Goal: Transaction & Acquisition: Obtain resource

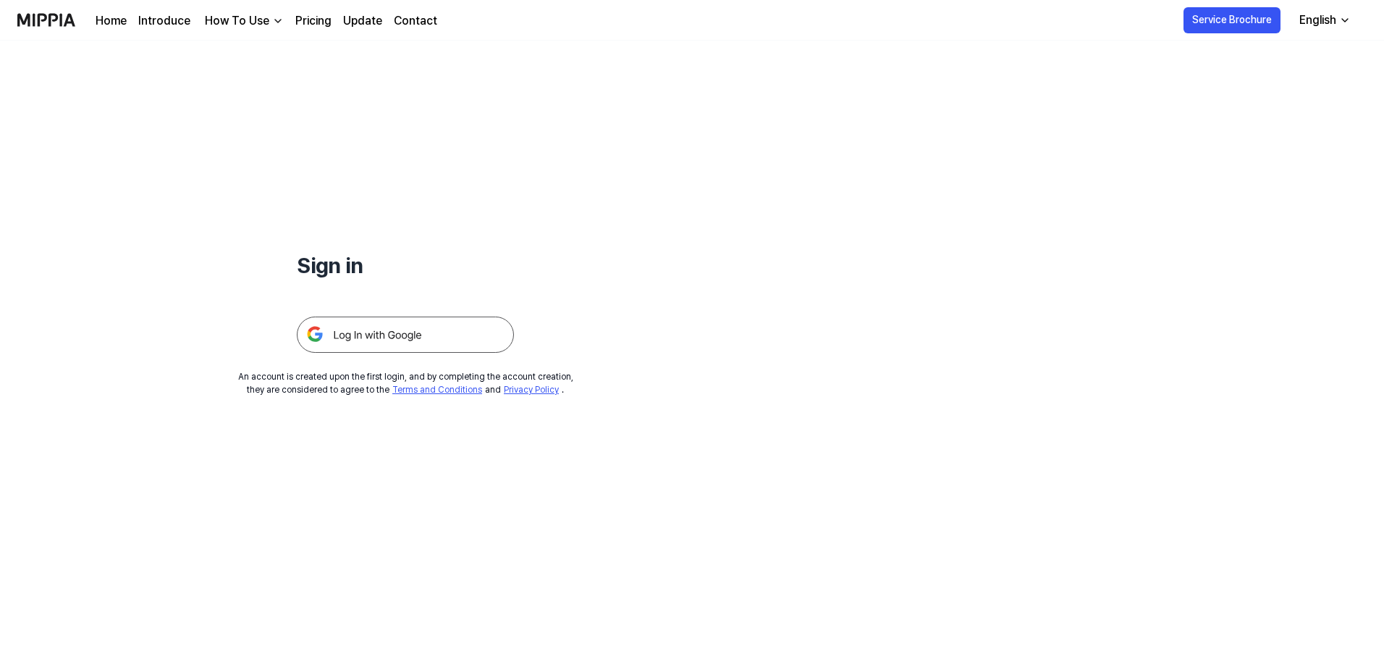
click at [423, 351] on img at bounding box center [405, 334] width 217 height 36
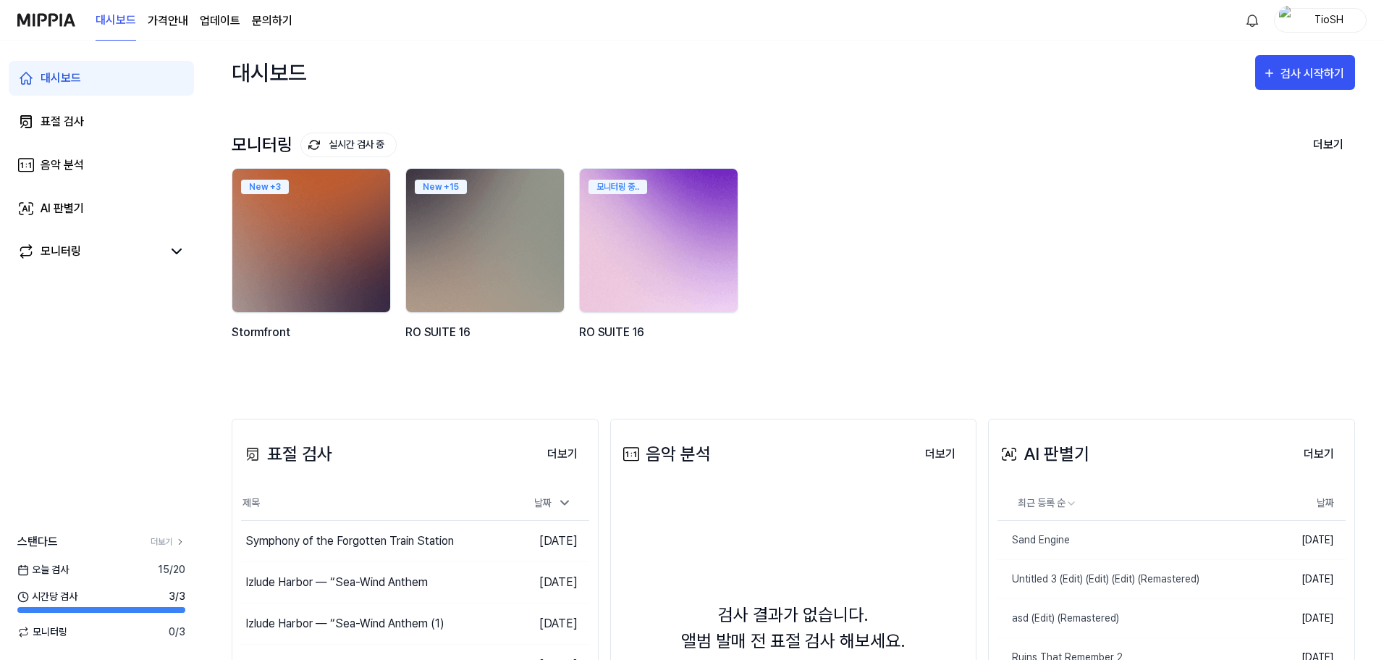
click at [680, 263] on img at bounding box center [659, 240] width 174 height 158
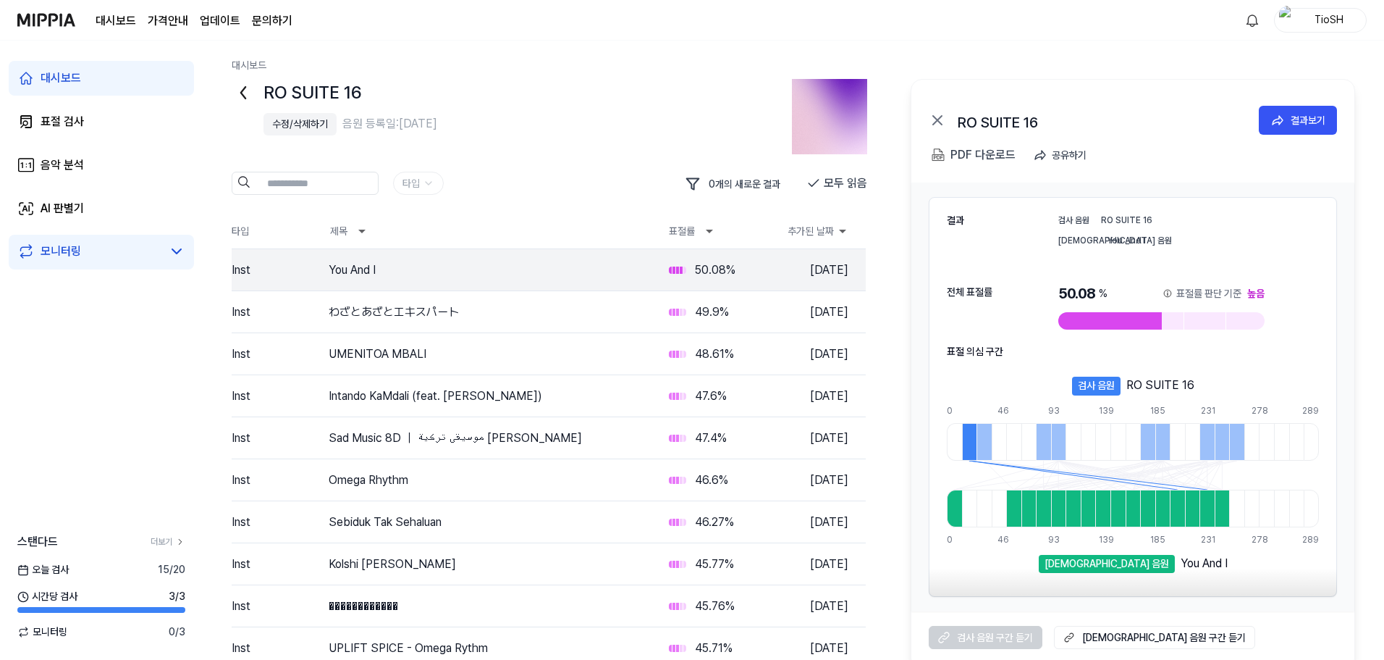
click at [304, 130] on div "수정/삭제하기" at bounding box center [300, 124] width 56 height 15
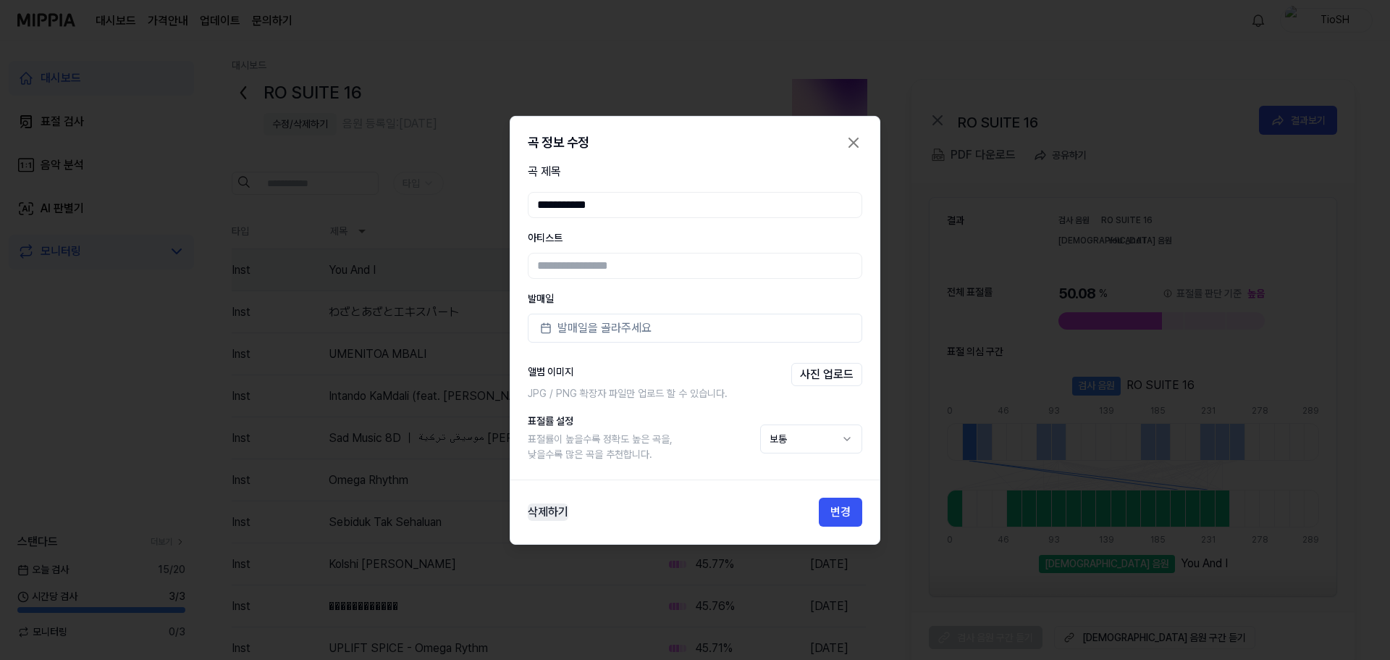
click at [543, 508] on button "삭제하기" at bounding box center [548, 511] width 41 height 17
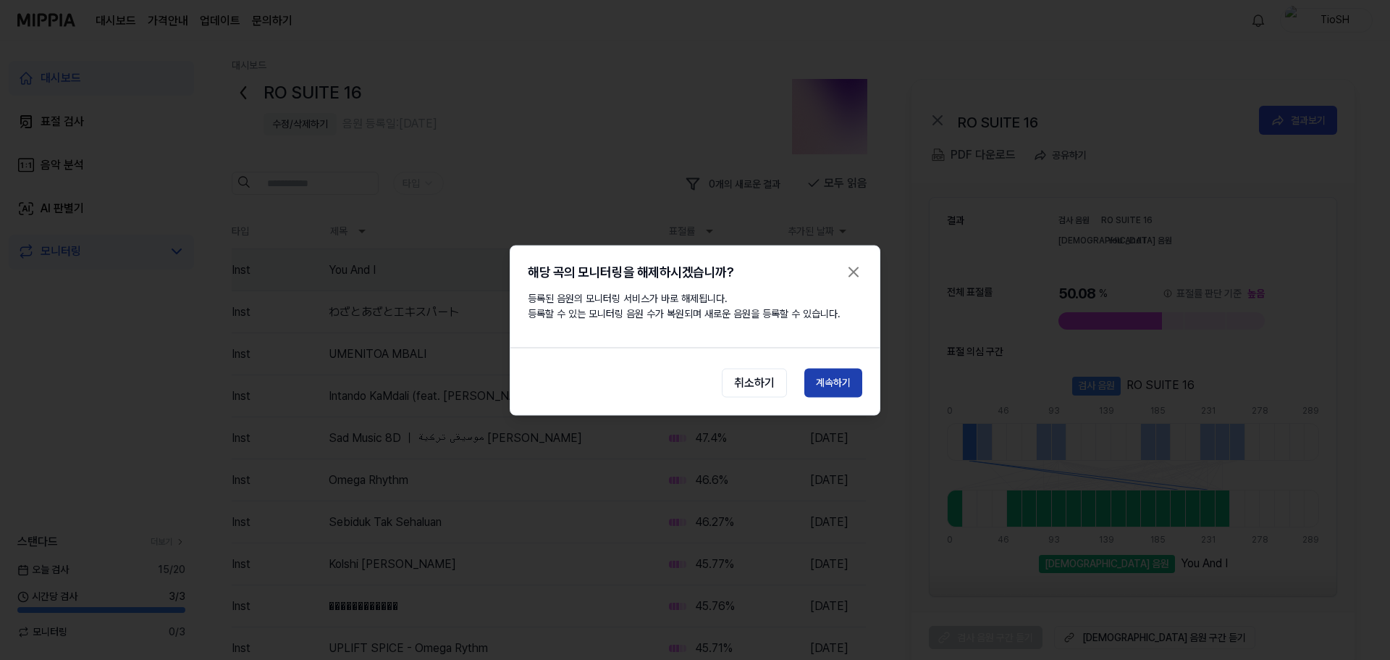
click at [857, 382] on button "계속하기" at bounding box center [833, 382] width 58 height 29
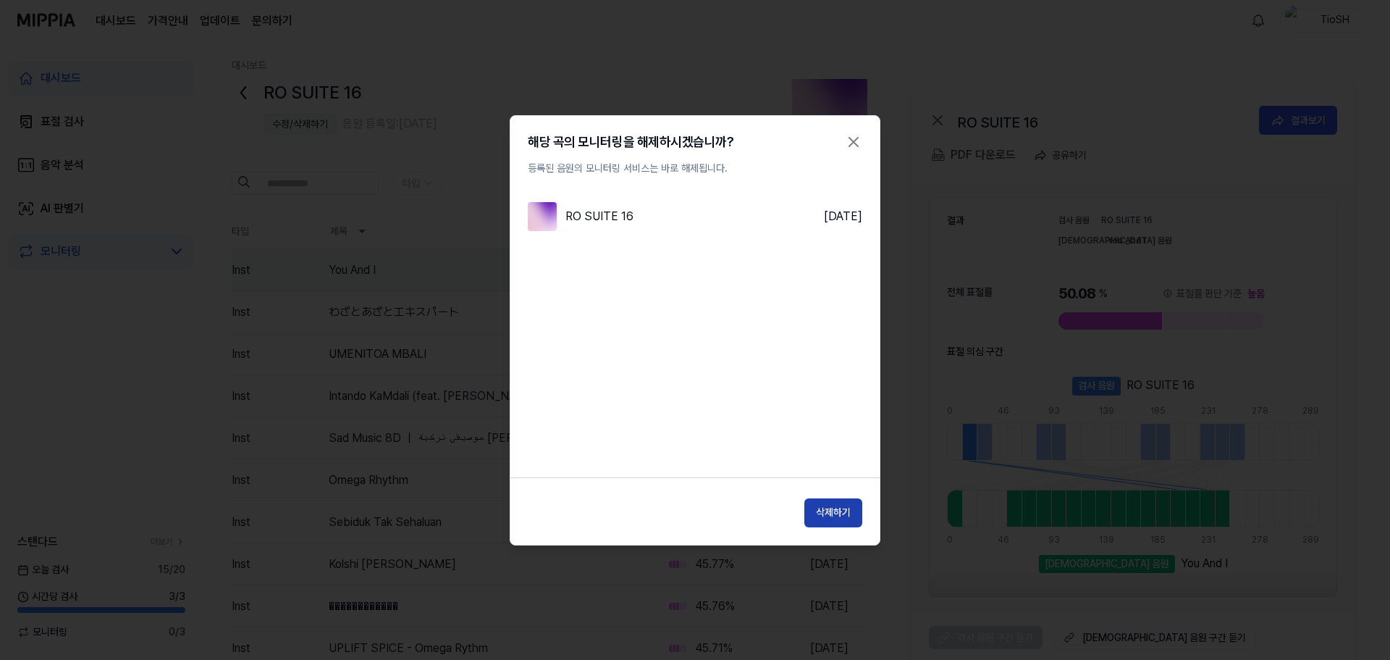
click at [847, 509] on button "삭제하기" at bounding box center [833, 512] width 58 height 29
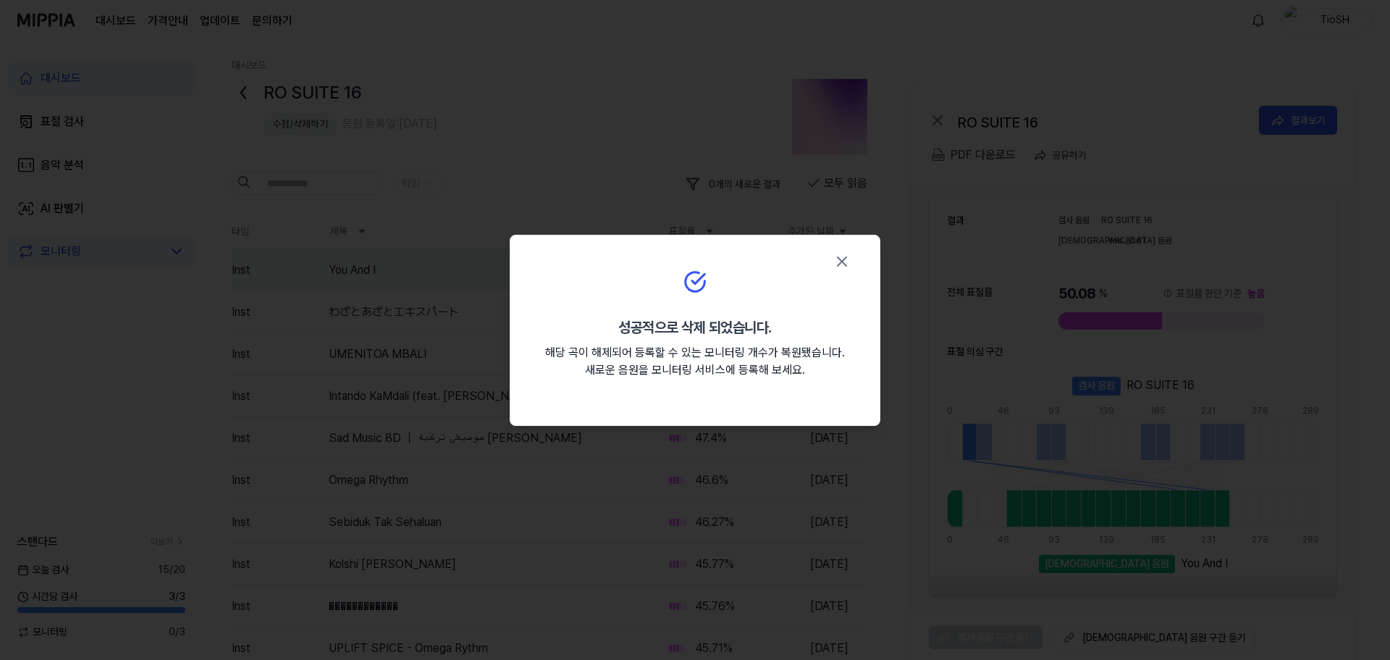
click at [852, 253] on div "성공적으로 삭제 되었습니다. 해당 곡이 해제되어 등록할 수 있는 모니터링 개수가 복원됐습니다. 새로운 음원을 모니터링 서비스에 등록해 보세요." at bounding box center [694, 330] width 369 height 155
click at [862, 255] on div "성공적으로 삭제 되었습니다. 해당 곡이 해제되어 등록할 수 있는 모니터링 개수가 복원됐습니다. 새로운 음원을 모니터링 서비스에 등록해 보세요." at bounding box center [694, 330] width 369 height 155
click at [840, 263] on icon "button" at bounding box center [842, 261] width 9 height 9
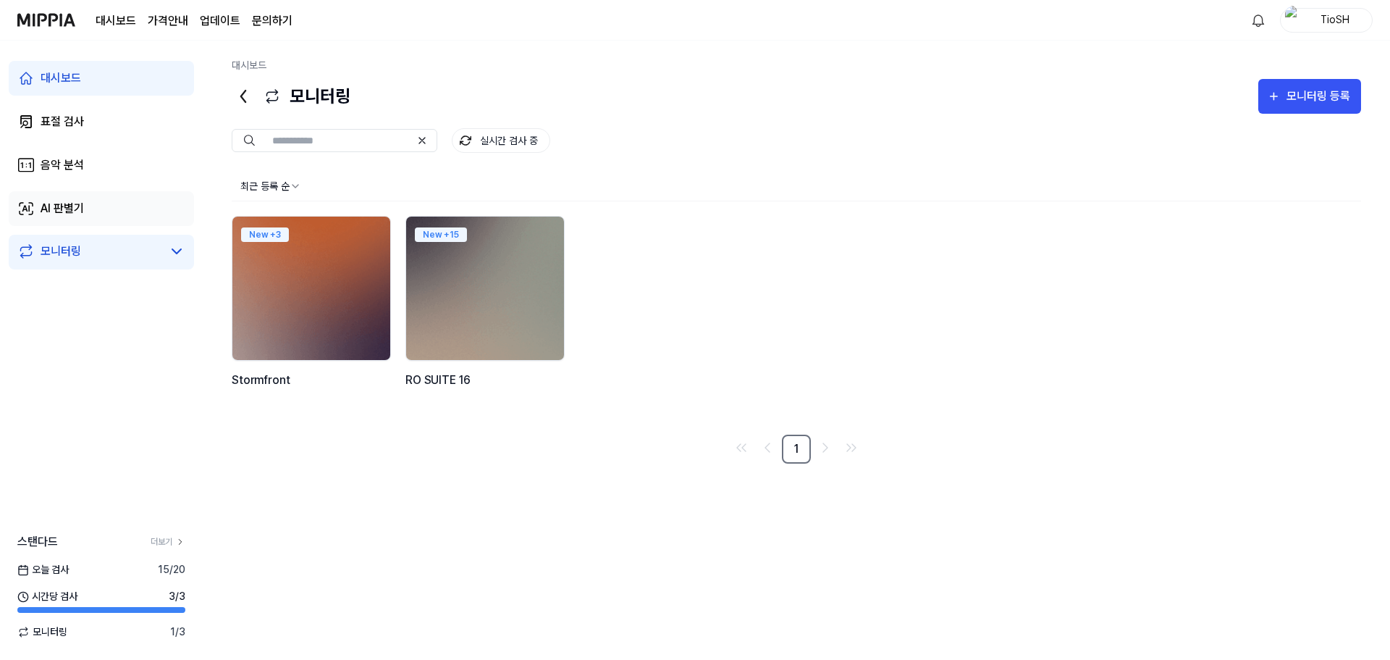
click at [101, 200] on link "AI 판별기" at bounding box center [101, 208] width 185 height 35
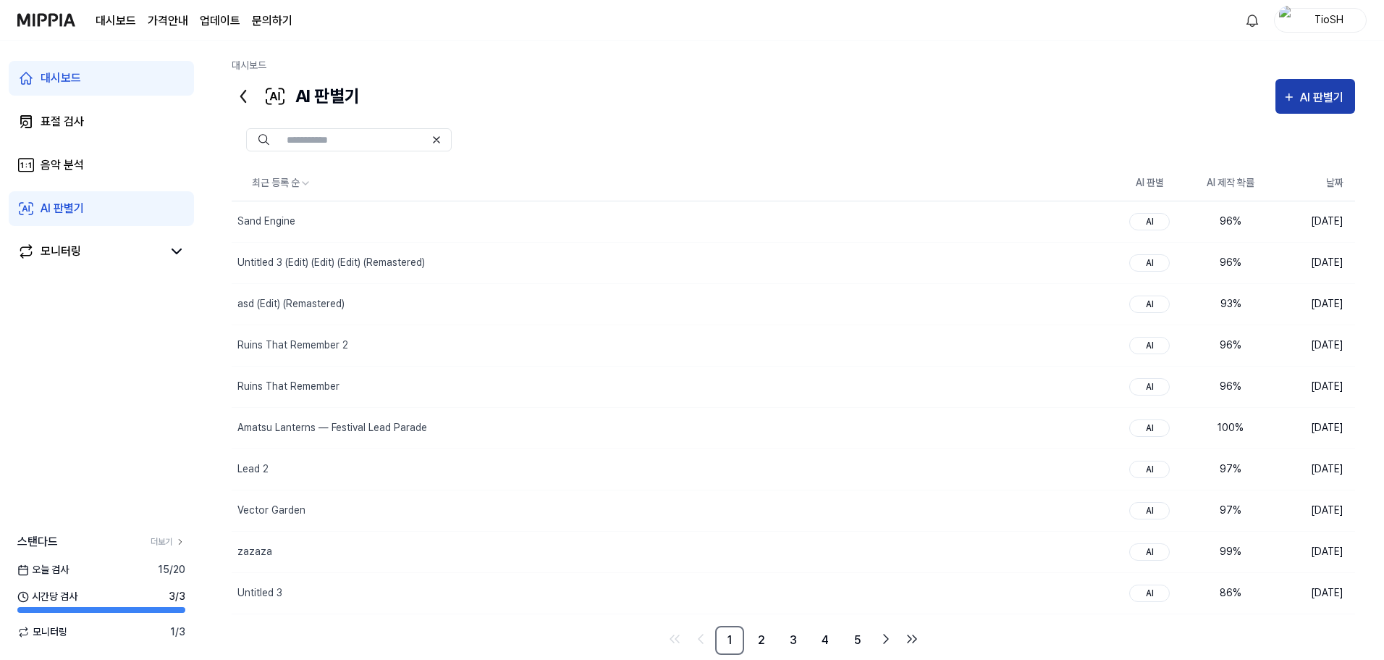
click at [1302, 103] on div "AI 판별기" at bounding box center [1324, 97] width 48 height 19
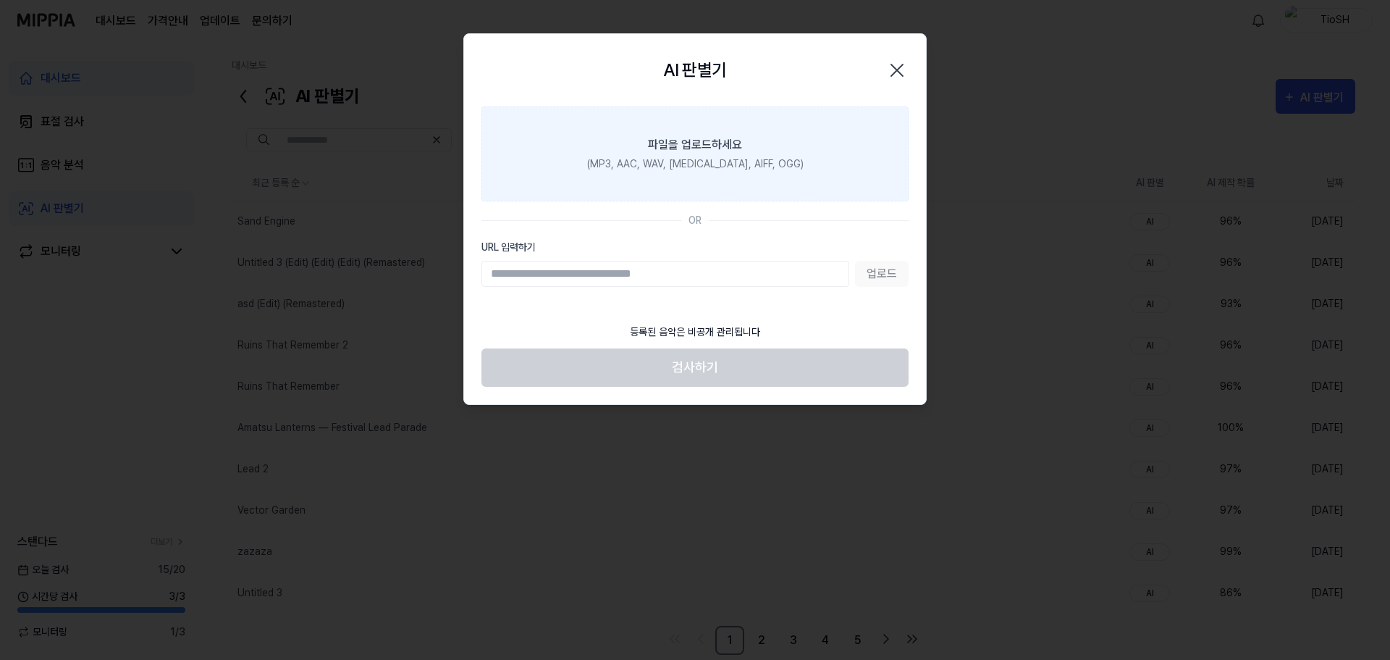
click at [738, 127] on label "파일을 업로드하세요 (MP3, AAC, WAV, [MEDICAL_DATA], AIFF, OGG)" at bounding box center [695, 153] width 427 height 95
click at [0, 0] on input "파일을 업로드하세요 (MP3, AAC, WAV, [MEDICAL_DATA], AIFF, OGG)" at bounding box center [0, 0] width 0 height 0
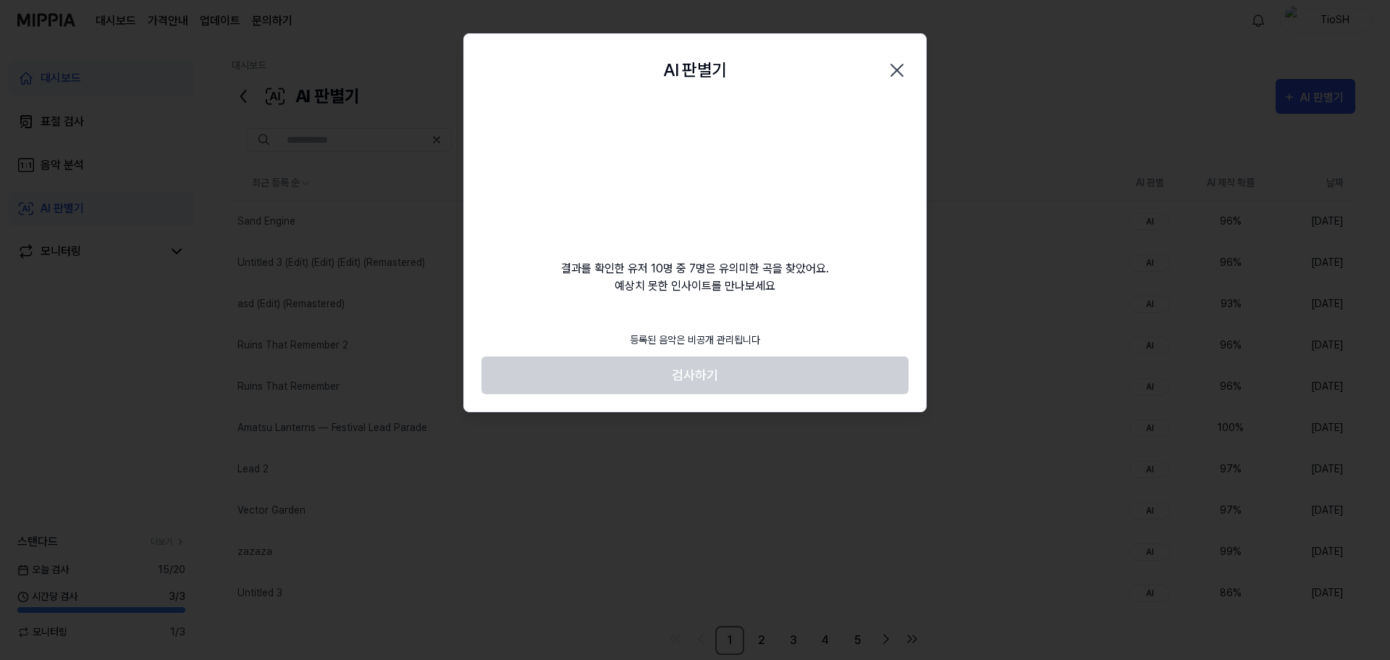
click at [804, 215] on div "결과를 확인한 유저 10명 중 7명은 유의미한 곡을 찾았어요. 예상치 못한 인사이트를 만나보세요" at bounding box center [695, 200] width 462 height 188
drag, startPoint x: 799, startPoint y: 289, endPoint x: 555, endPoint y: 258, distance: 246.0
click at [555, 258] on div "결과를 확인한 유저 10명 중 7명은 유의미한 곡을 찾았어요. 예상치 못한 인사이트를 만나보세요" at bounding box center [695, 200] width 462 height 188
click at [554, 257] on div "결과를 확인한 유저 10명 중 7명은 유의미한 곡을 찾았어요. 예상치 못한 인사이트를 만나보세요" at bounding box center [695, 200] width 462 height 188
drag, startPoint x: 568, startPoint y: 264, endPoint x: 802, endPoint y: 280, distance: 234.5
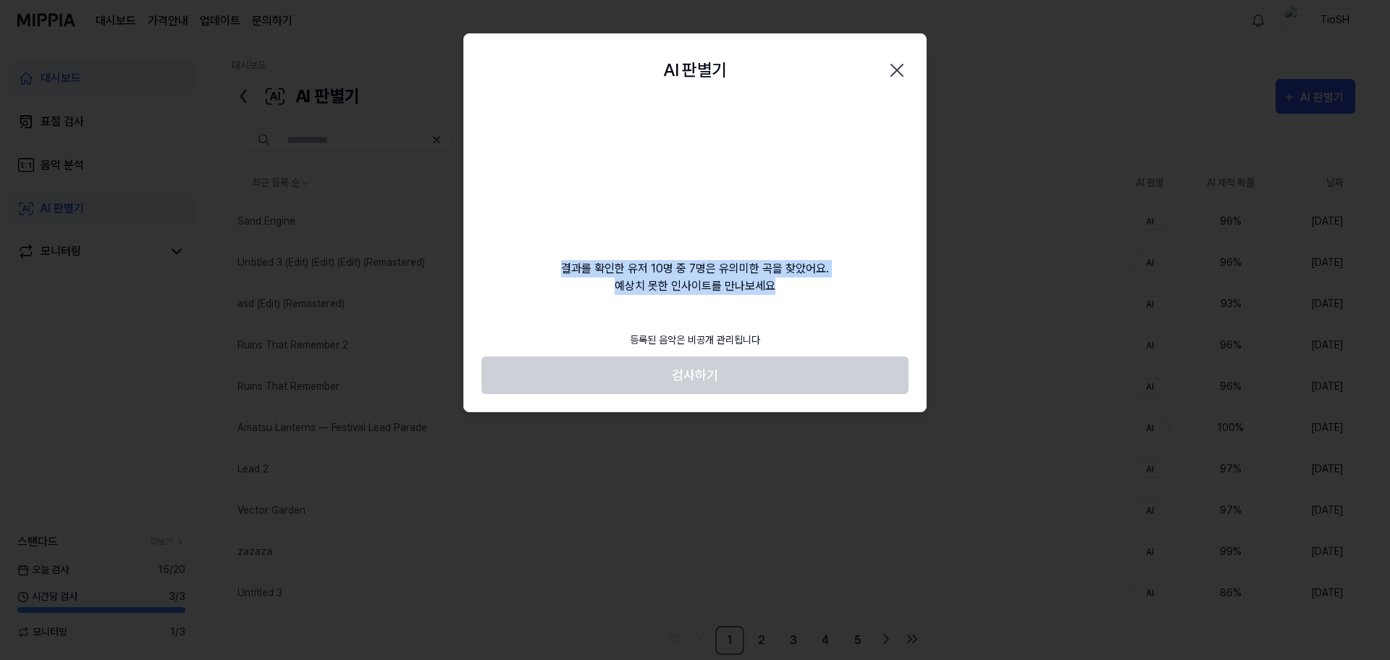
click at [802, 280] on div "결과를 확인한 유저 10명 중 7명은 유의미한 곡을 찾았어요. 예상치 못한 인사이트를 만나보세요" at bounding box center [695, 200] width 462 height 188
drag, startPoint x: 795, startPoint y: 290, endPoint x: 545, endPoint y: 266, distance: 251.6
click at [545, 266] on div "결과를 확인한 유저 10명 중 7명은 유의미한 곡을 찾았어요. 예상치 못한 인사이트를 만나보세요" at bounding box center [695, 200] width 462 height 188
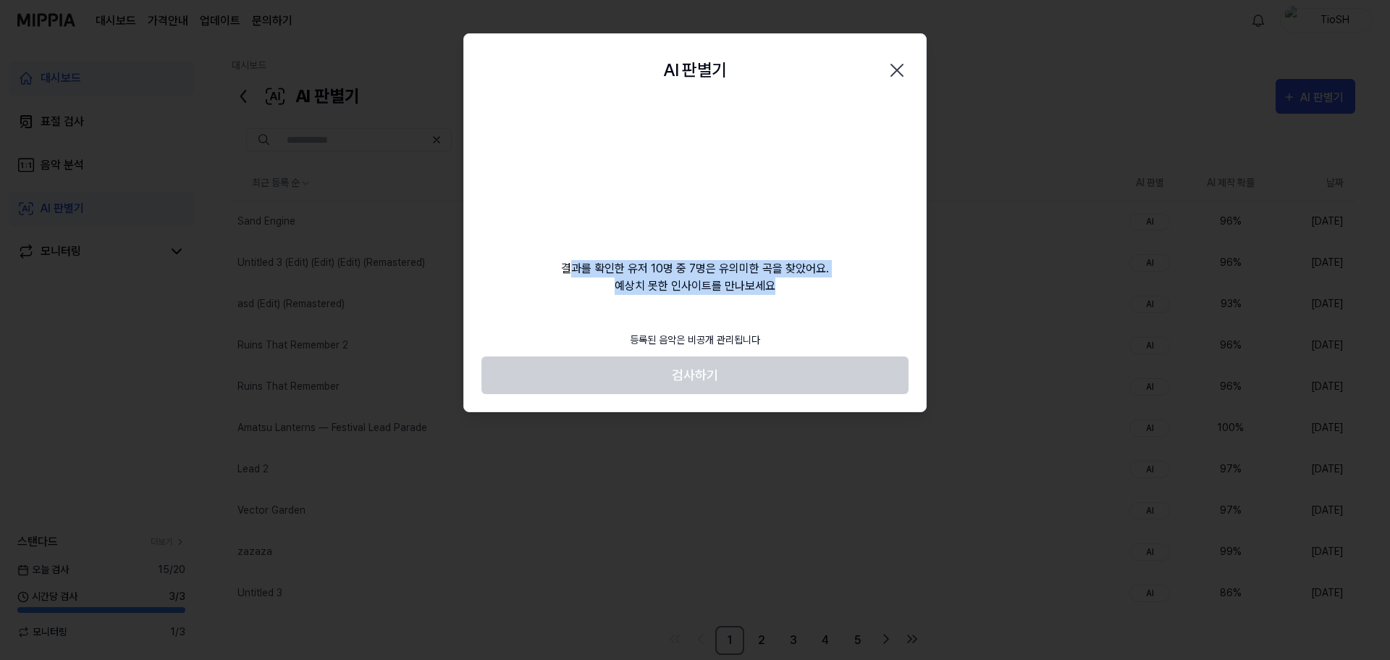
drag, startPoint x: 713, startPoint y: 274, endPoint x: 834, endPoint y: 290, distance: 121.9
click at [834, 290] on div "결과를 확인한 유저 10명 중 7명은 유의미한 곡을 찾았어요. 예상치 못한 인사이트를 만나보세요" at bounding box center [695, 200] width 462 height 188
click at [637, 275] on div "결과를 확인한 유저 10명 중 7명은 유의미한 곡을 찾았어요. 예상치 못한 인사이트를 만나보세요" at bounding box center [695, 200] width 462 height 188
drag, startPoint x: 529, startPoint y: 262, endPoint x: 796, endPoint y: 290, distance: 267.9
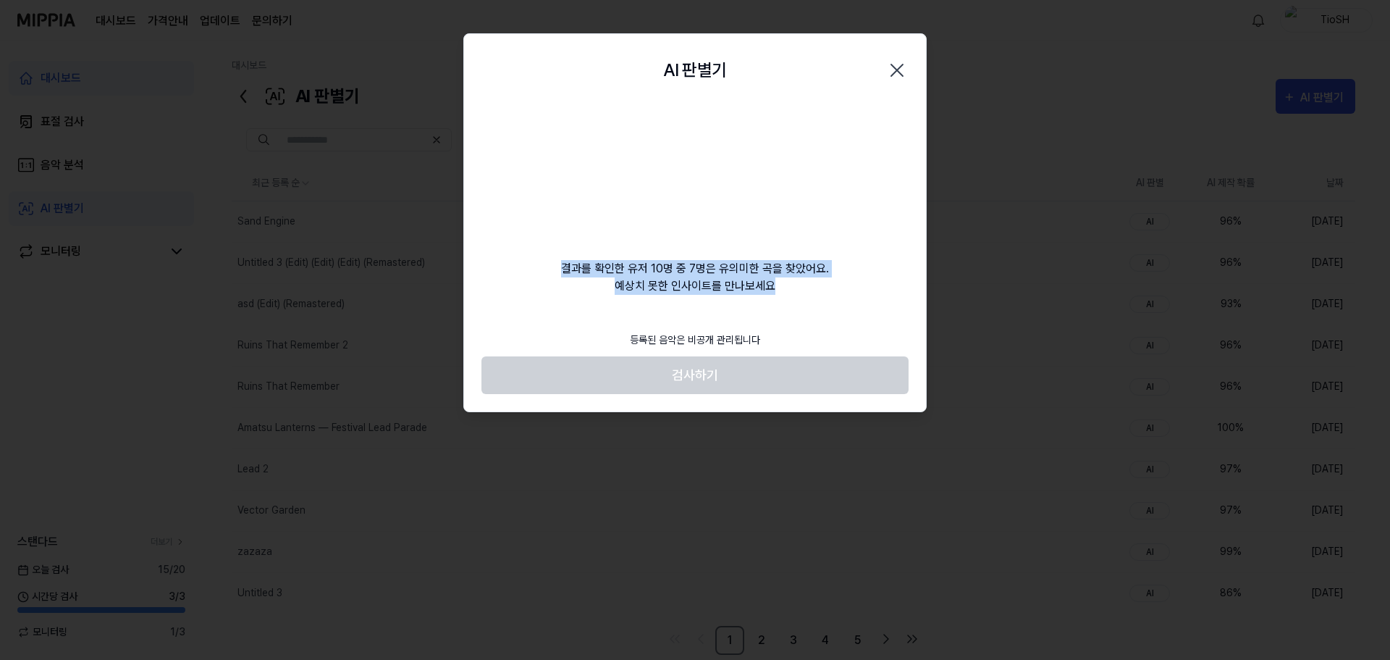
click at [796, 290] on div "결과를 확인한 유저 10명 중 7명은 유의미한 곡을 찾았어요. 예상치 못한 인사이트를 만나보세요" at bounding box center [695, 200] width 462 height 188
drag, startPoint x: 553, startPoint y: 256, endPoint x: 797, endPoint y: 303, distance: 247.8
click at [799, 306] on div "AI 판별기 Close 결과를 확인한 유저 10명 중 7명은 유의미한 곡을 찾았어요. 예상치 못한 인사이트를 만나보세요 등록된 음악은 비공개 …" at bounding box center [694, 222] width 463 height 379
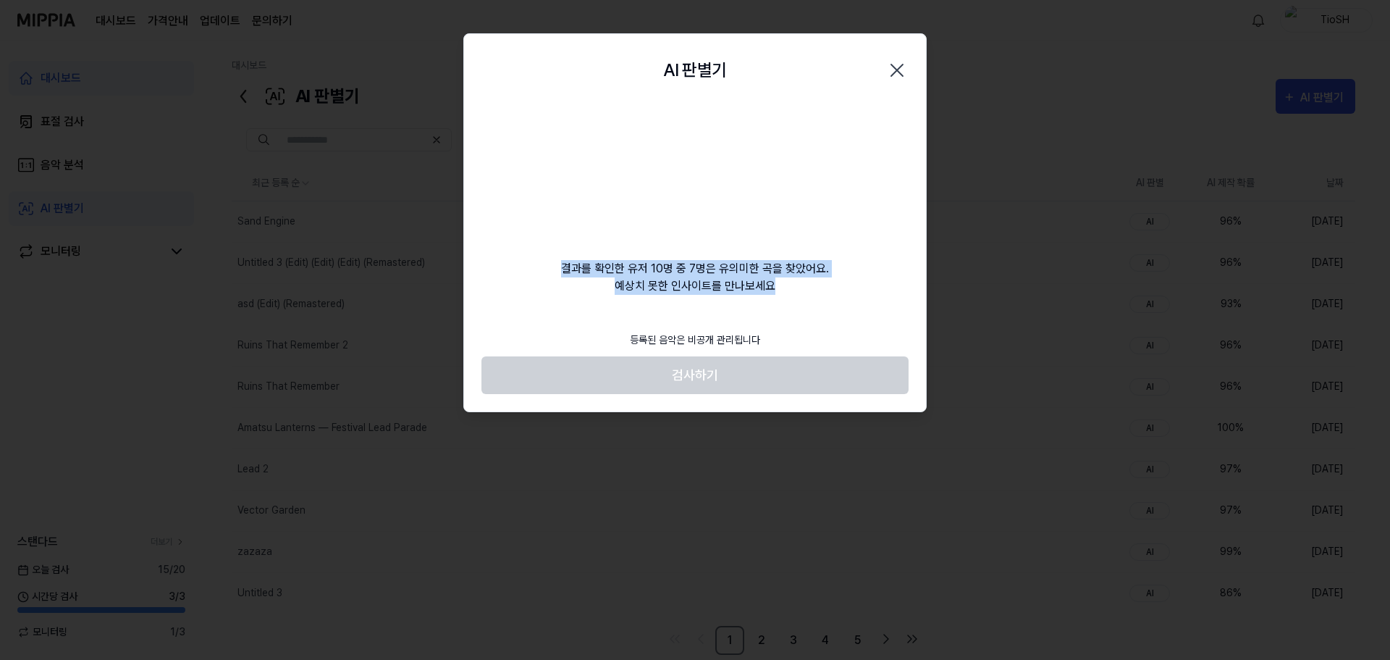
click at [797, 303] on div "AI 판별기 Close 결과를 확인한 유저 10명 중 7명은 유의미한 곡을 찾았어요. 예상치 못한 인사이트를 만나보세요 등록된 음악은 비공개 …" at bounding box center [694, 222] width 463 height 379
click at [767, 274] on div "결과를 확인한 유저 10명 중 7명은 유의미한 곡을 찾았어요. 예상치 못한 인사이트를 만나보세요" at bounding box center [695, 200] width 462 height 188
drag, startPoint x: 561, startPoint y: 236, endPoint x: 857, endPoint y: 282, distance: 299.0
click at [857, 282] on div "결과를 확인한 유저 10명 중 7명은 유의미한 곡을 찾았어요. 예상치 못한 인사이트를 만나보세요" at bounding box center [695, 200] width 462 height 188
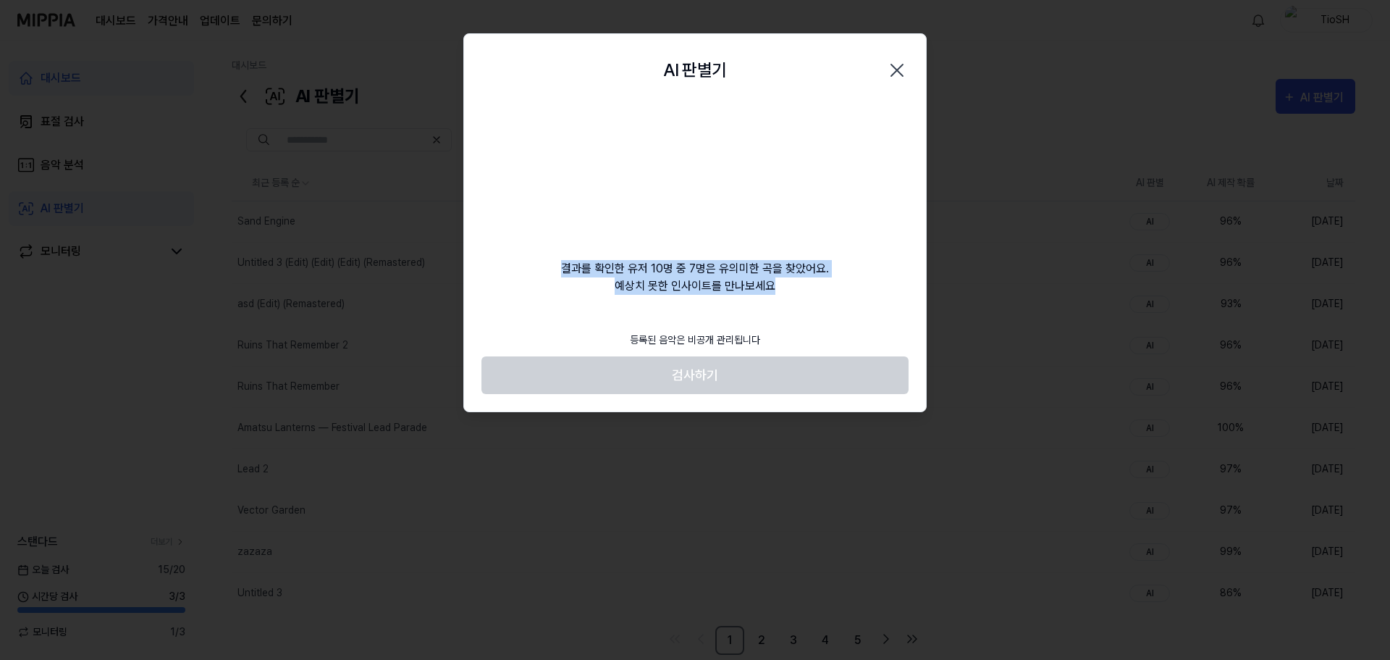
drag, startPoint x: 581, startPoint y: 265, endPoint x: 810, endPoint y: 287, distance: 229.8
click at [810, 287] on div "결과를 확인한 유저 10명 중 7명은 유의미한 곡을 찾았어요. 예상치 못한 인사이트를 만나보세요" at bounding box center [695, 200] width 462 height 188
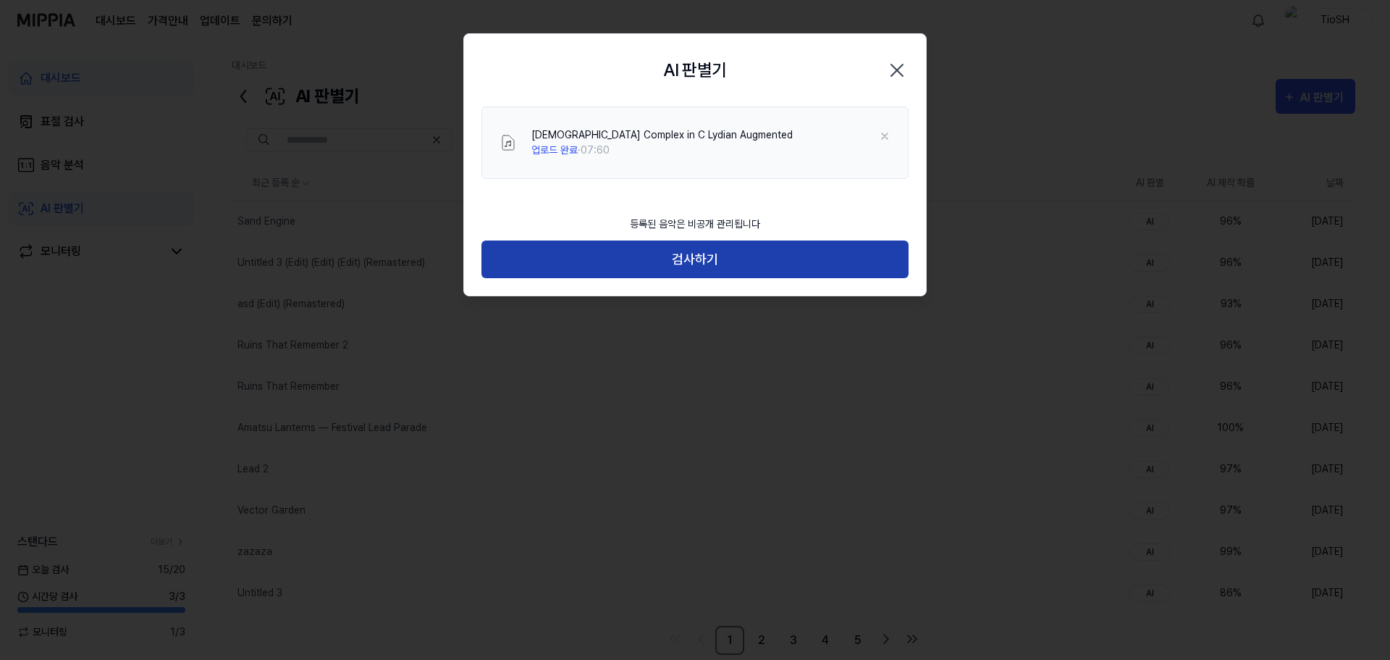
click at [706, 252] on button "검사하기" at bounding box center [695, 259] width 427 height 38
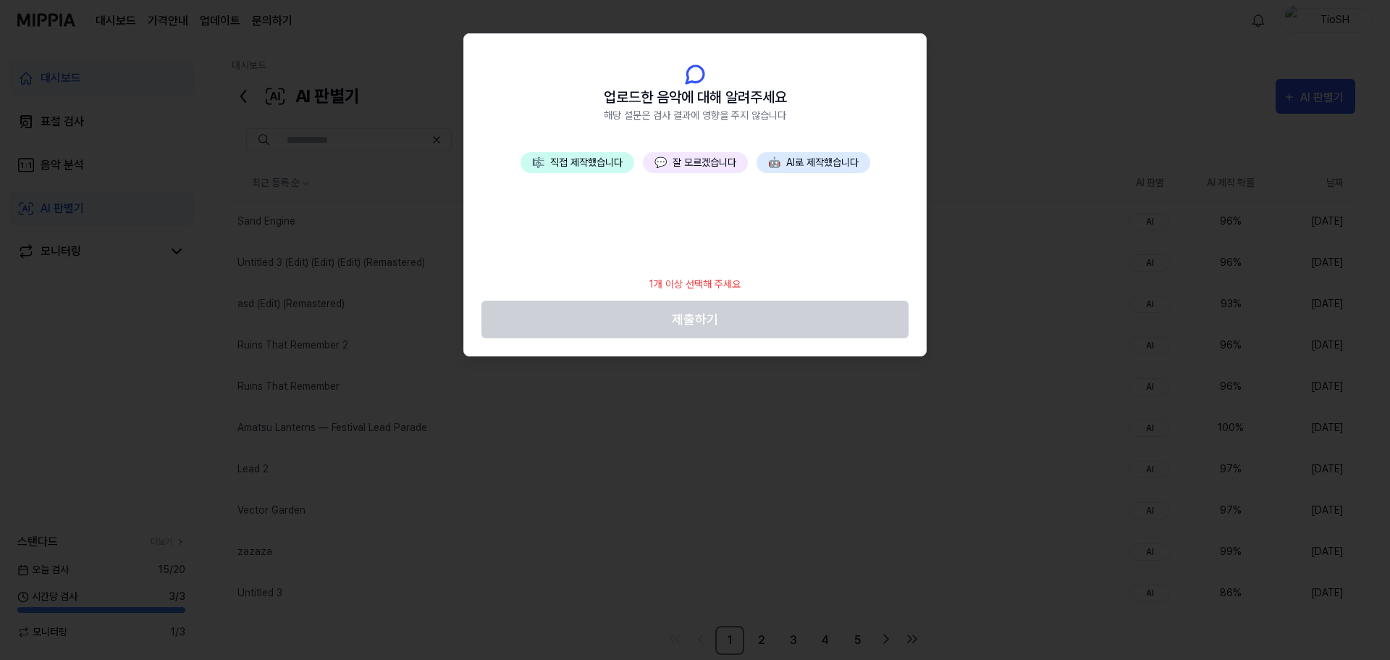
click at [807, 164] on button "🤖 AI로 제작했습니다" at bounding box center [814, 162] width 114 height 21
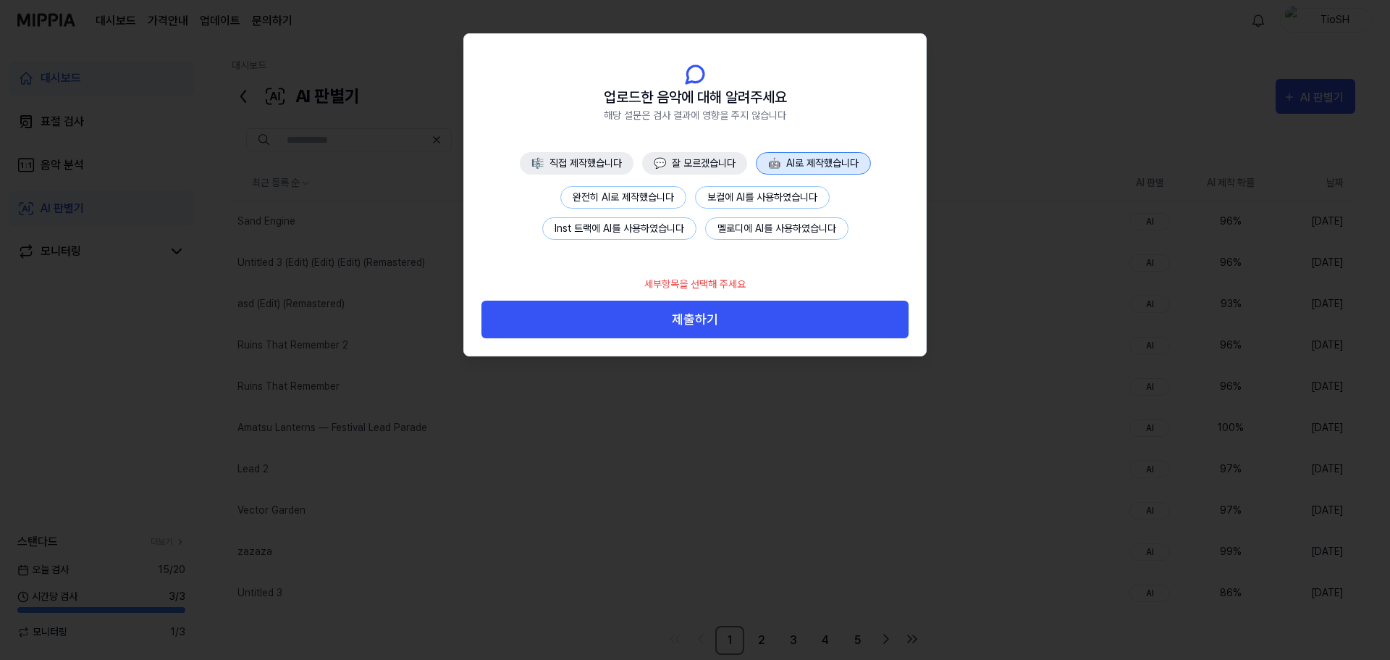
click at [618, 195] on button "완전히 AI로 제작했습니다" at bounding box center [623, 197] width 126 height 22
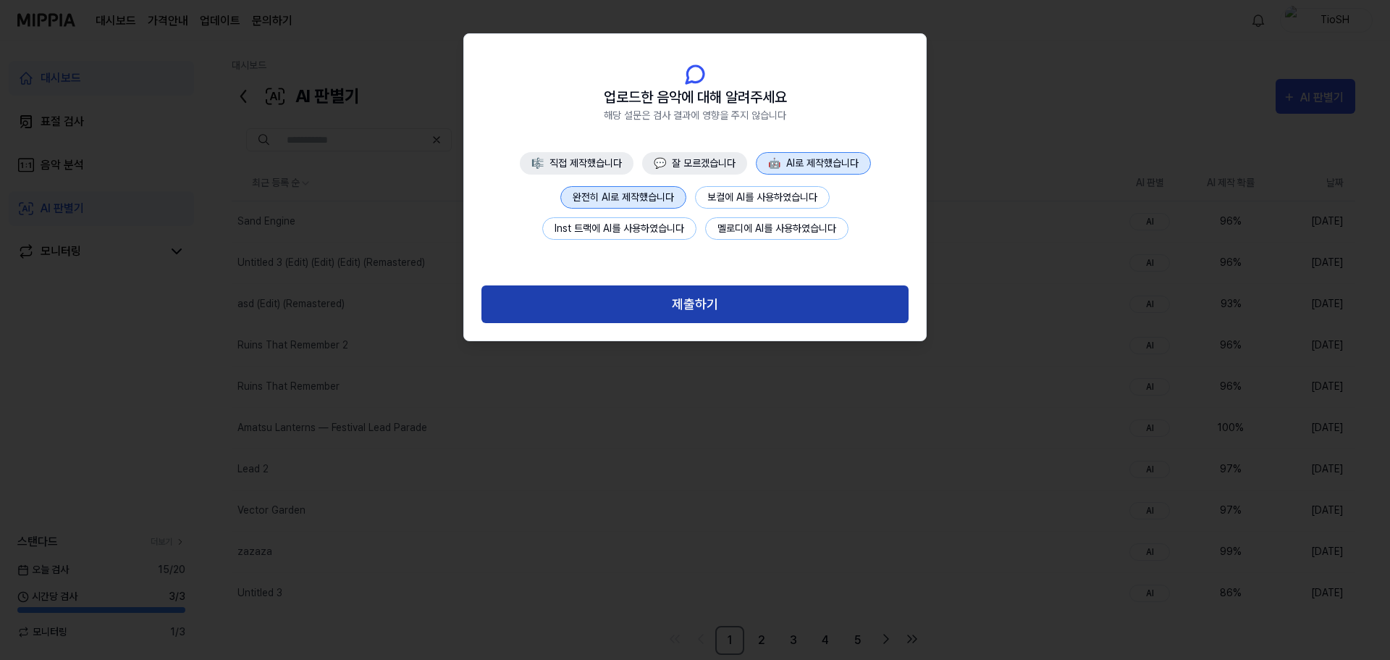
click at [691, 300] on button "제출하기" at bounding box center [695, 304] width 427 height 38
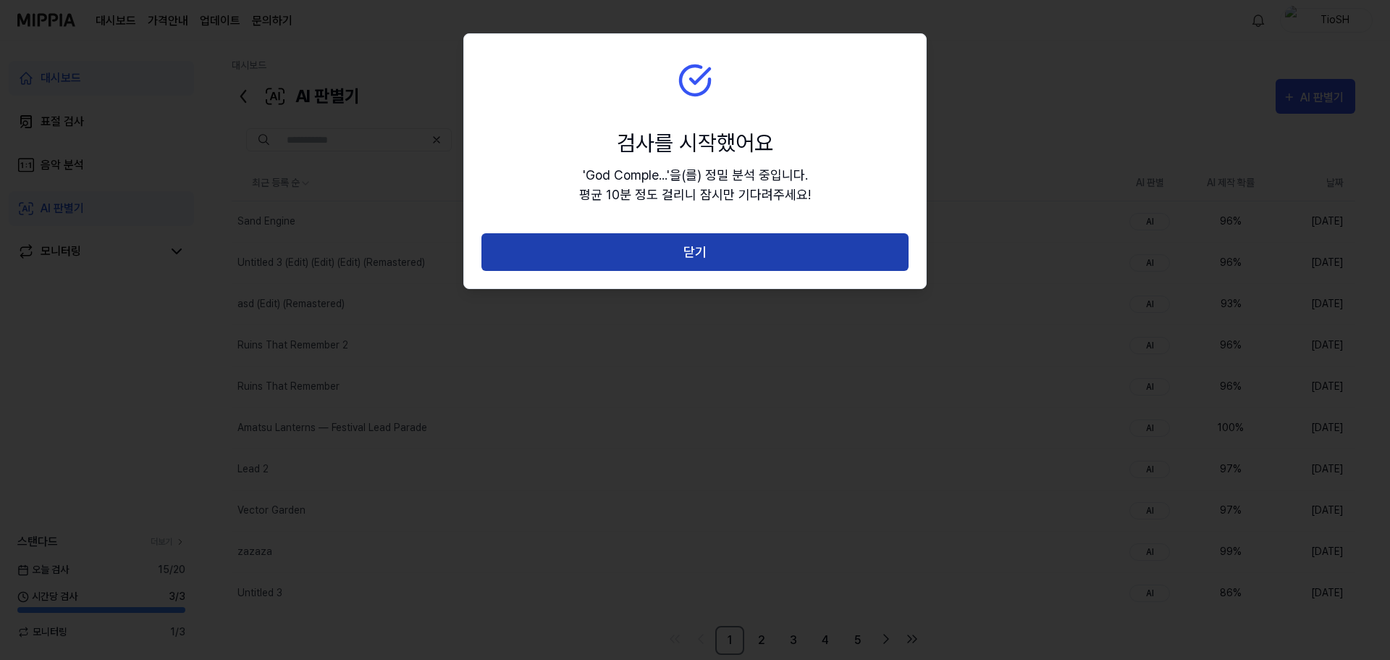
click at [718, 261] on button "닫기" at bounding box center [695, 252] width 427 height 38
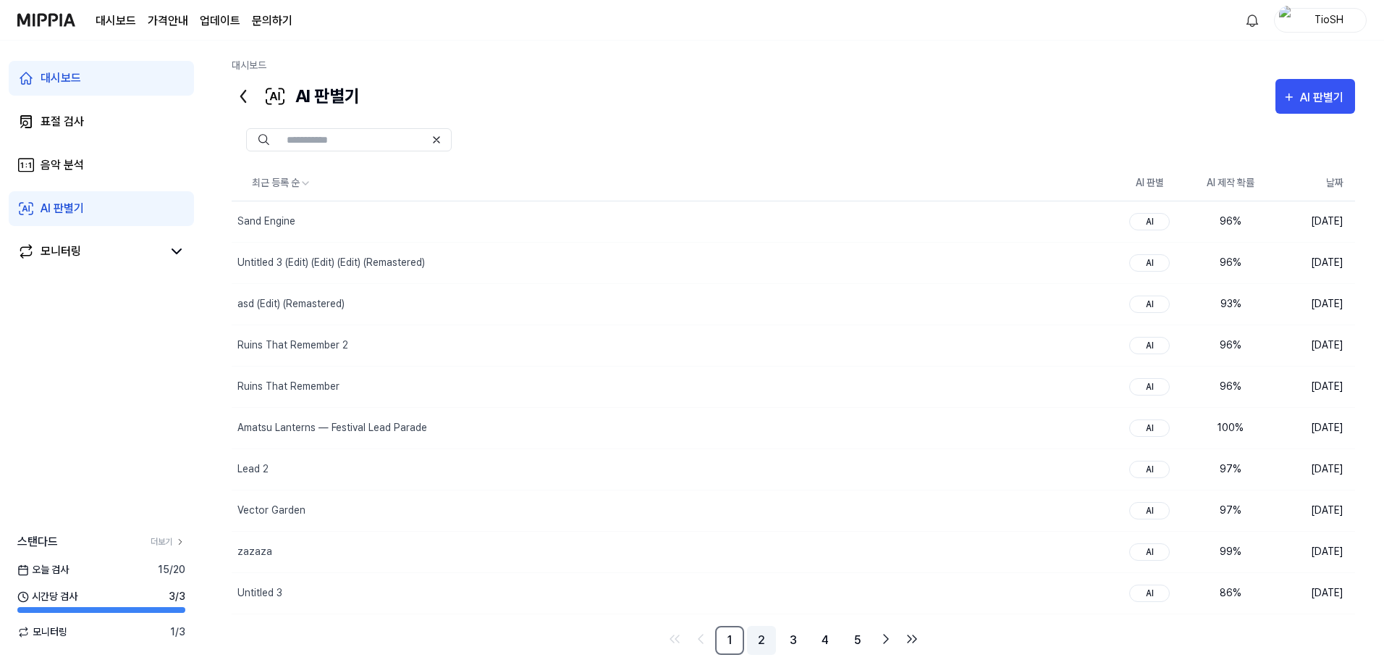
click at [761, 635] on link "2" at bounding box center [761, 640] width 29 height 29
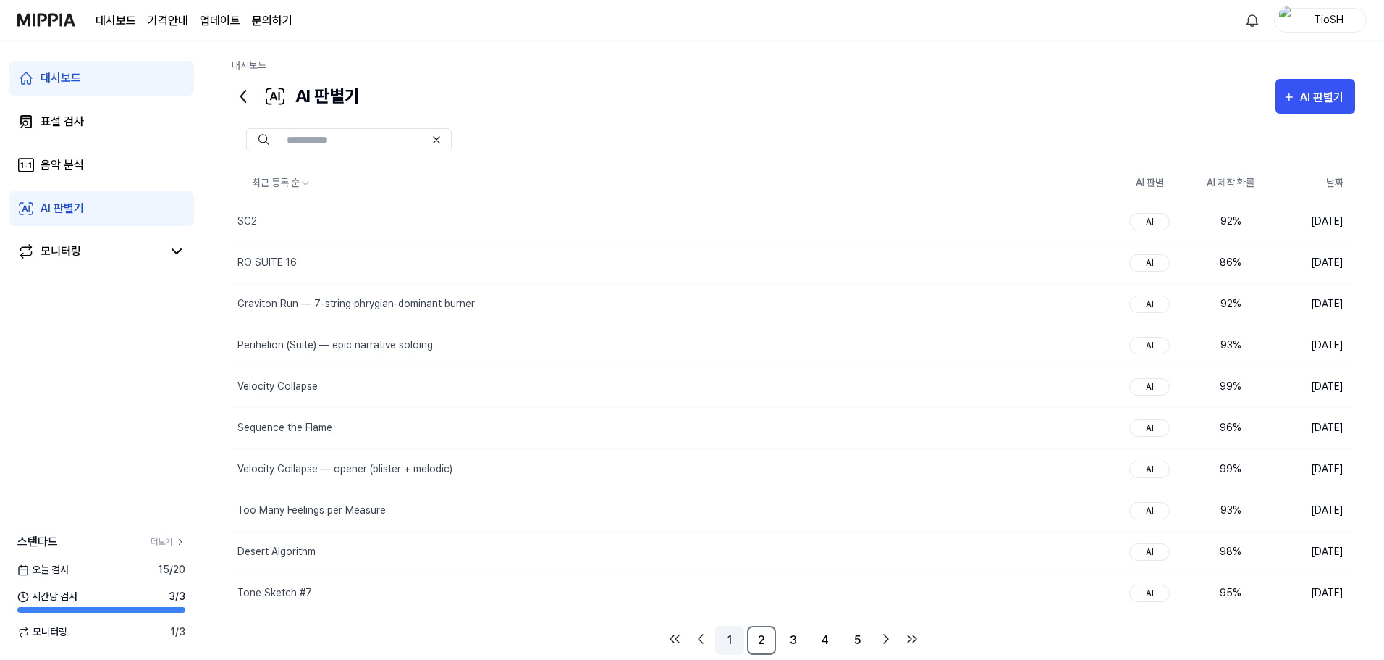
click at [731, 635] on link "1" at bounding box center [729, 640] width 29 height 29
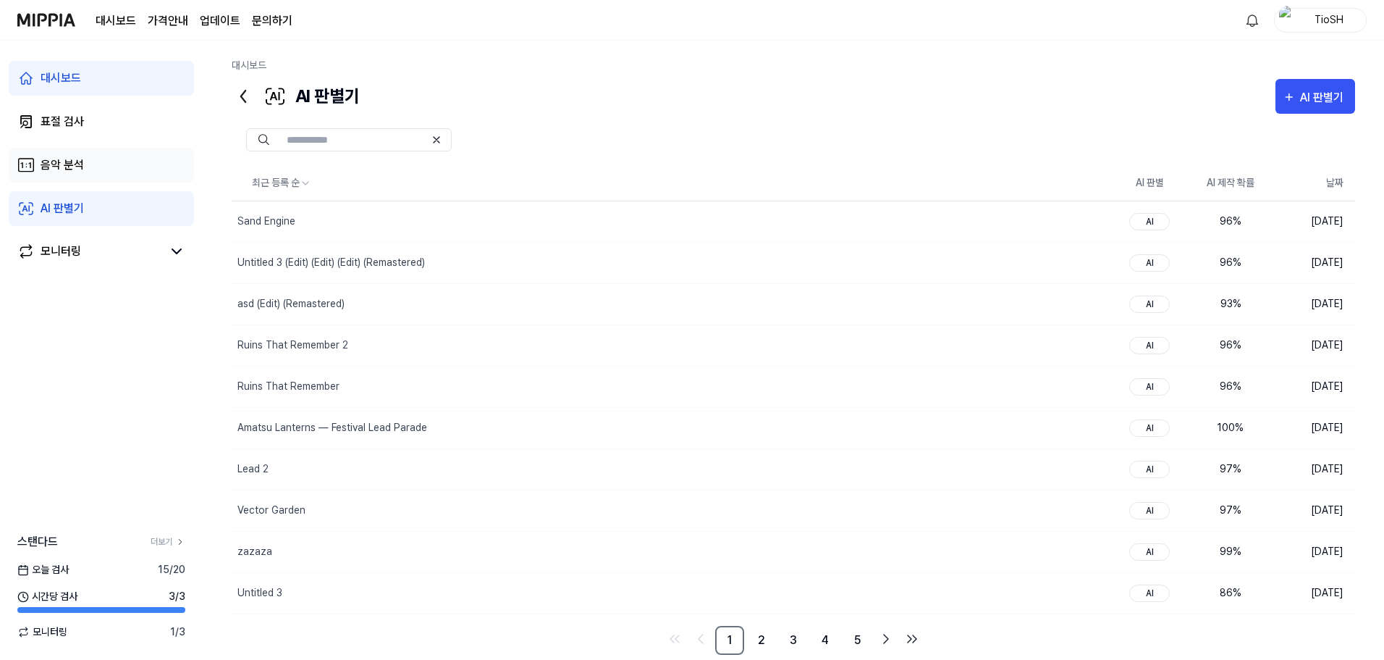
click at [106, 162] on link "음악 분석" at bounding box center [101, 165] width 185 height 35
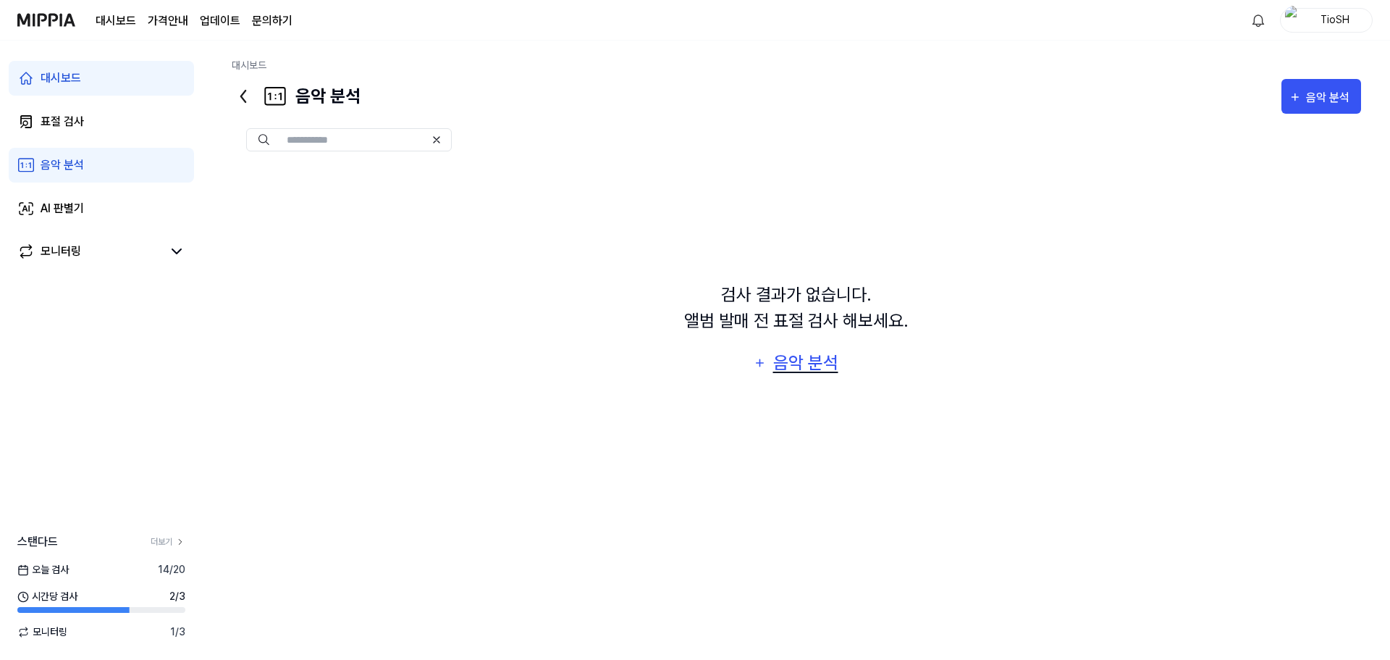
click at [802, 359] on div "음악 분석" at bounding box center [805, 363] width 69 height 28
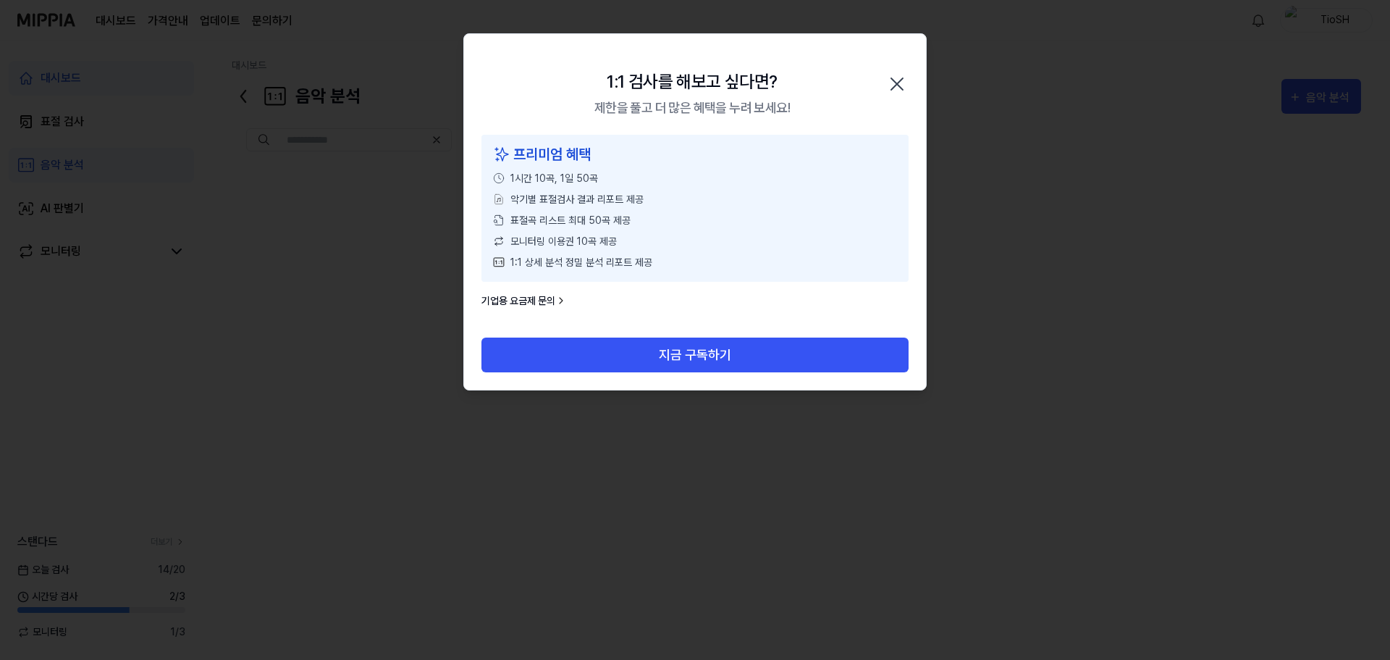
click at [891, 74] on icon "button" at bounding box center [897, 83] width 23 height 23
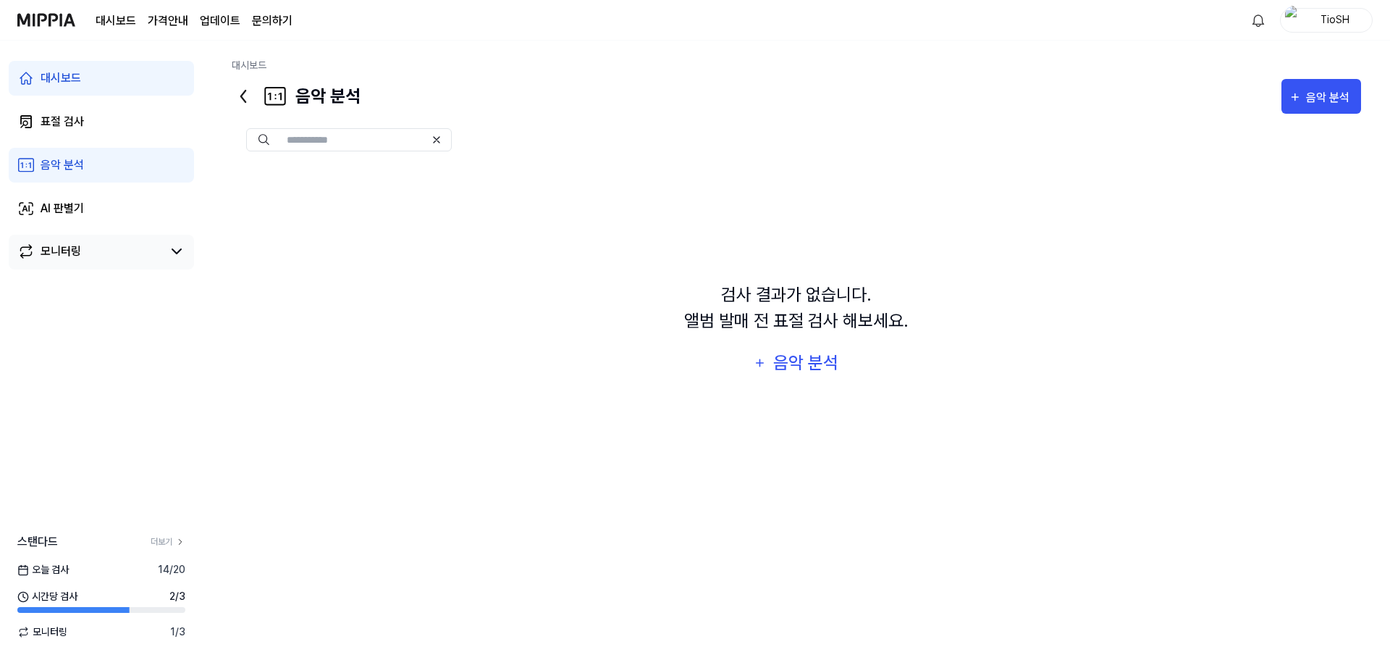
click at [107, 240] on div "모니터링" at bounding box center [101, 252] width 185 height 35
click at [116, 248] on link "모니터링" at bounding box center [89, 251] width 145 height 17
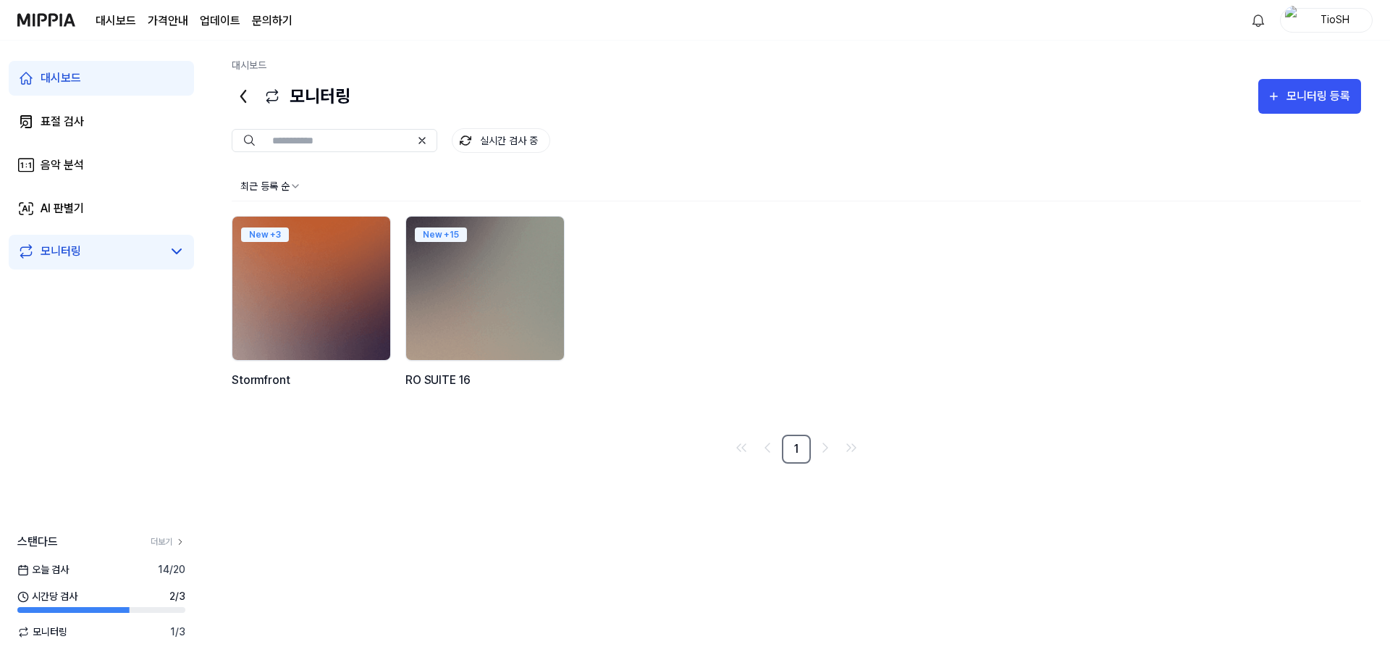
click at [689, 324] on div "New + 3 Stormfront New + 15 RO SUITE 16" at bounding box center [797, 319] width 1130 height 207
click at [1306, 93] on div "모니터링 등록" at bounding box center [1318, 96] width 67 height 19
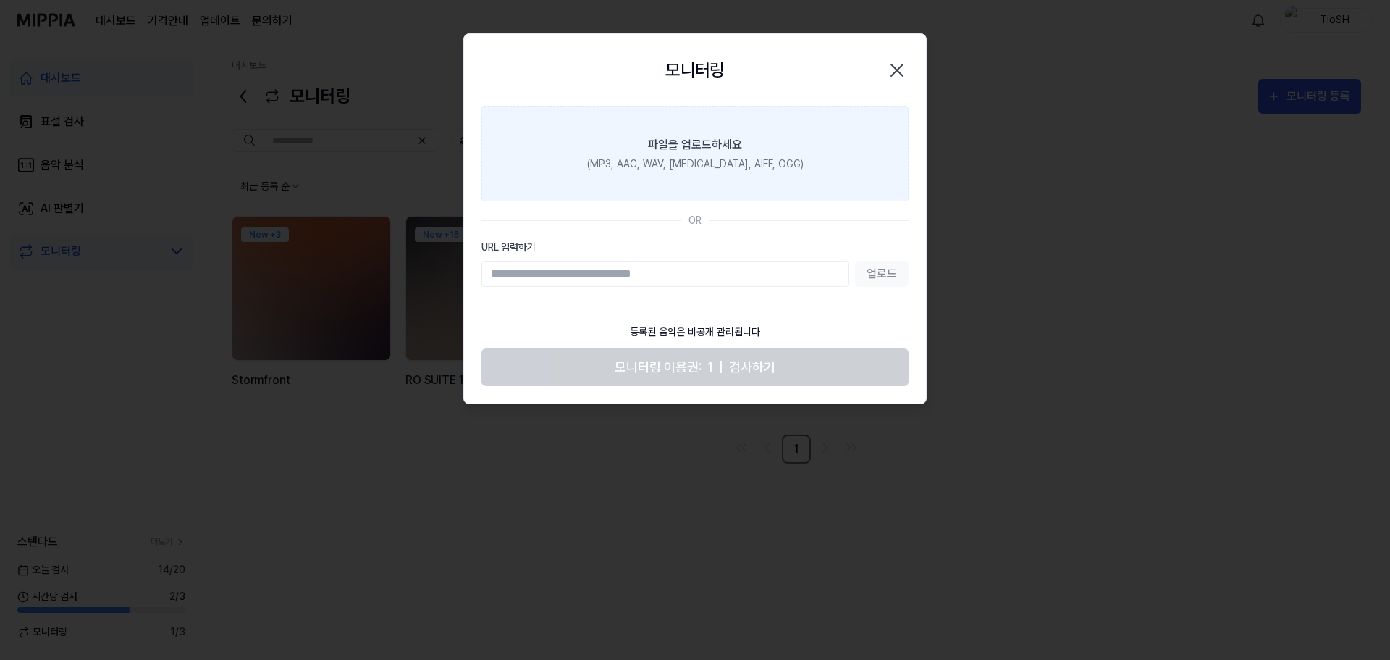
click at [681, 173] on label "파일을 업로드하세요 (MP3, AAC, WAV, FLAC, AIFF, OGG)" at bounding box center [695, 153] width 427 height 95
click at [0, 0] on input "파일을 업로드하세요 (MP3, AAC, WAV, FLAC, AIFF, OGG)" at bounding box center [0, 0] width 0 height 0
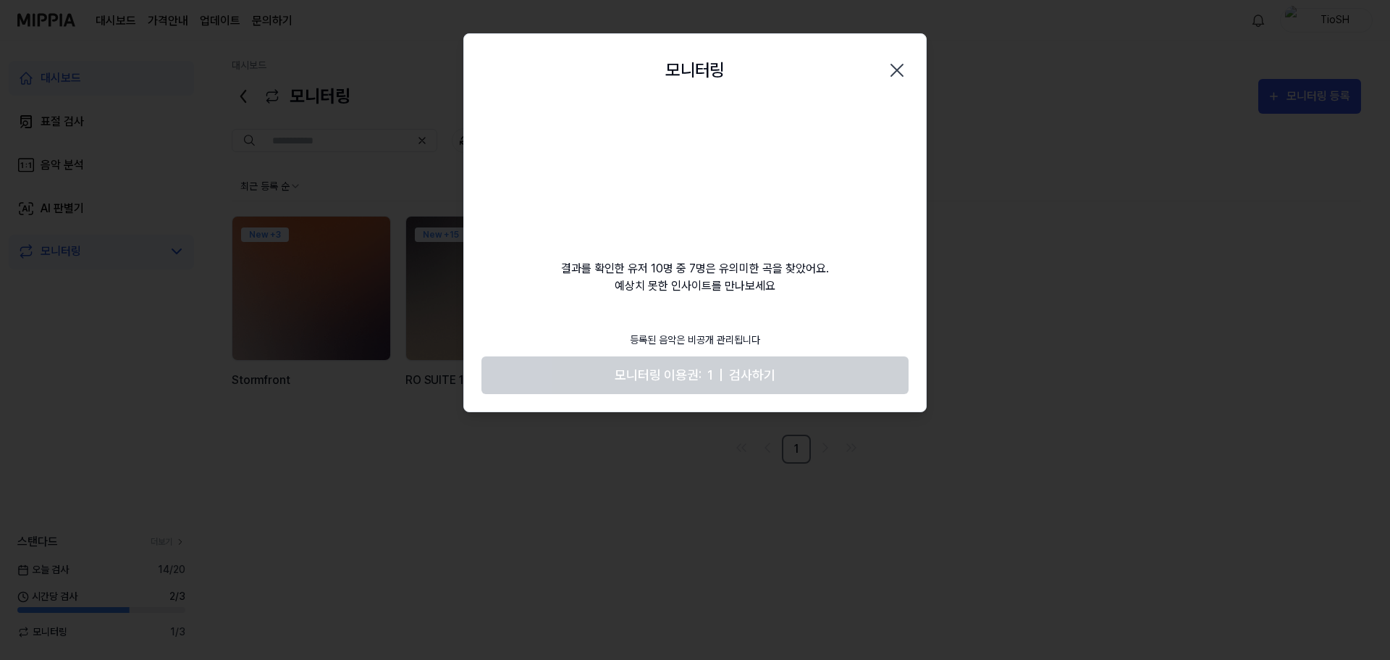
click at [622, 168] on div "결과를 확인한 유저 10명 중 7명은 유의미한 곡을 찾았어요. 예상치 못한 인사이트를 만나보세요" at bounding box center [695, 200] width 462 height 188
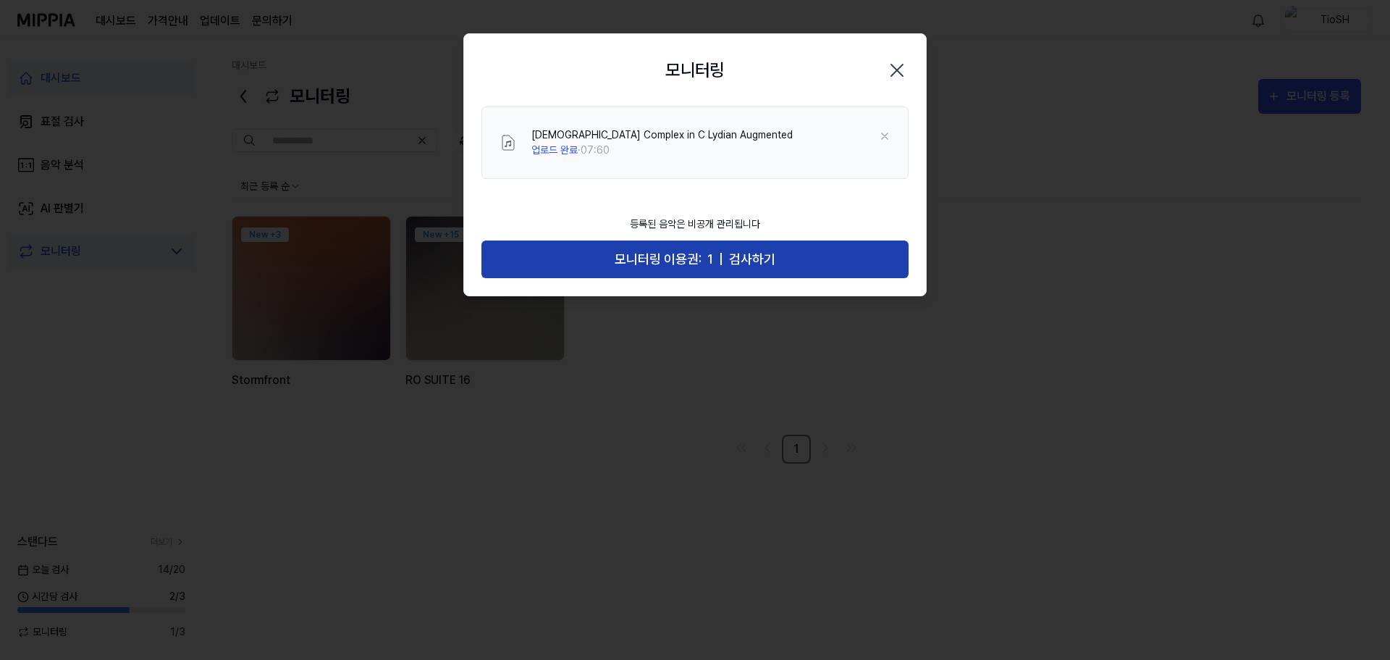
click at [647, 278] on button "모니터링 이용권: 1 | 검사하기" at bounding box center [695, 259] width 427 height 38
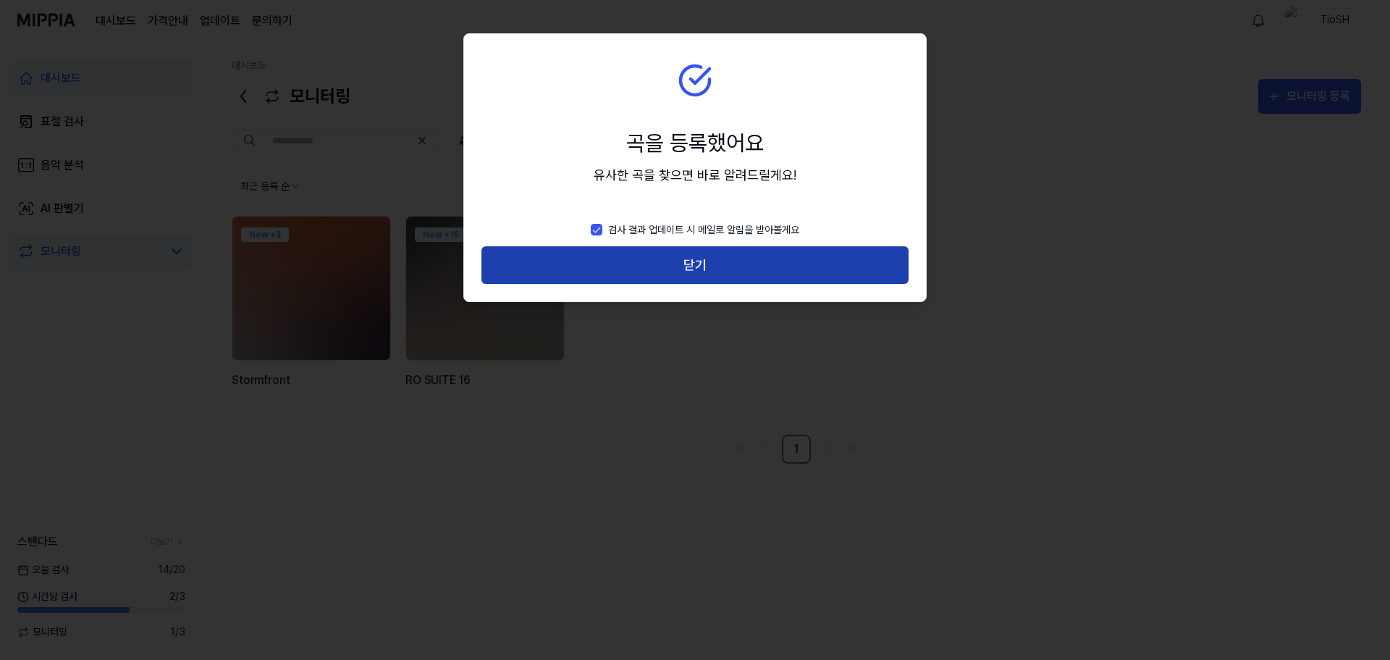
click at [660, 265] on button "닫기" at bounding box center [695, 265] width 427 height 38
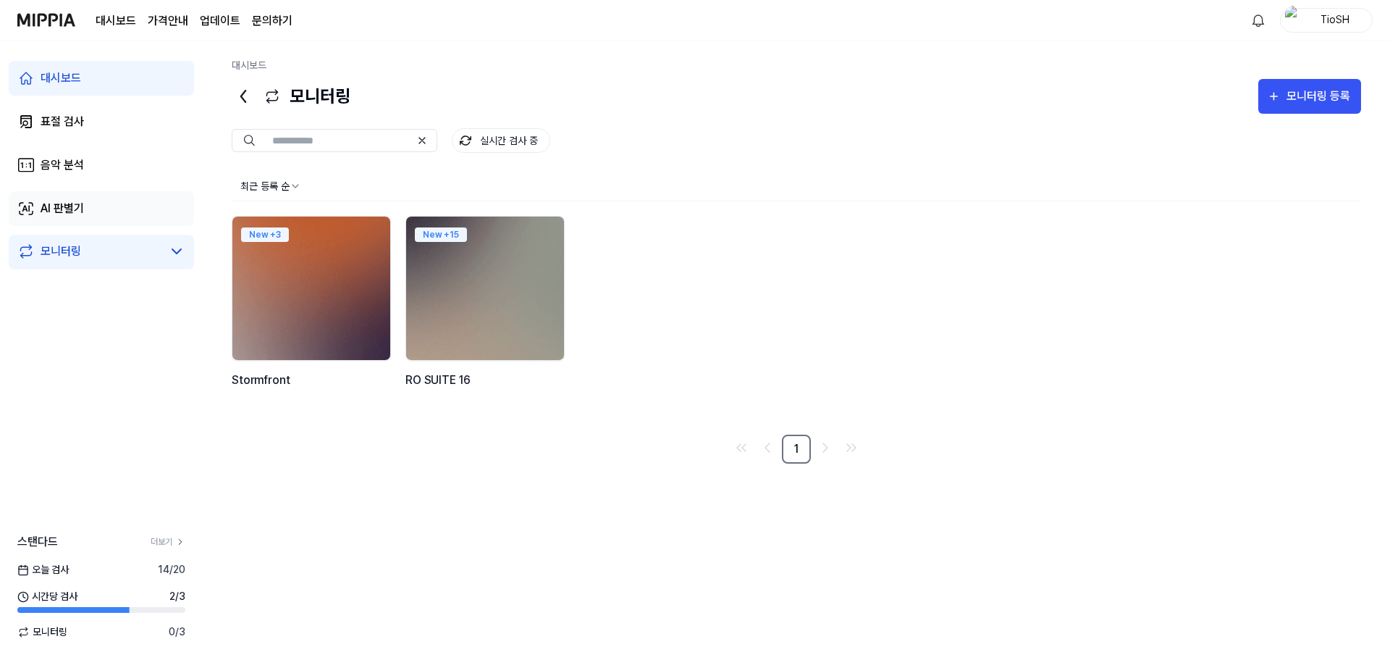
click at [103, 211] on link "AI 판별기" at bounding box center [101, 208] width 185 height 35
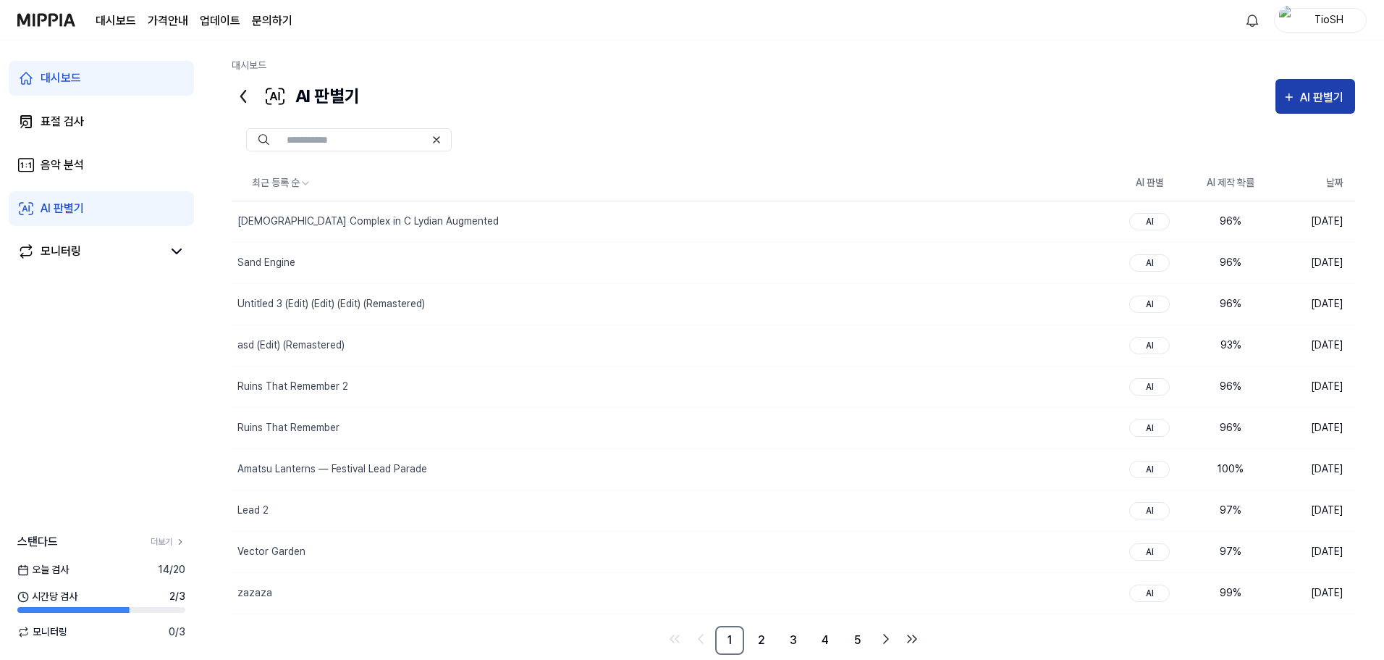
click at [1300, 105] on div "AI 판별기" at bounding box center [1324, 97] width 48 height 19
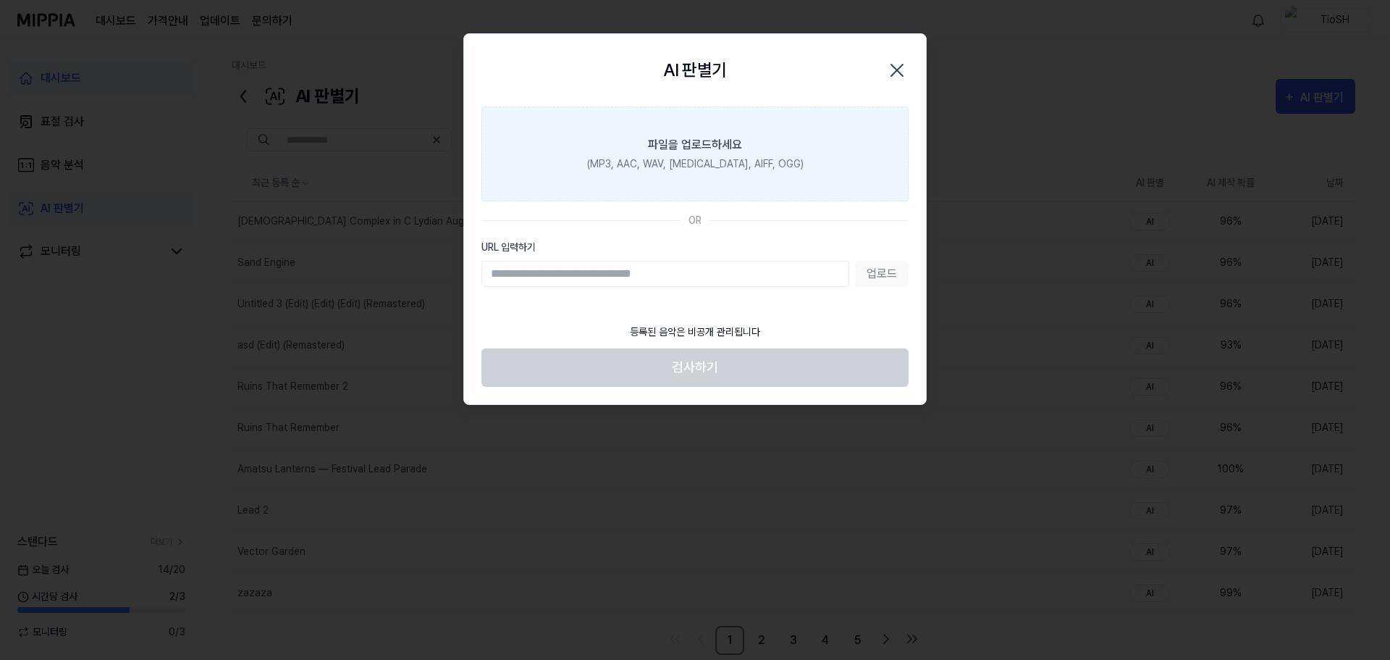
click at [752, 167] on div "(MP3, AAC, WAV, FLAC, AIFF, OGG)" at bounding box center [695, 163] width 217 height 15
click at [0, 0] on input "파일을 업로드하세요 (MP3, AAC, WAV, FLAC, AIFF, OGG)" at bounding box center [0, 0] width 0 height 0
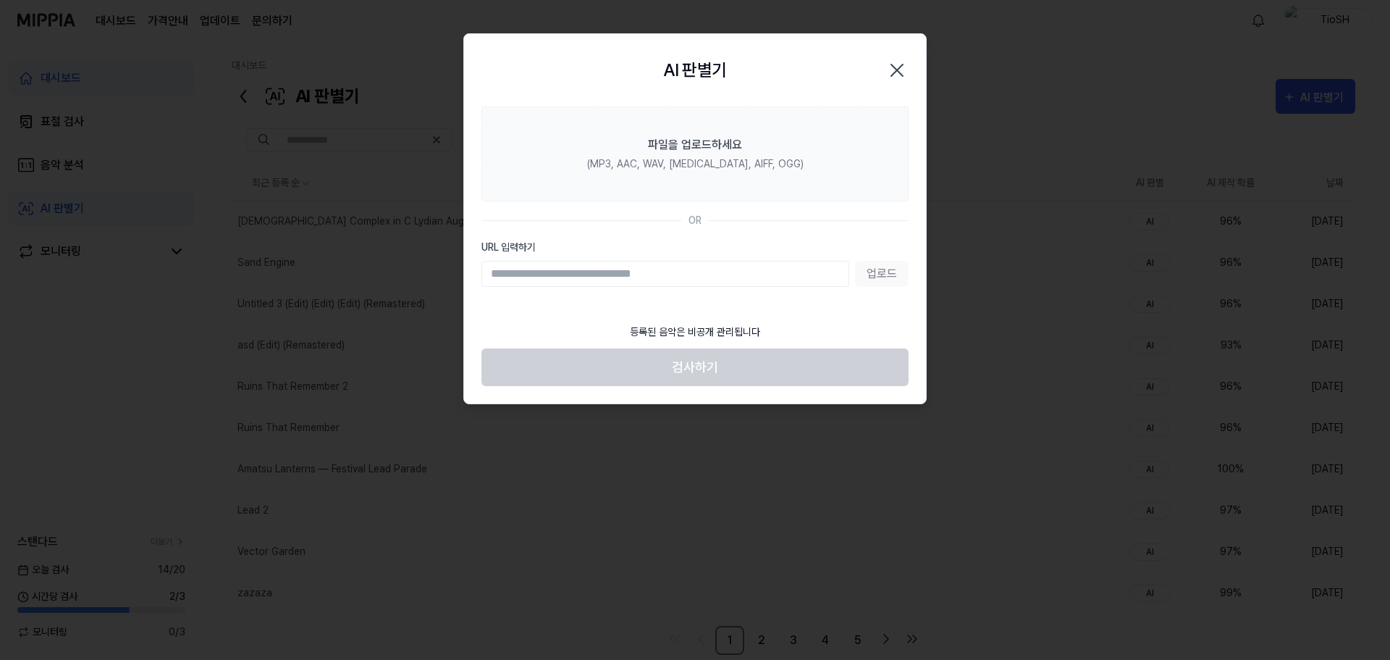
click at [895, 75] on icon "button" at bounding box center [897, 70] width 23 height 23
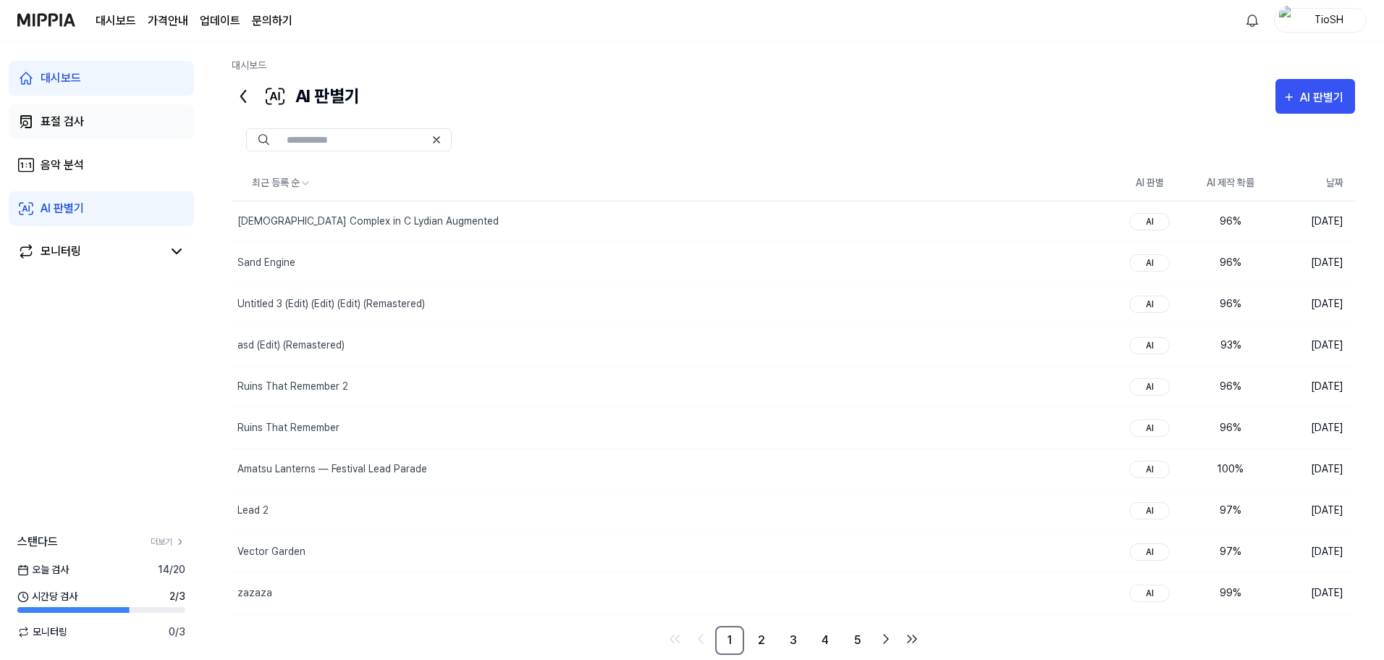
click at [119, 130] on link "표절 검사" at bounding box center [101, 121] width 185 height 35
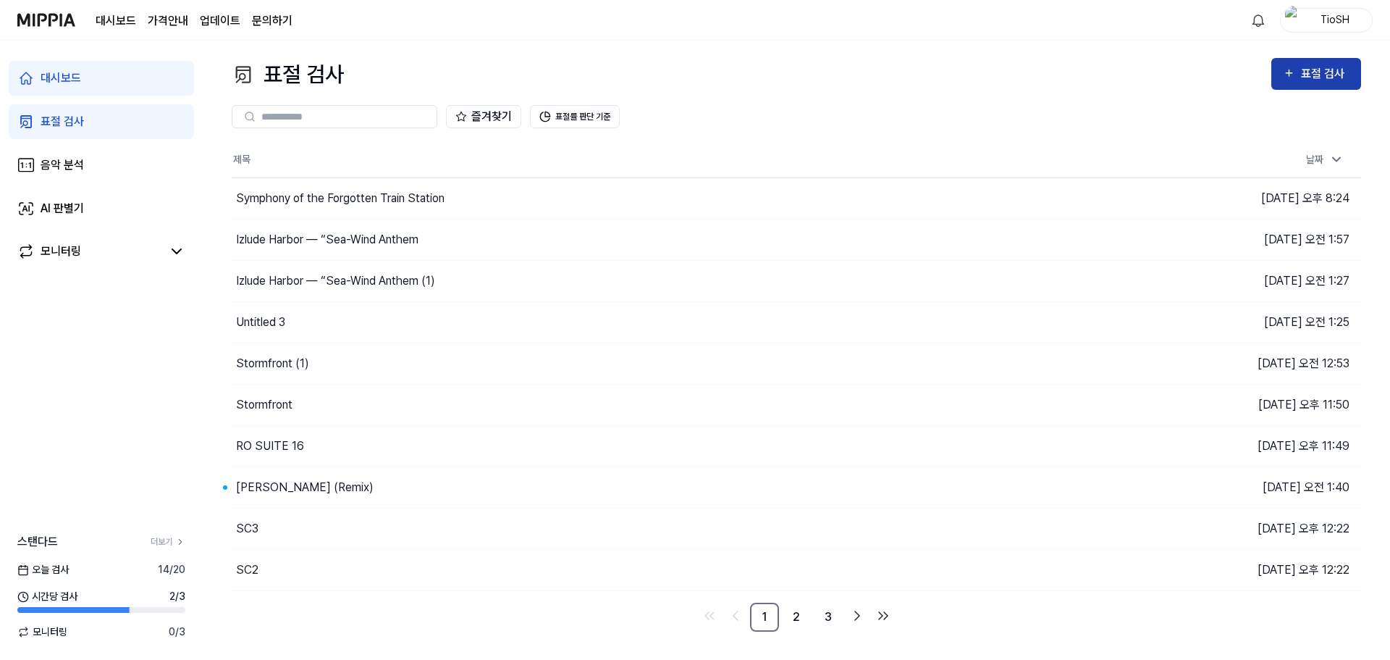
click at [1304, 77] on div "표절 검사" at bounding box center [1325, 73] width 49 height 19
click at [1320, 85] on button "표절 검사" at bounding box center [1317, 74] width 90 height 32
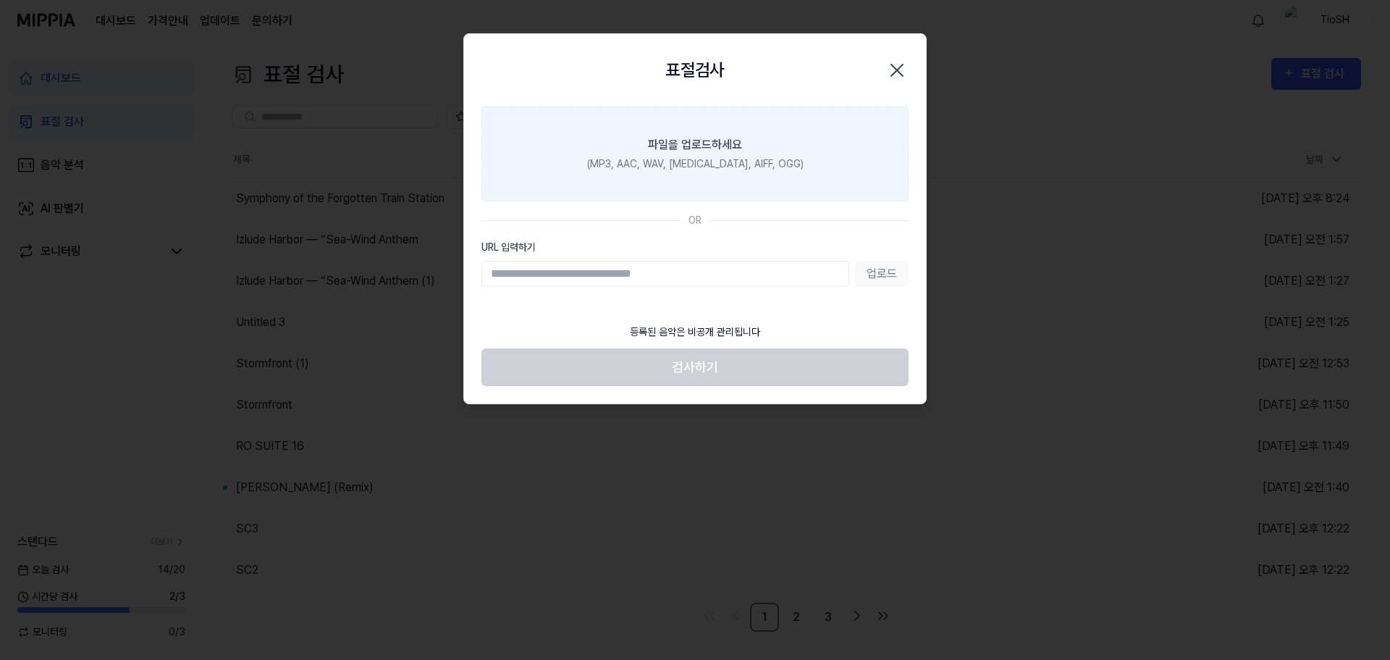
click at [714, 172] on label "파일을 업로드하세요 (MP3, AAC, WAV, FLAC, AIFF, OGG)" at bounding box center [695, 153] width 427 height 95
click at [0, 0] on input "파일을 업로드하세요 (MP3, AAC, WAV, FLAC, AIFF, OGG)" at bounding box center [0, 0] width 0 height 0
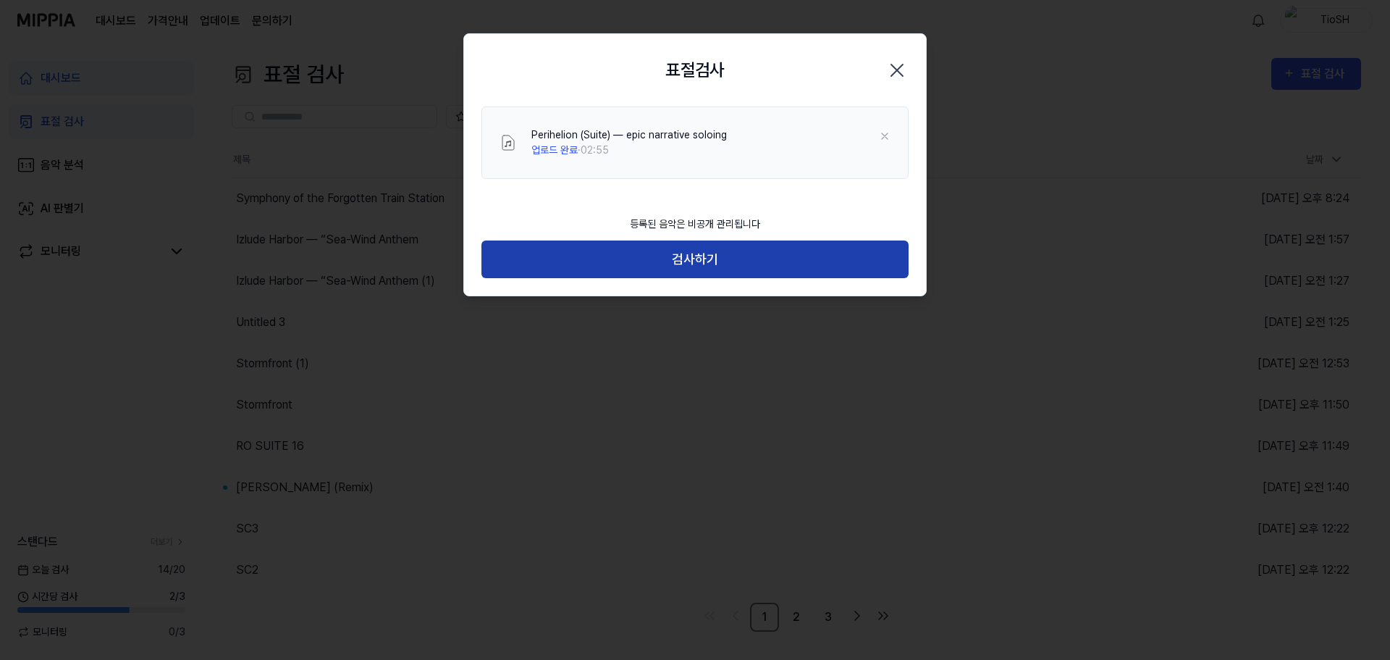
click at [642, 268] on button "검사하기" at bounding box center [695, 259] width 427 height 38
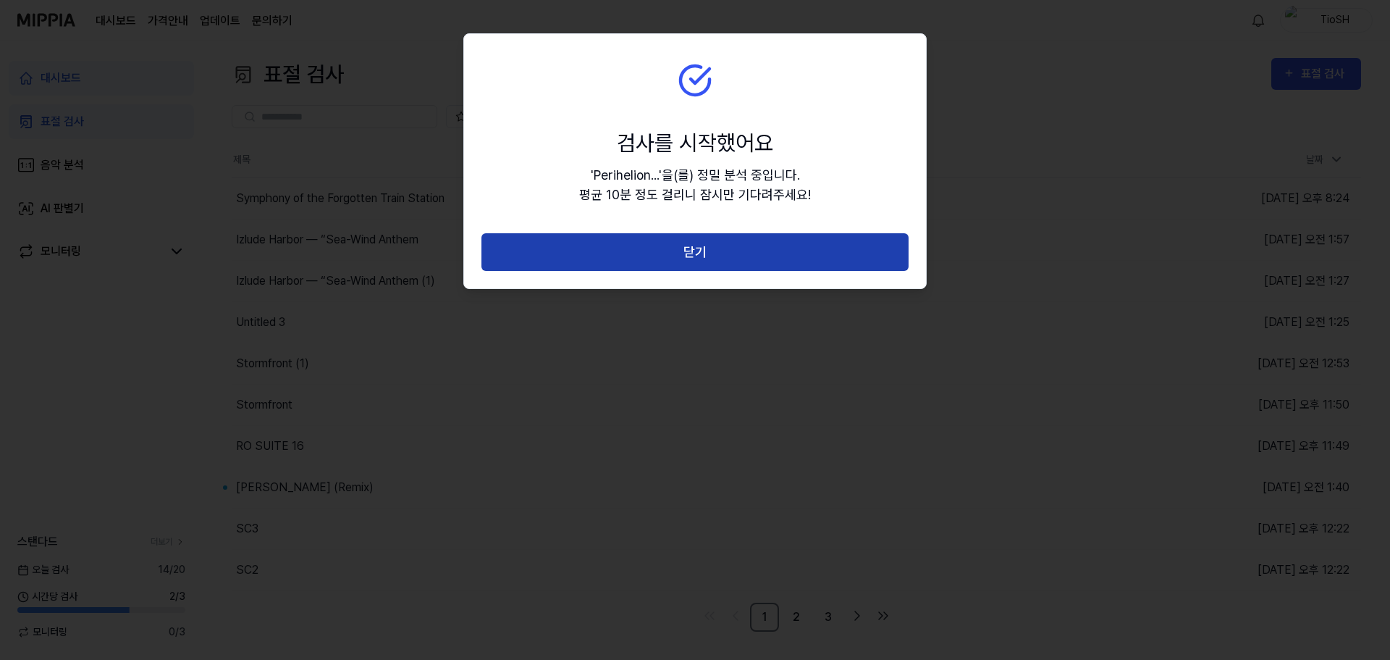
click at [647, 255] on button "닫기" at bounding box center [695, 252] width 427 height 38
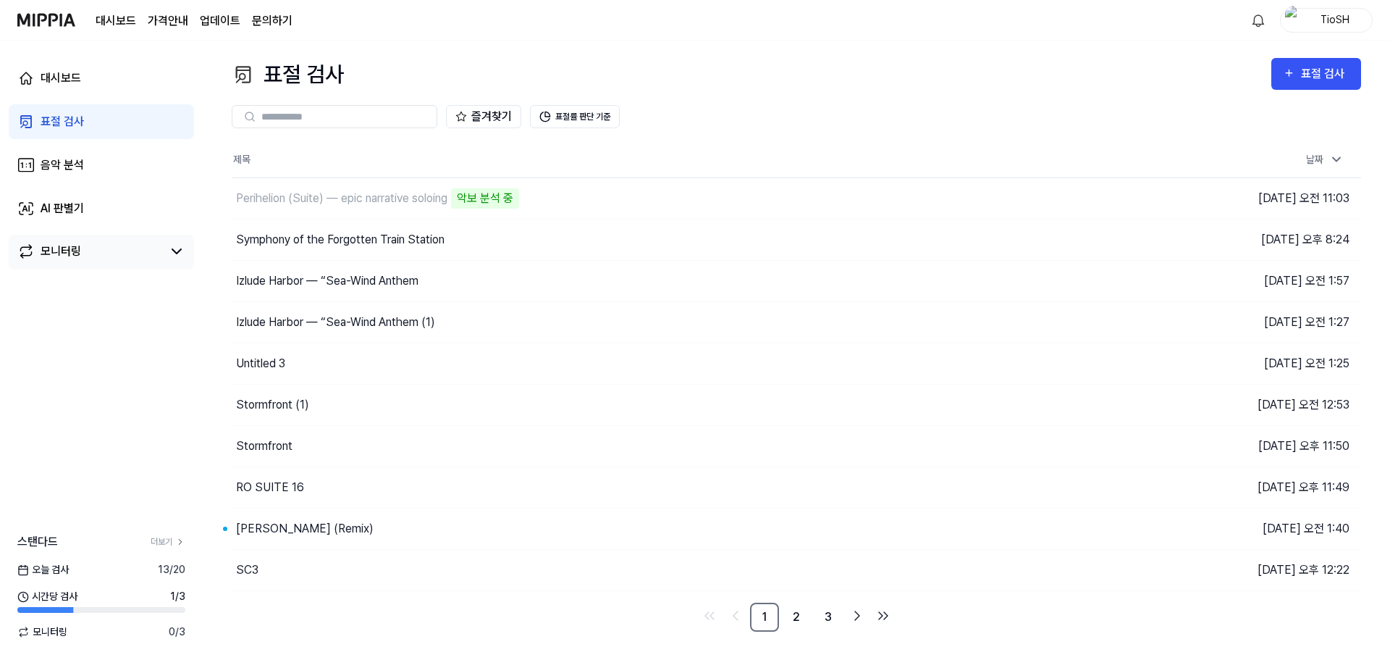
click at [56, 239] on div "모니터링" at bounding box center [101, 252] width 185 height 35
click at [80, 248] on div "모니터링" at bounding box center [61, 251] width 41 height 17
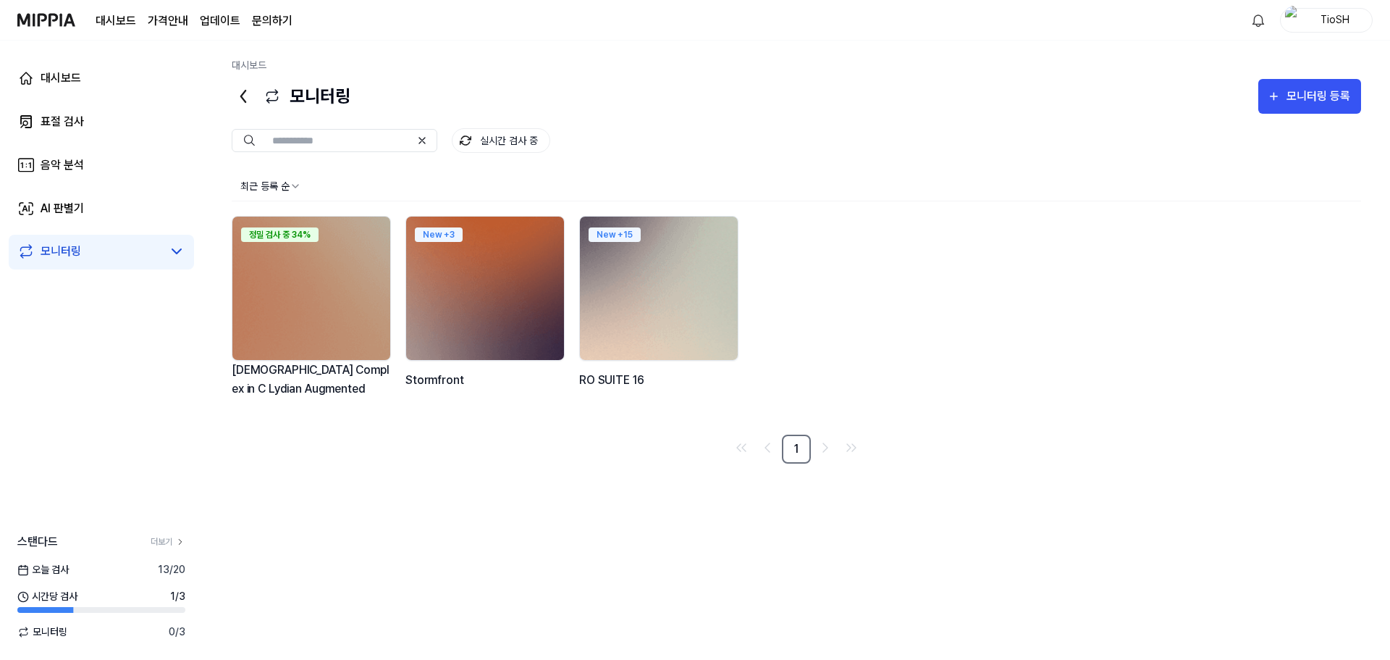
click at [696, 329] on img at bounding box center [659, 288] width 174 height 158
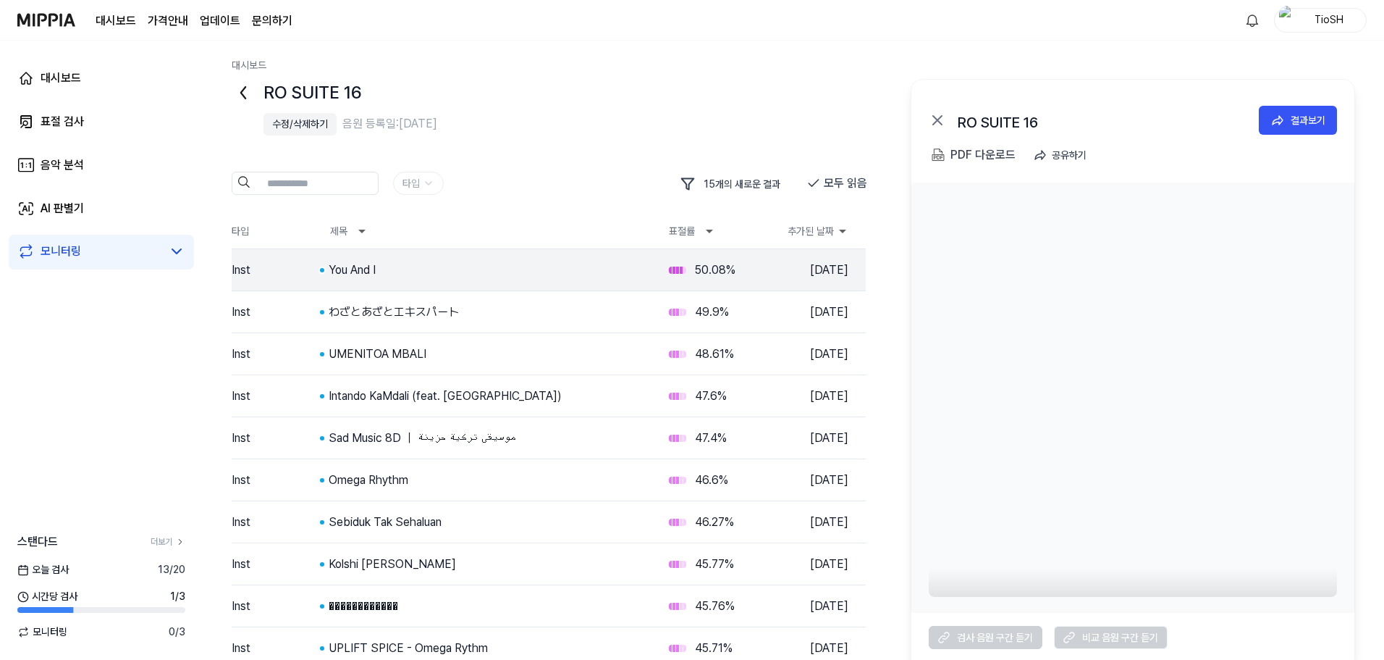
click at [92, 246] on link "모니터링" at bounding box center [89, 251] width 145 height 17
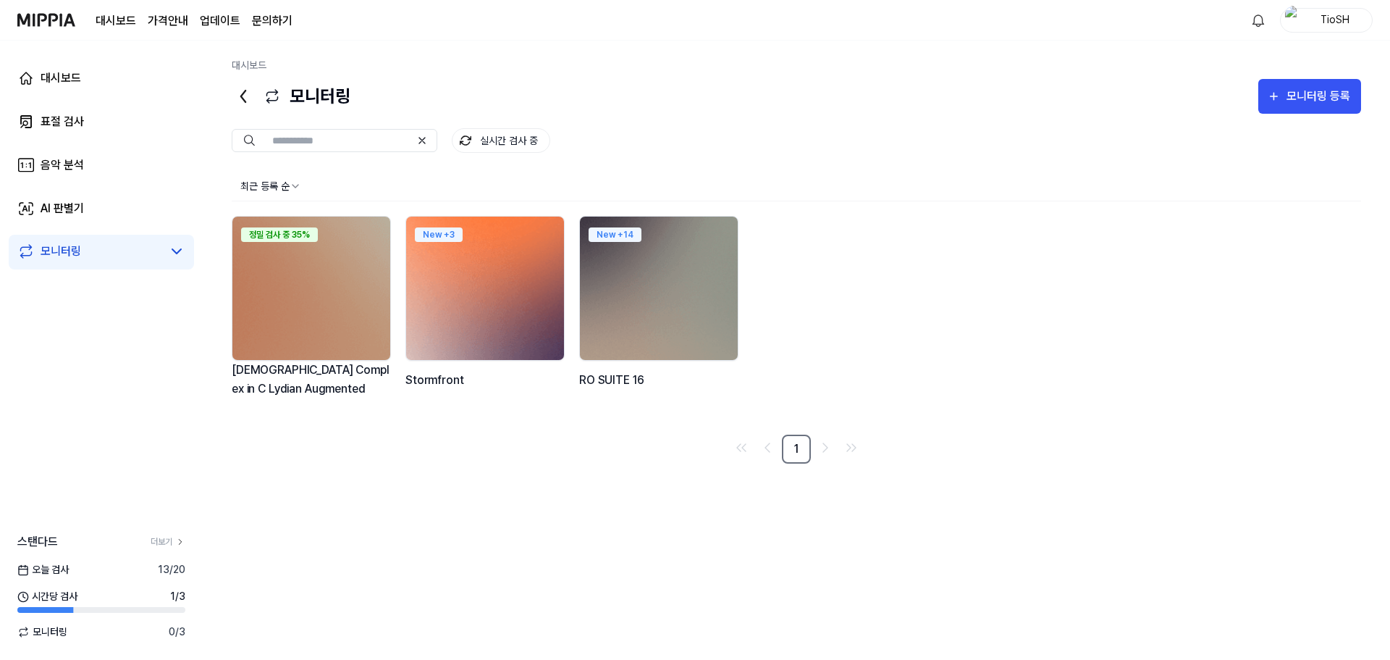
click at [458, 294] on img at bounding box center [485, 288] width 174 height 158
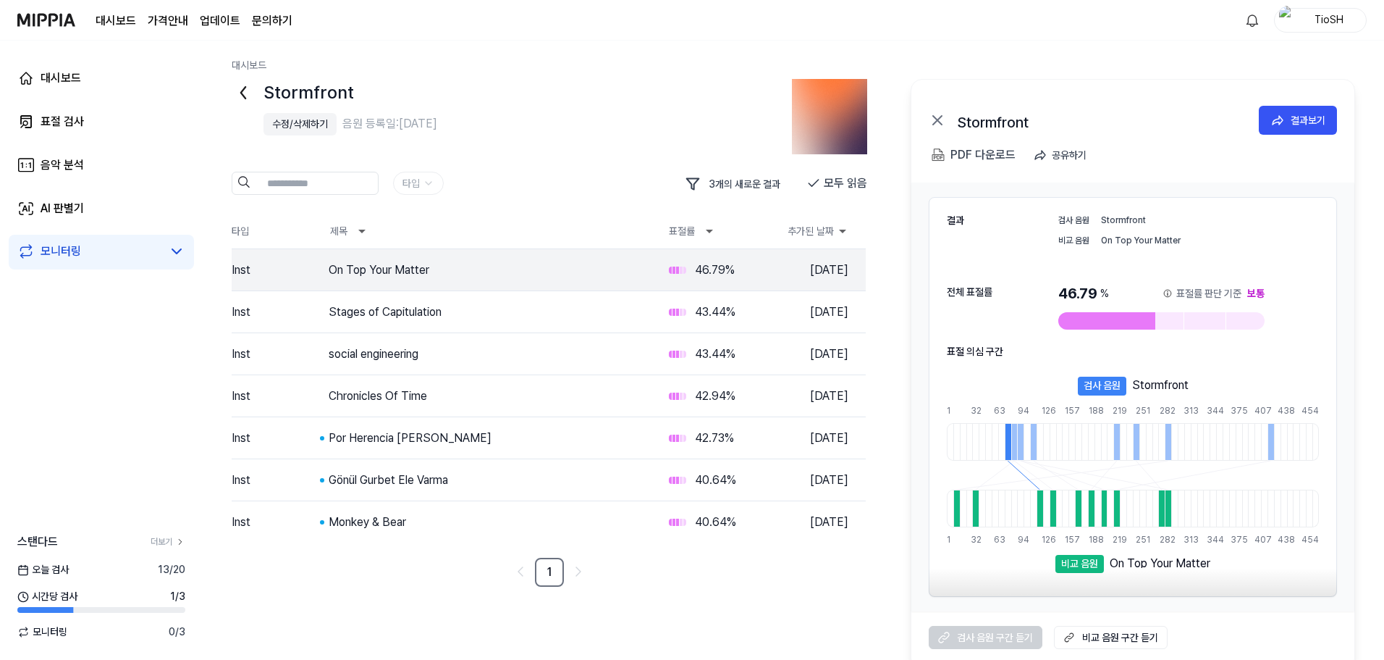
click at [133, 251] on link "모니터링" at bounding box center [89, 251] width 145 height 17
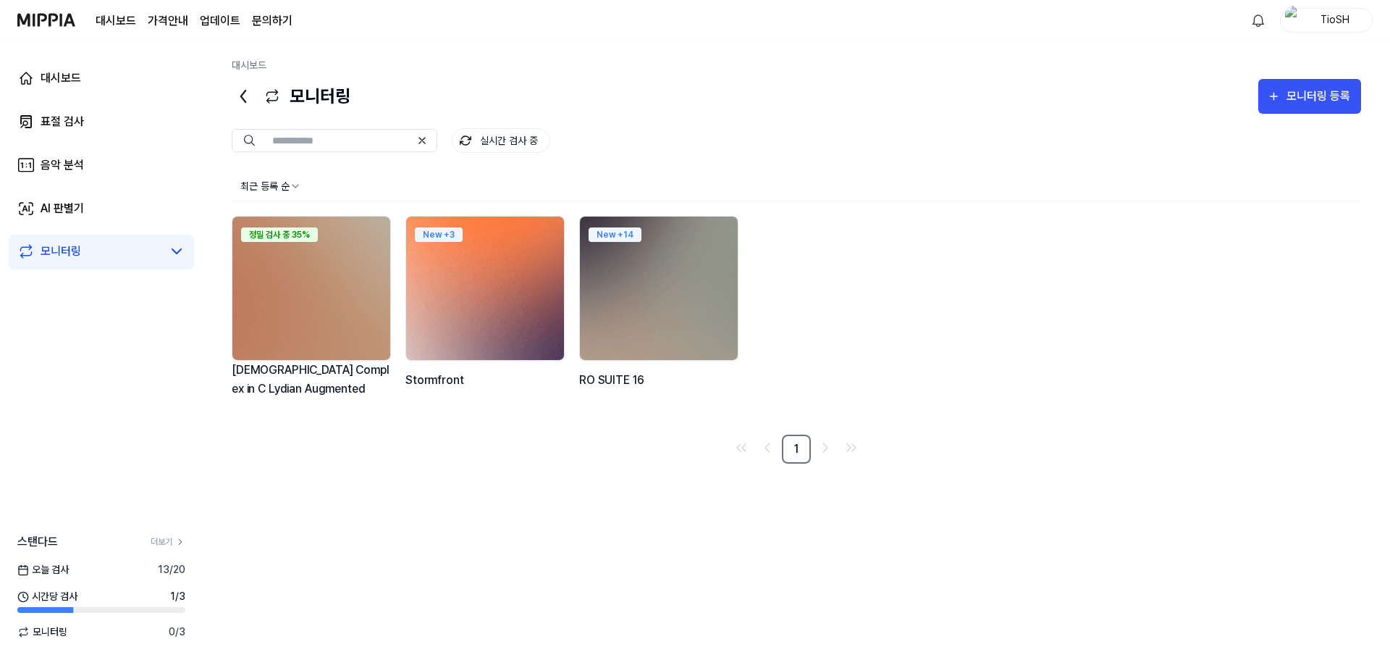
click at [486, 294] on img at bounding box center [485, 288] width 174 height 158
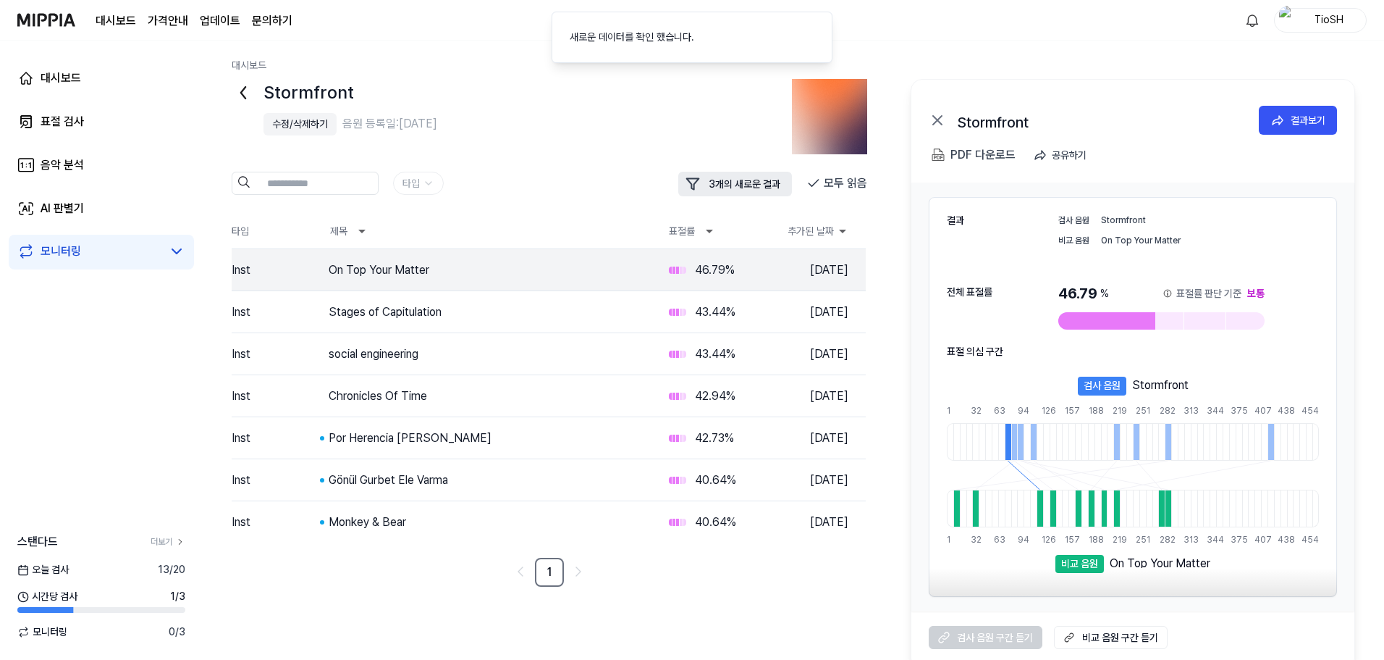
click at [723, 176] on button "3 개의 새로운 결과" at bounding box center [735, 184] width 114 height 25
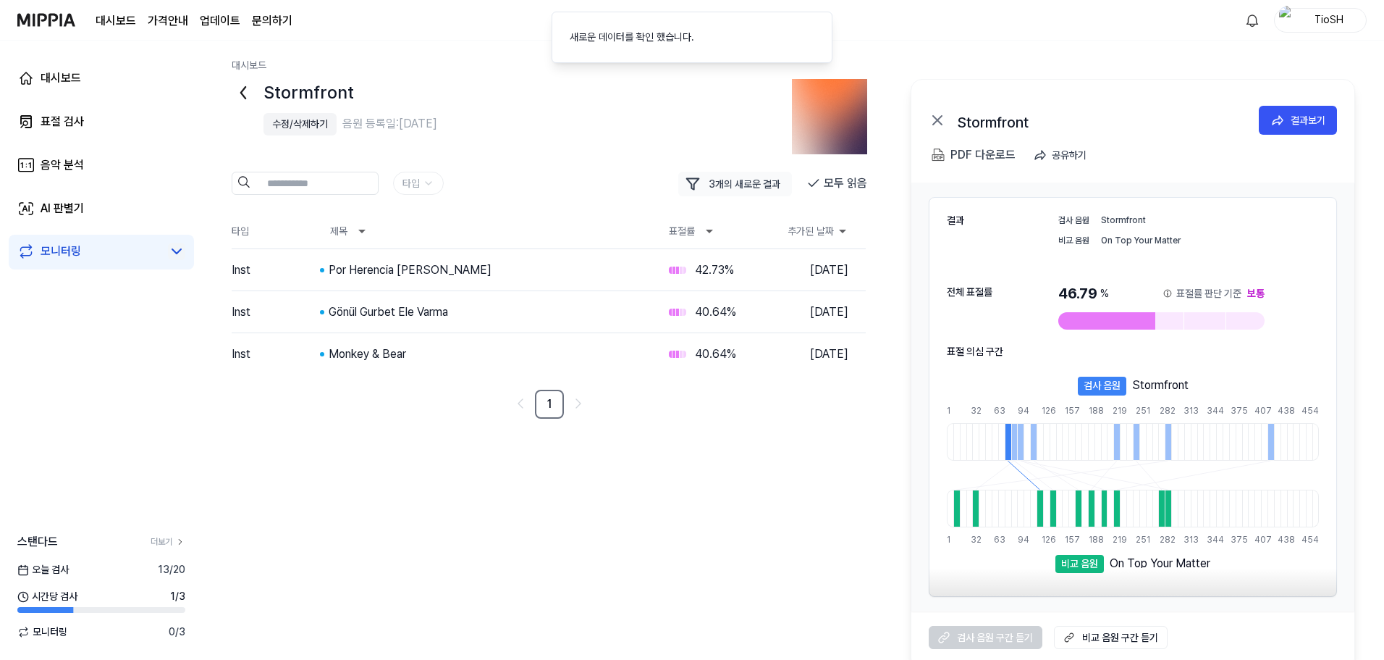
click at [169, 259] on icon at bounding box center [176, 251] width 17 height 17
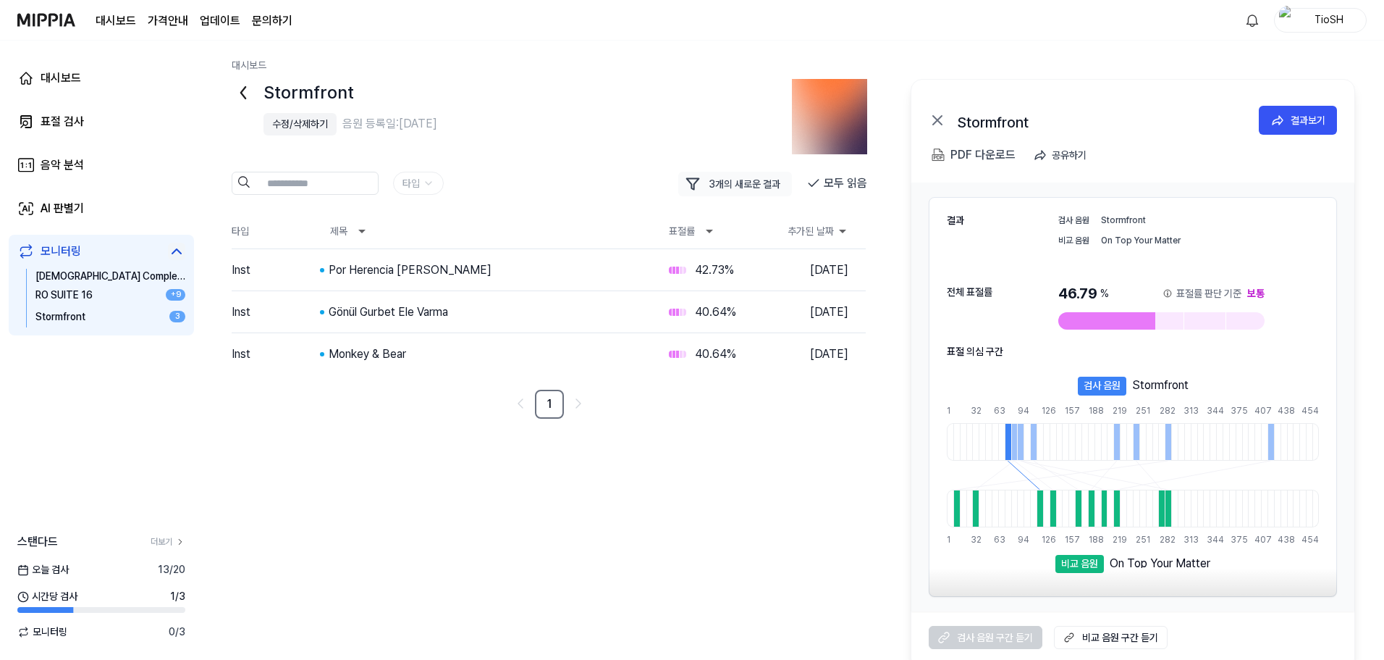
click at [408, 474] on div "Stormfront 수정/삭제하기 음원 등록일: 2025.09.03. 타입 3 개의 새로운 결과 모두 읽음 타입 제목 표절률 추가된 날짜 In…" at bounding box center [794, 374] width 1124 height 591
click at [56, 212] on div "AI 판별기" at bounding box center [62, 208] width 43 height 17
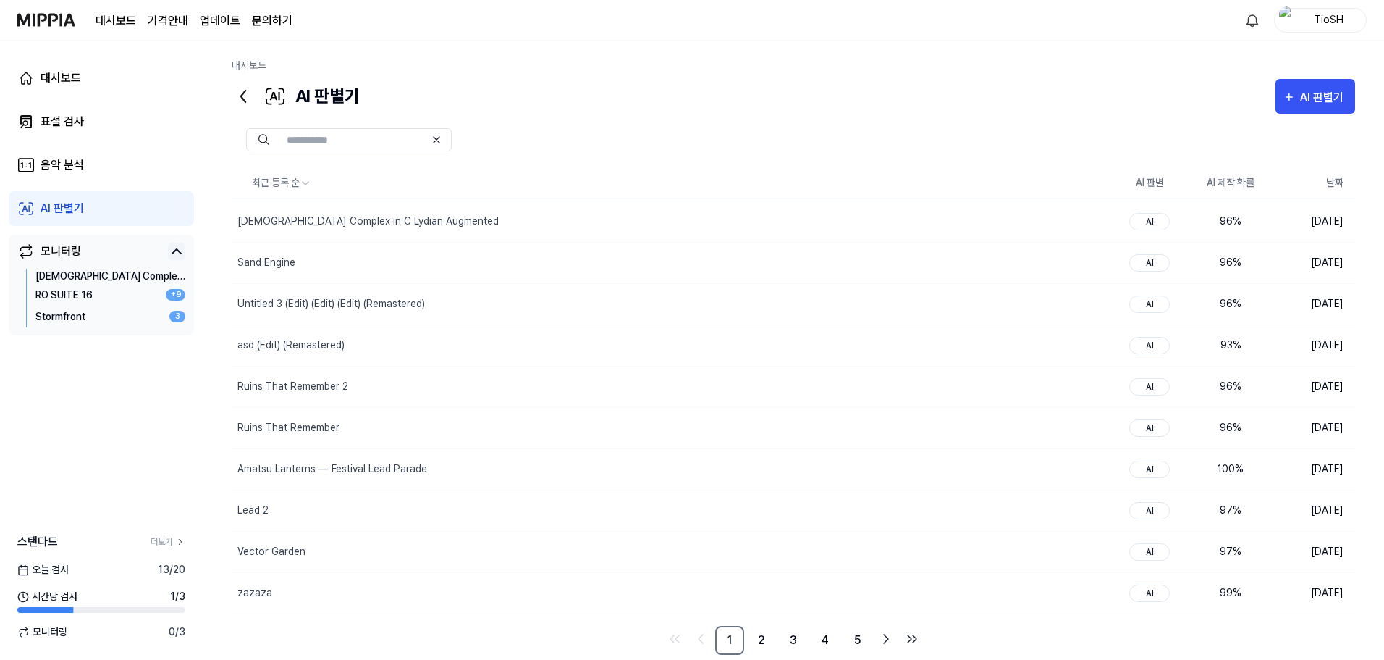
click at [111, 250] on link "모니터링" at bounding box center [89, 251] width 145 height 17
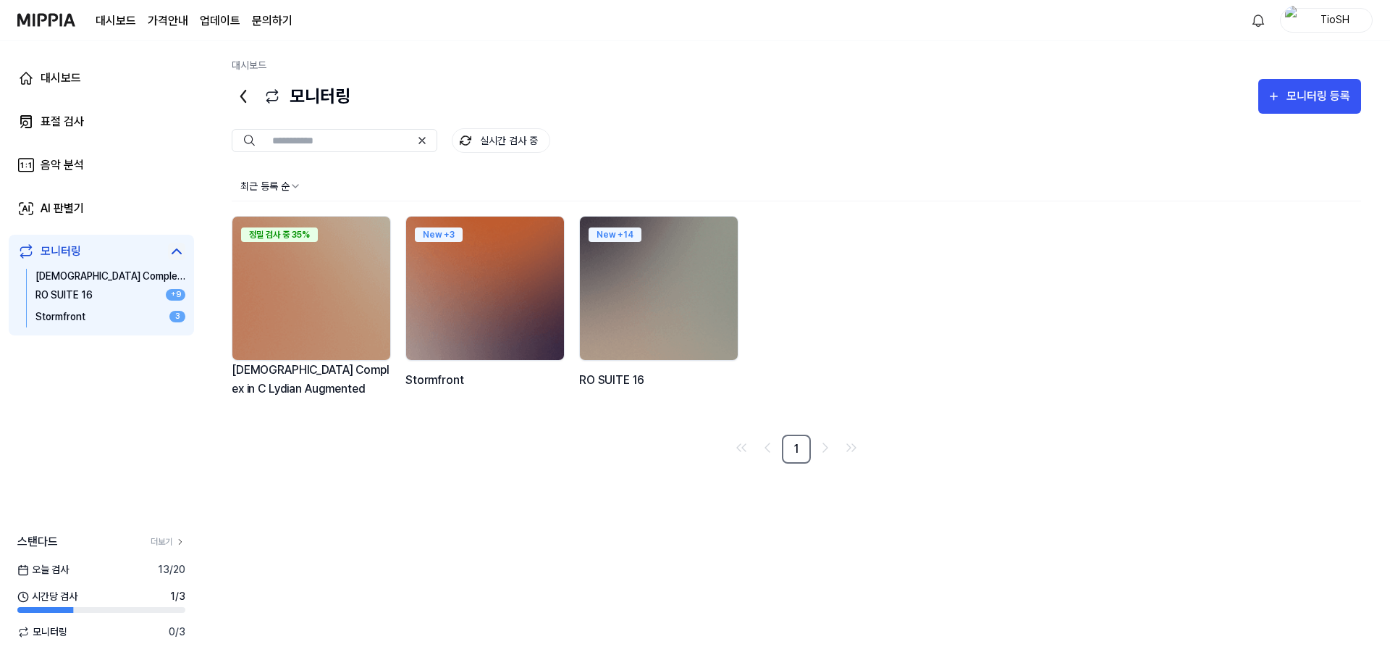
click at [174, 248] on icon at bounding box center [176, 251] width 17 height 17
click at [102, 214] on link "AI 판별기" at bounding box center [101, 208] width 185 height 35
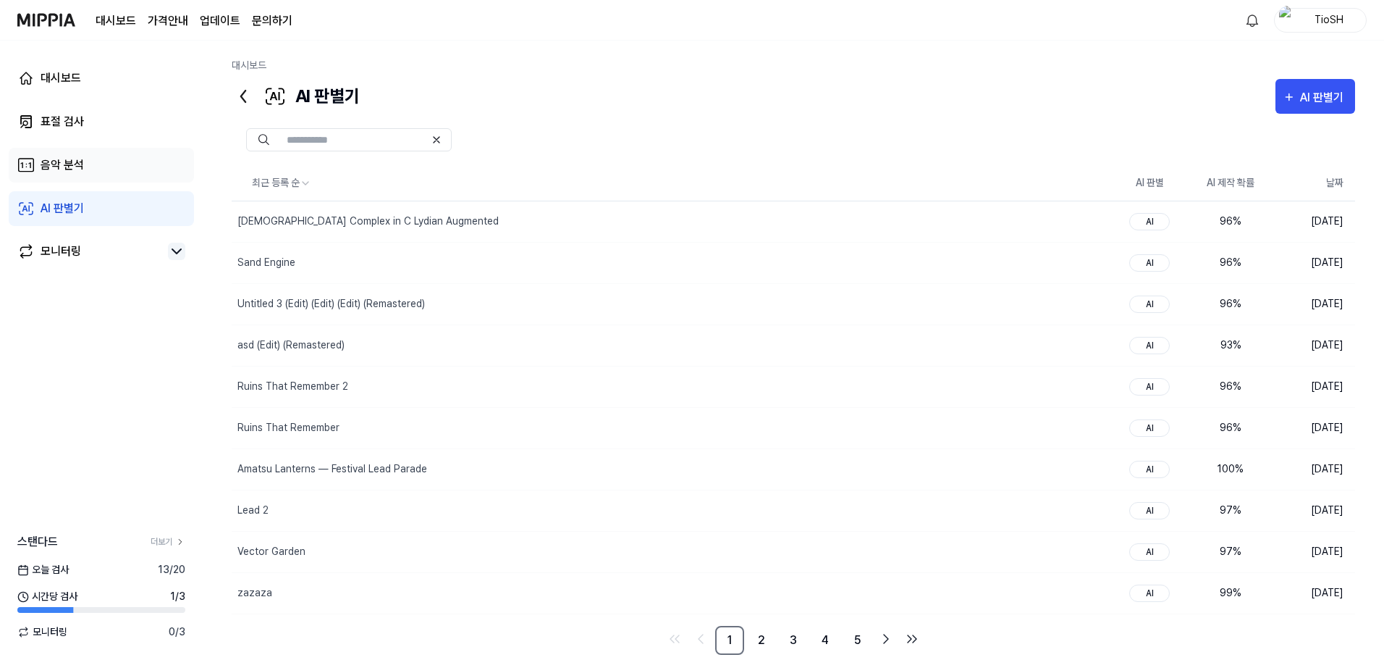
click at [122, 160] on link "음악 분석" at bounding box center [101, 165] width 185 height 35
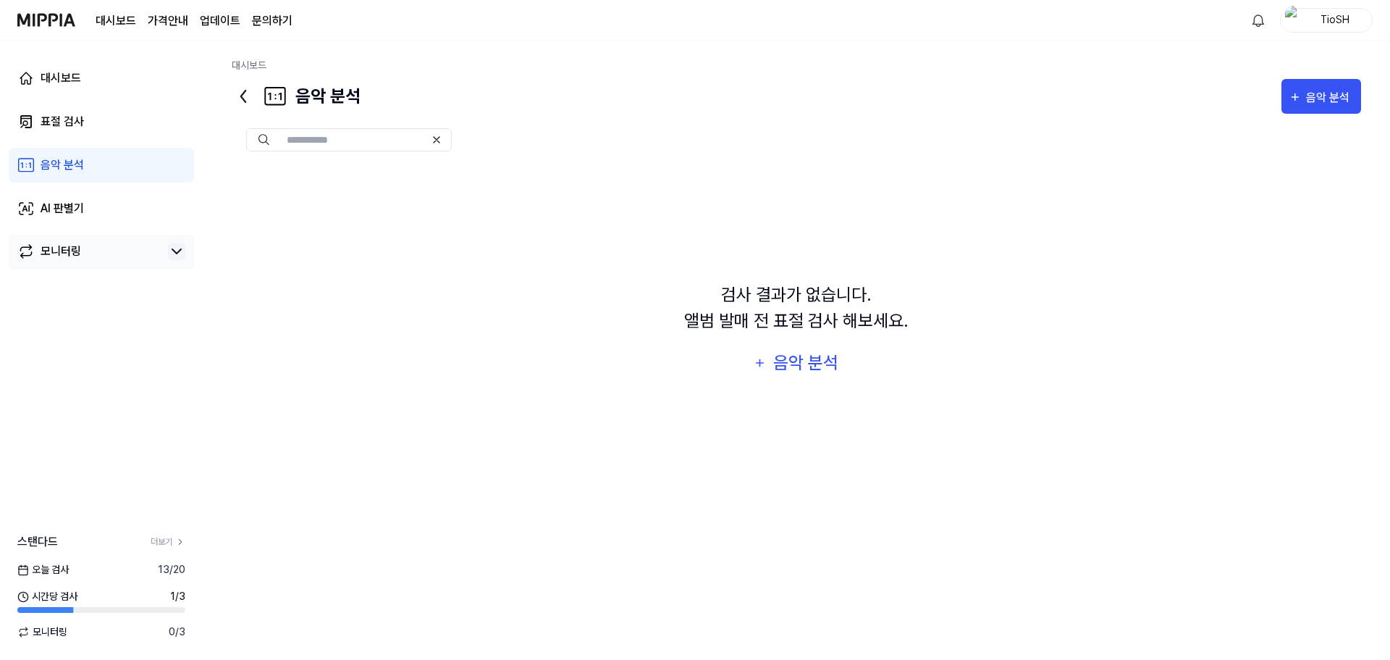
click at [98, 242] on div "모니터링" at bounding box center [101, 252] width 185 height 35
click at [97, 246] on link "모니터링" at bounding box center [89, 251] width 145 height 17
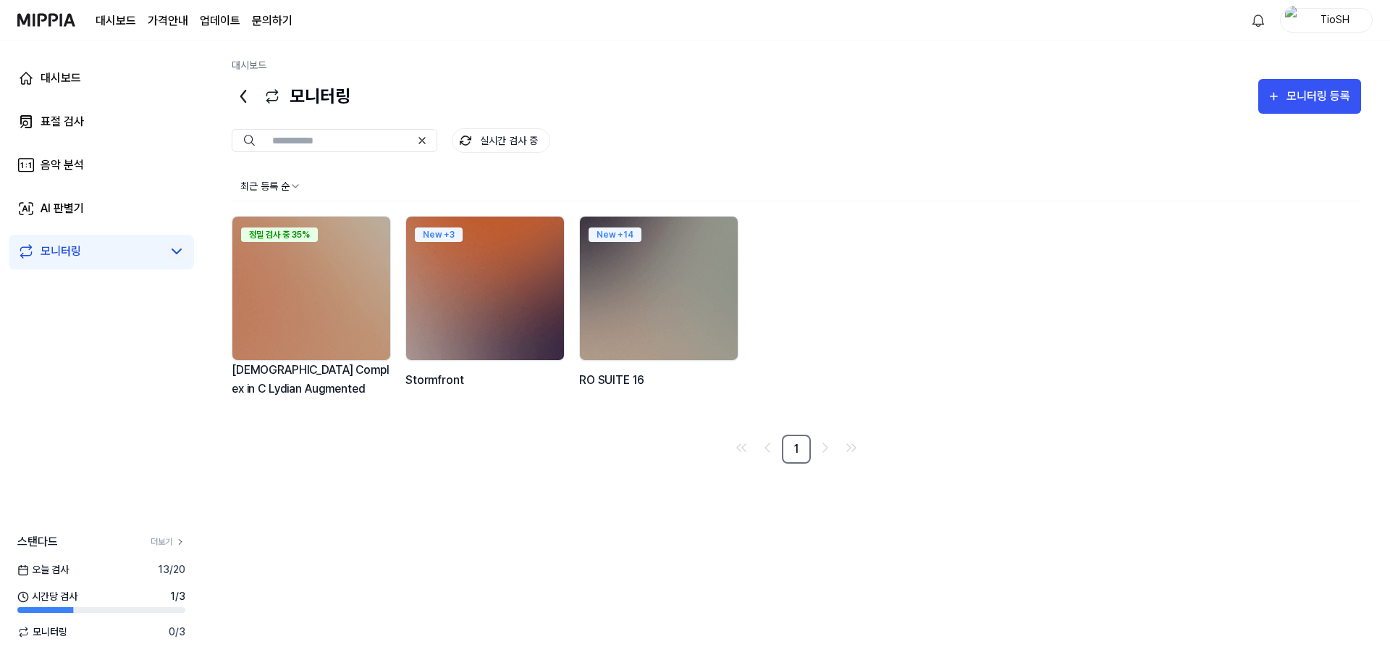
click at [354, 296] on img at bounding box center [311, 288] width 158 height 143
click at [81, 121] on div "표절 검사" at bounding box center [62, 121] width 43 height 17
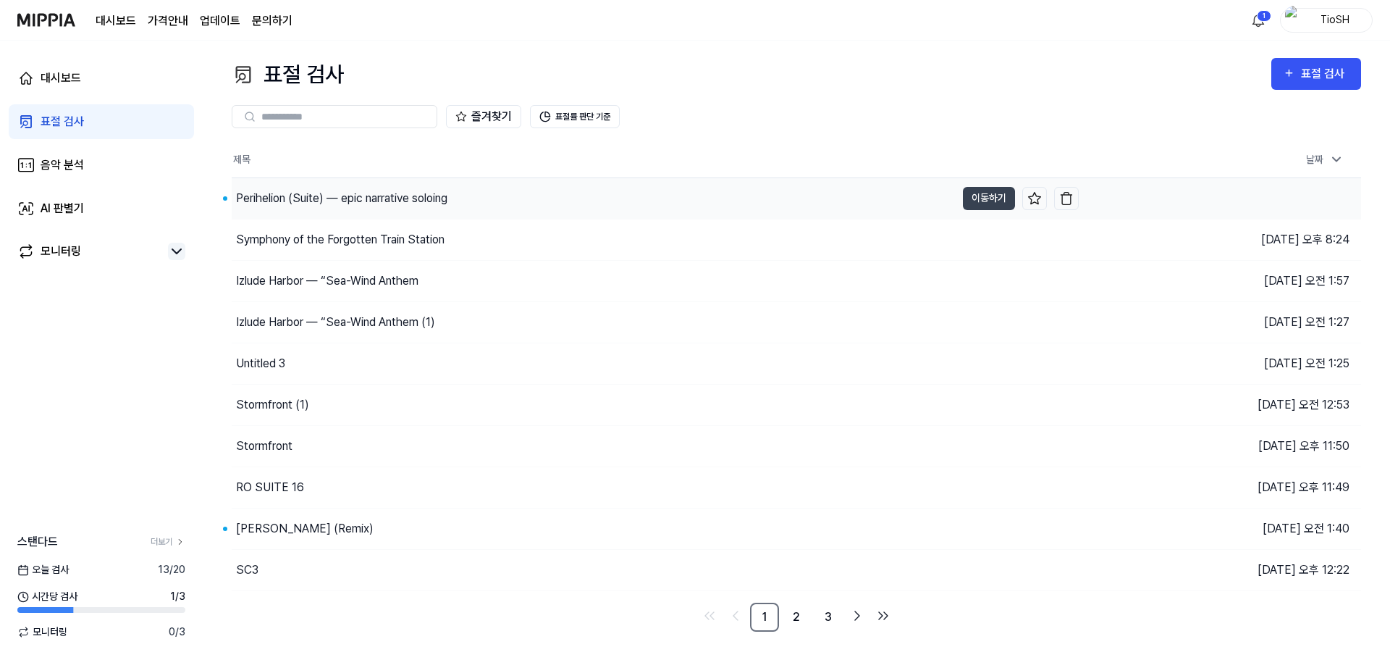
click at [518, 201] on div "Perihelion (Suite) — epic narrative soloing" at bounding box center [594, 198] width 724 height 41
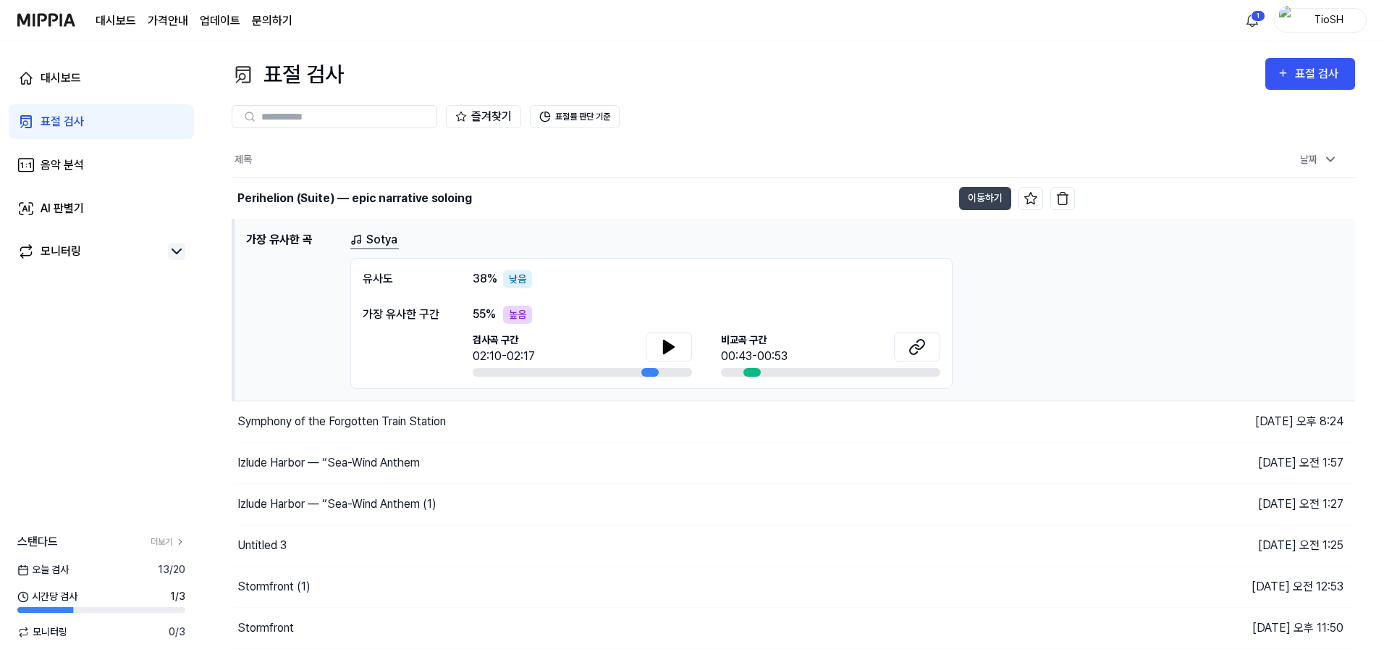
click at [672, 331] on div "55 % 높음 검사곡 구간 02:10-02:17 비교곡 구간 00:43-00:53" at bounding box center [707, 341] width 468 height 71
click at [675, 345] on icon at bounding box center [668, 346] width 17 height 17
click at [916, 353] on icon at bounding box center [914, 348] width 9 height 9
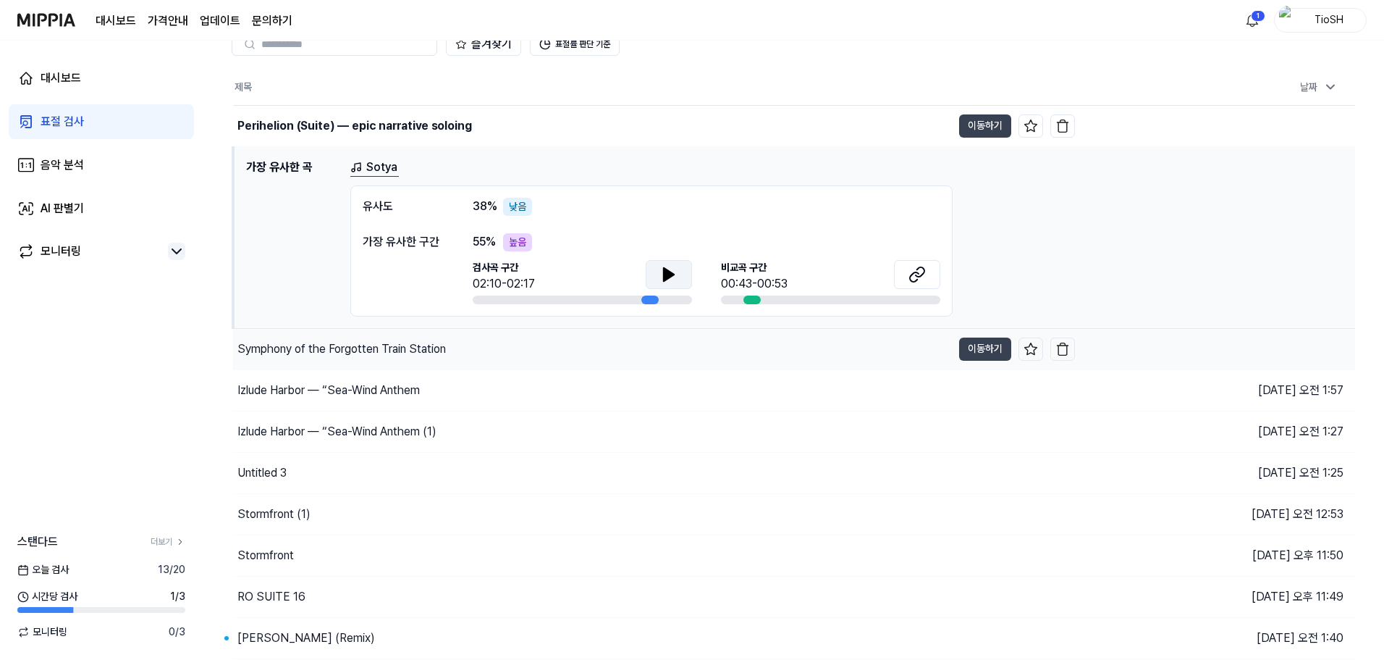
click at [545, 350] on div "Symphony of the Forgotten Train Station" at bounding box center [592, 349] width 719 height 41
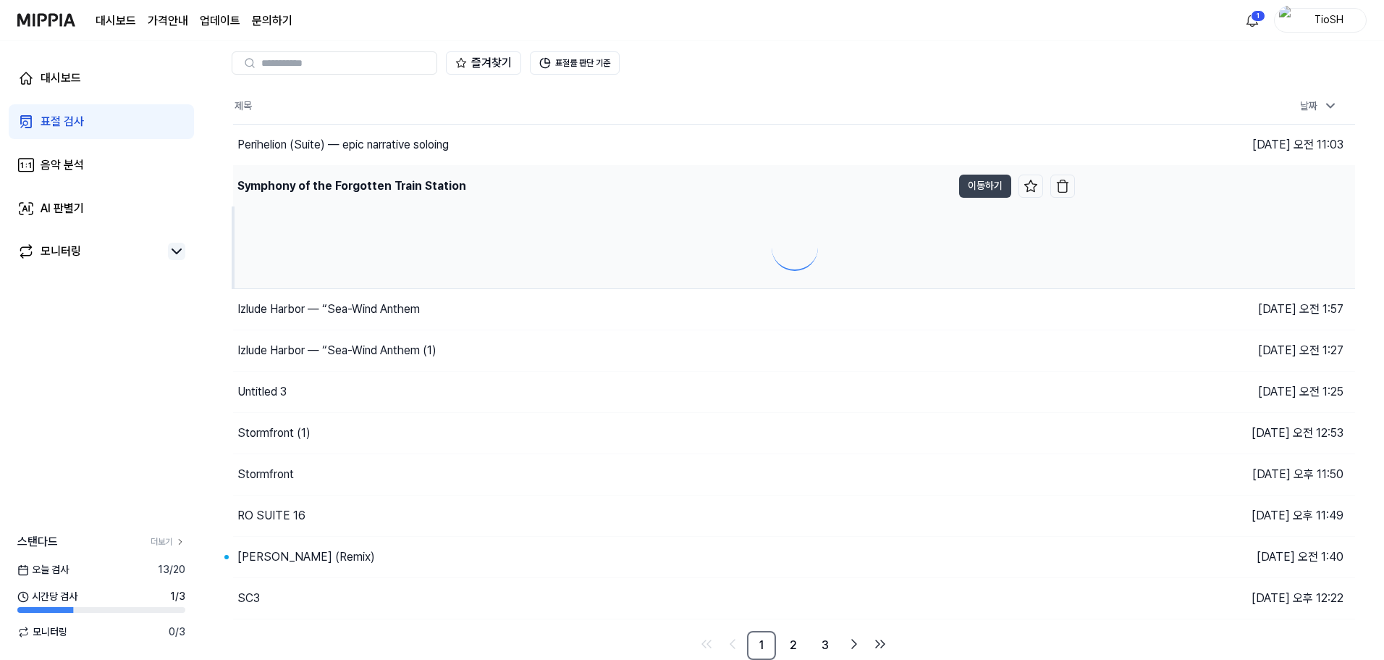
scroll to position [72, 0]
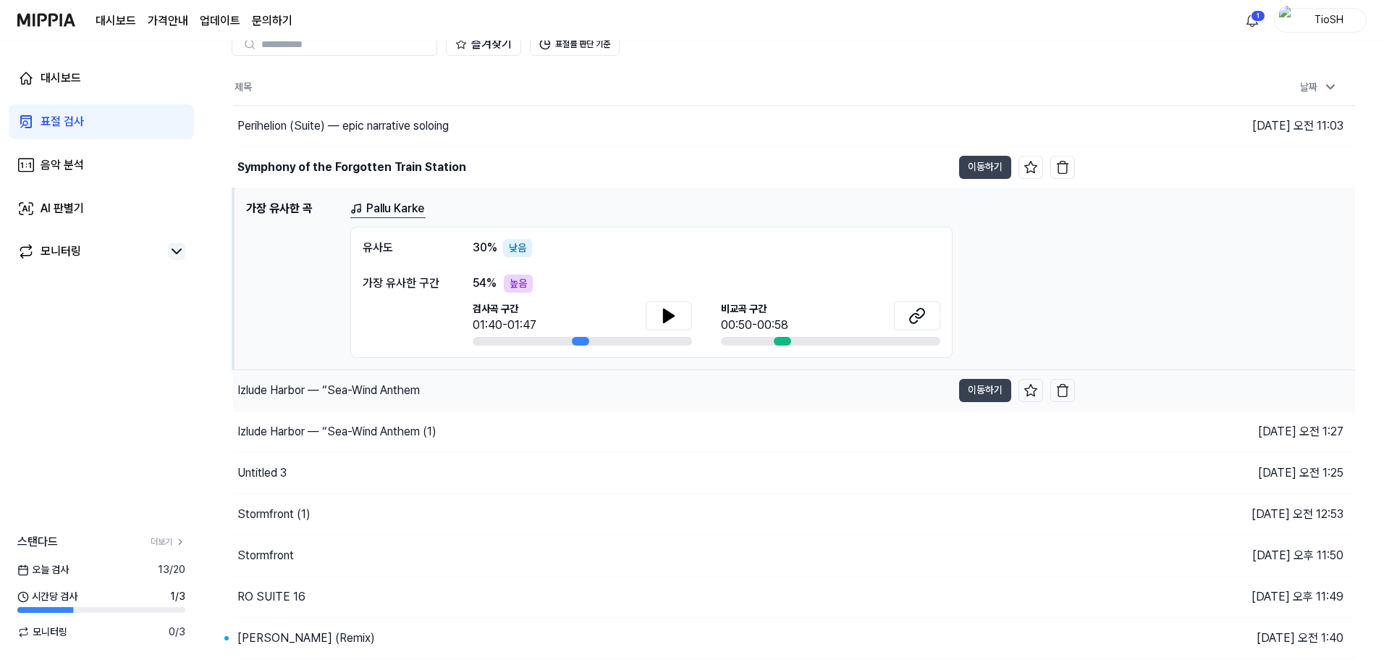
click at [542, 387] on div "Izlude Harbor — “Sea-Wind Anthem" at bounding box center [592, 390] width 719 height 41
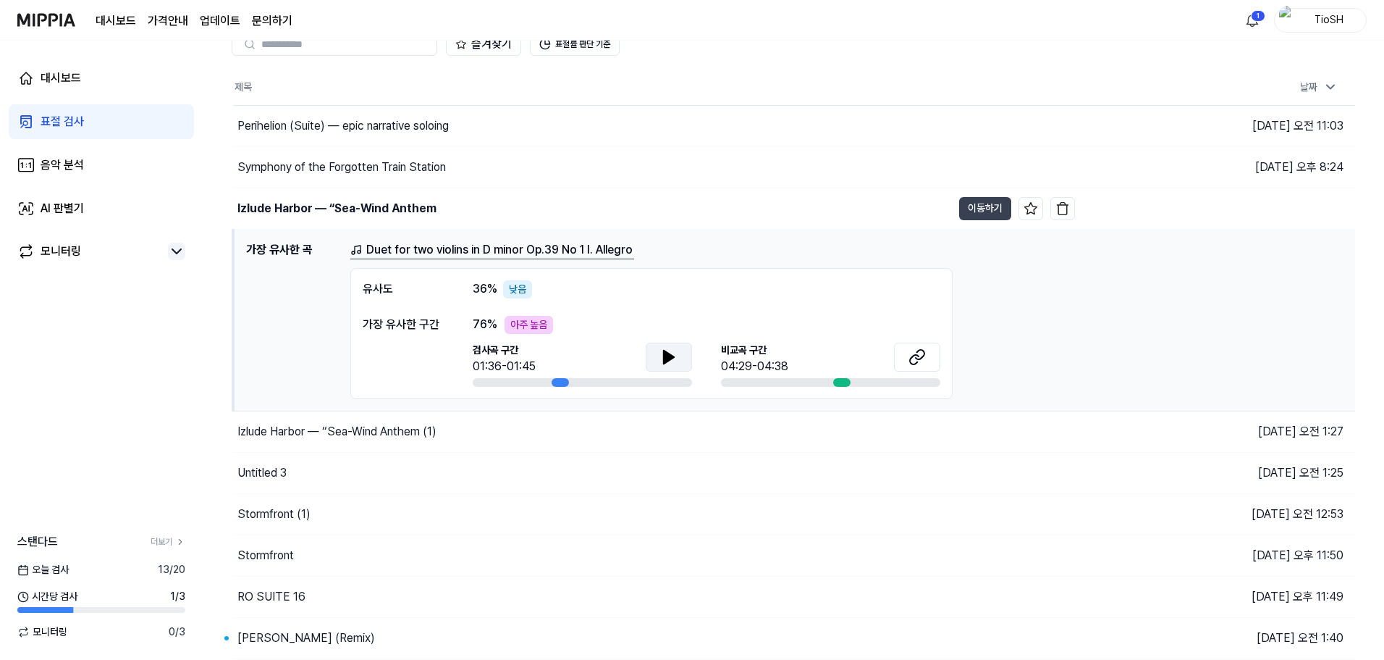
click at [680, 350] on button at bounding box center [669, 356] width 46 height 29
click at [679, 350] on button at bounding box center [669, 356] width 46 height 29
click at [928, 362] on button at bounding box center [917, 356] width 46 height 29
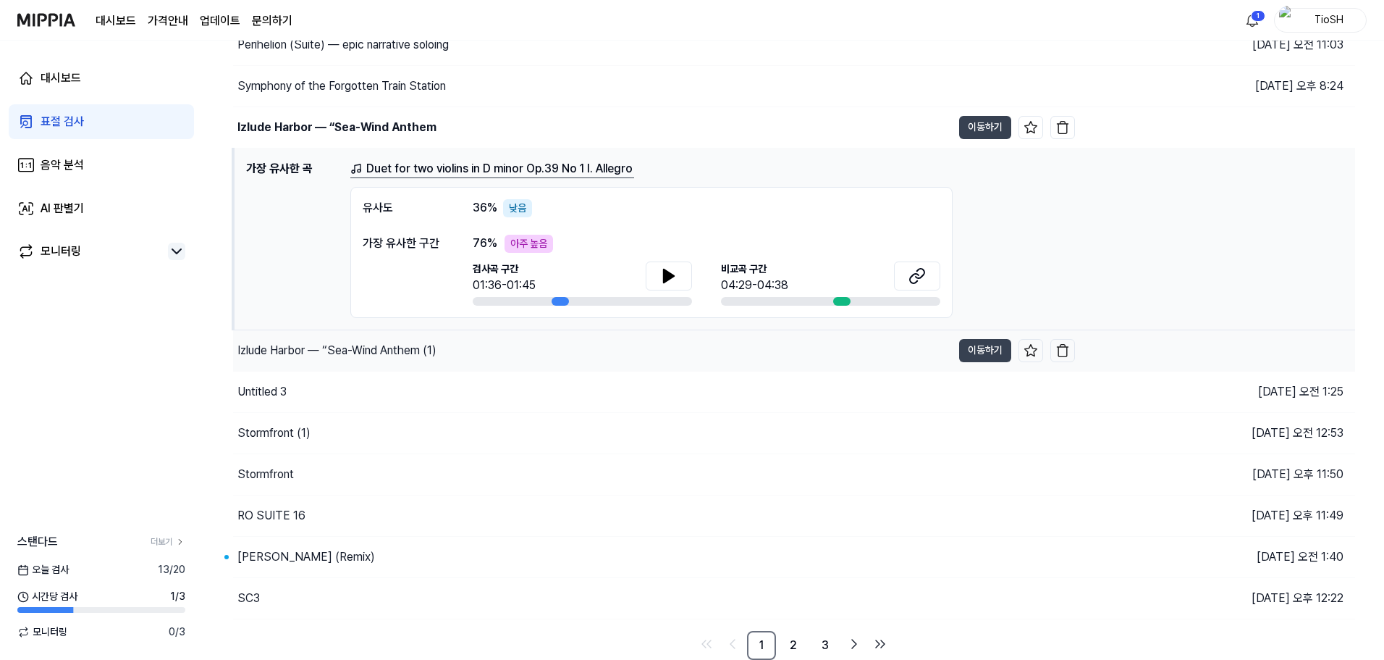
click at [477, 357] on div "Izlude Harbor — “Sea-Wind Anthem (1)" at bounding box center [592, 350] width 719 height 41
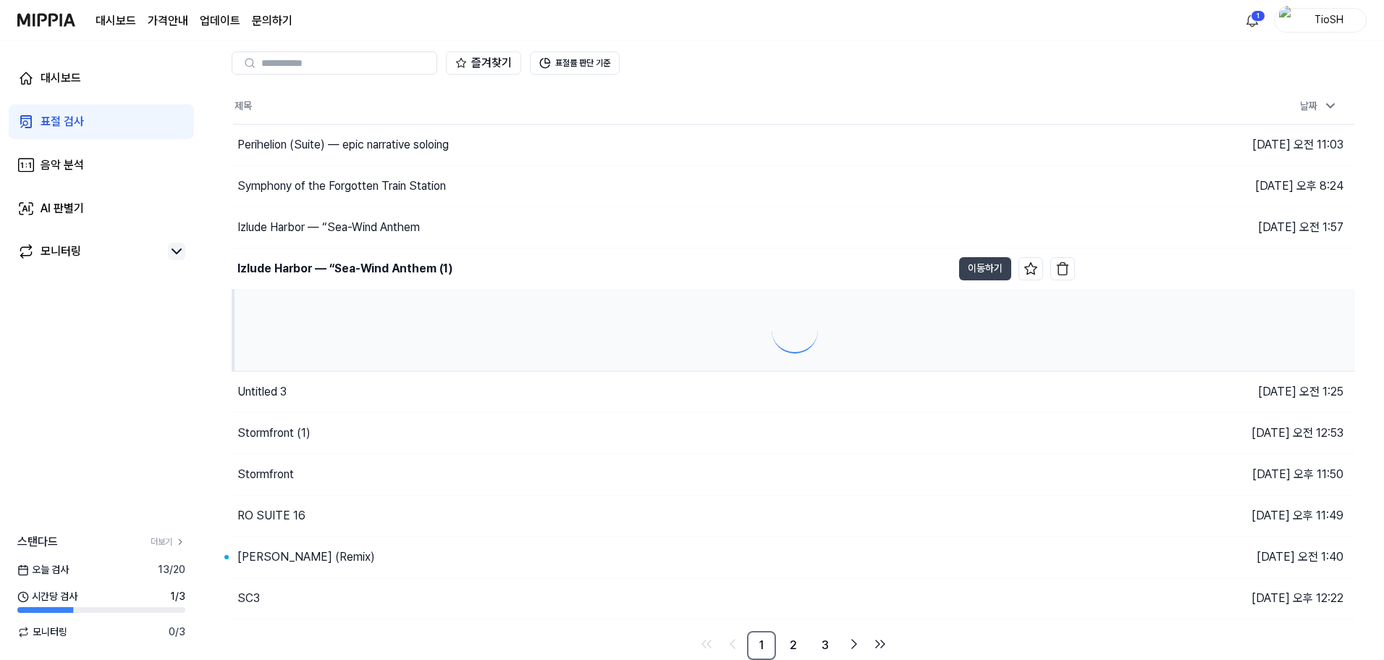
scroll to position [154, 0]
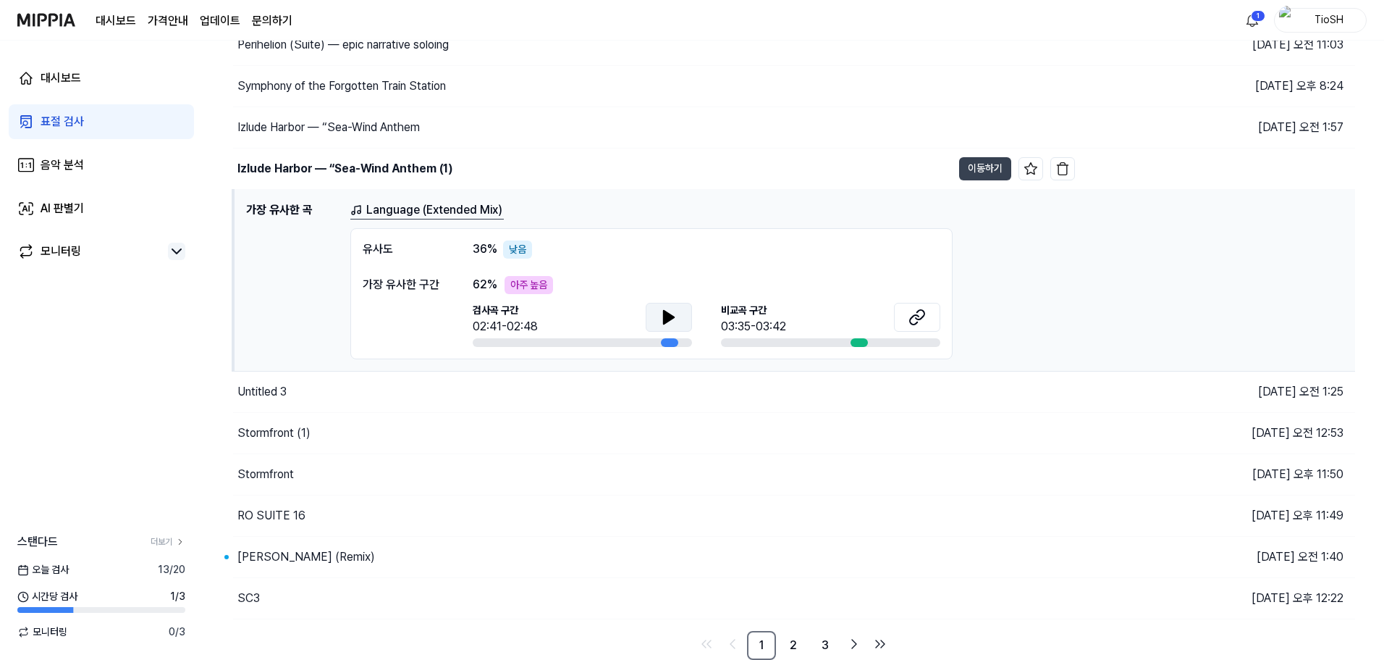
click at [669, 322] on icon at bounding box center [668, 316] width 17 height 17
click at [669, 321] on icon at bounding box center [668, 316] width 17 height 17
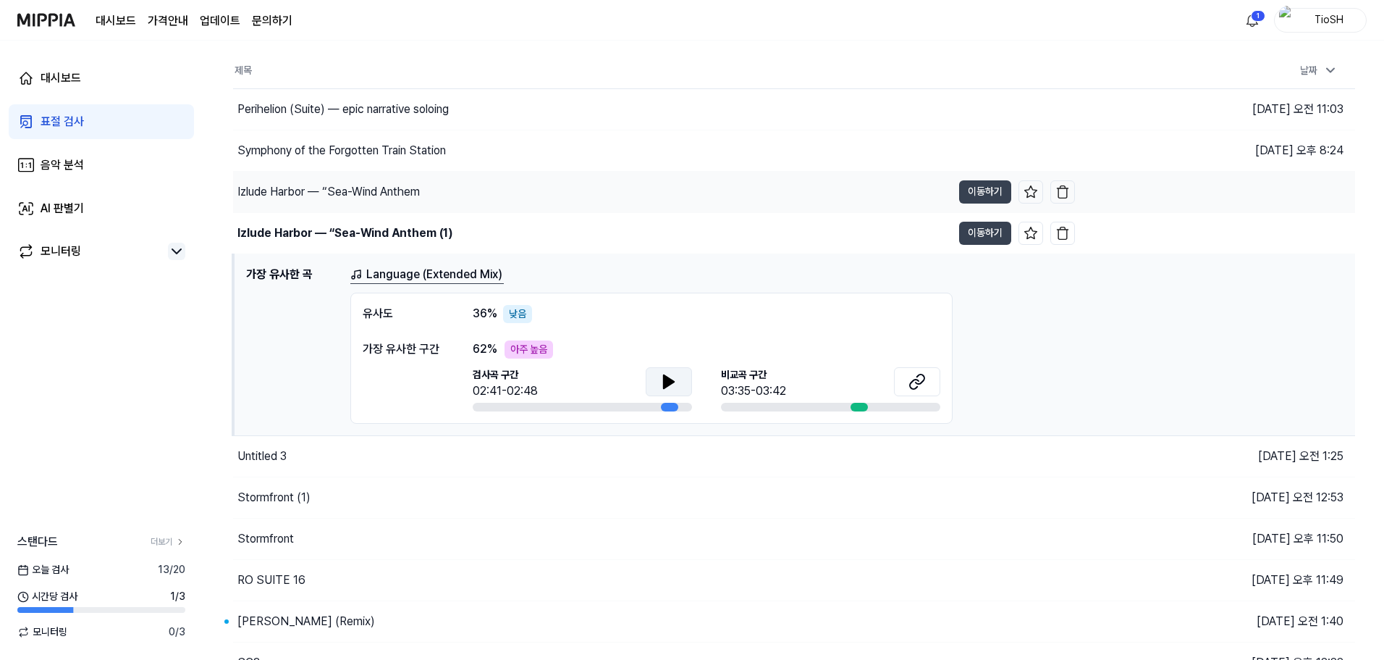
scroll to position [9, 0]
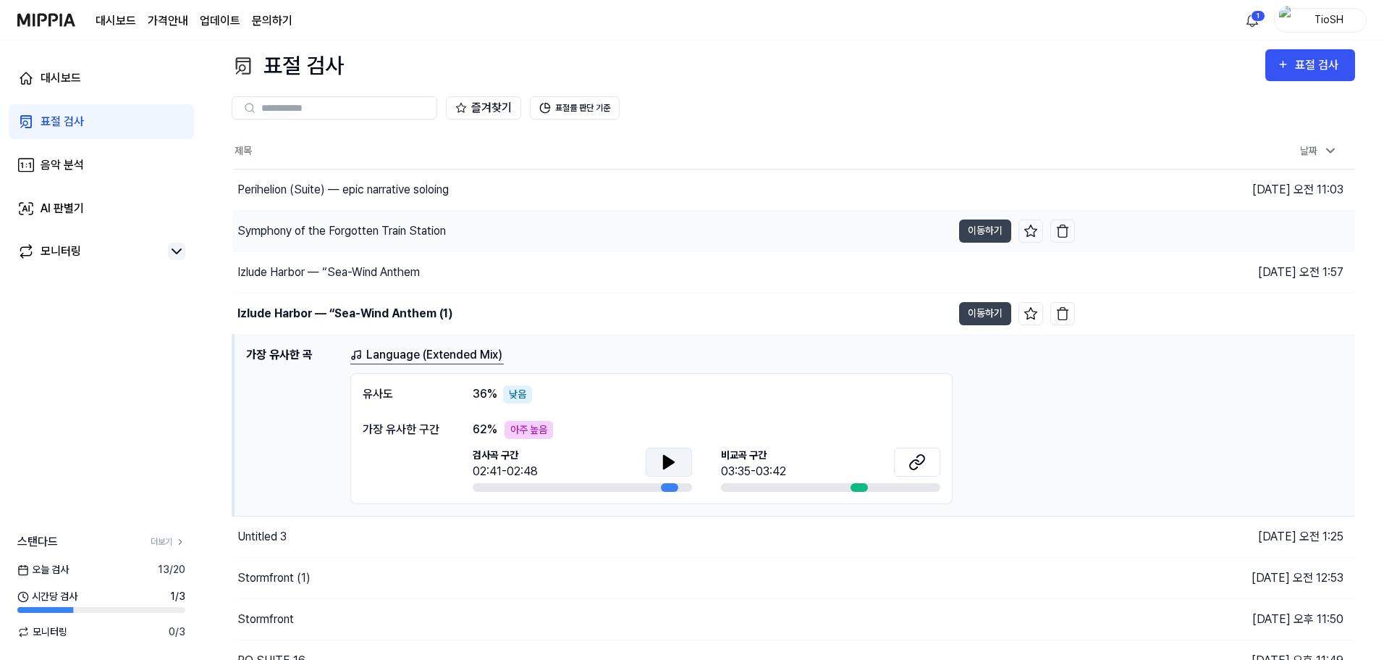
click at [413, 243] on div "Symphony of the Forgotten Train Station" at bounding box center [592, 231] width 719 height 41
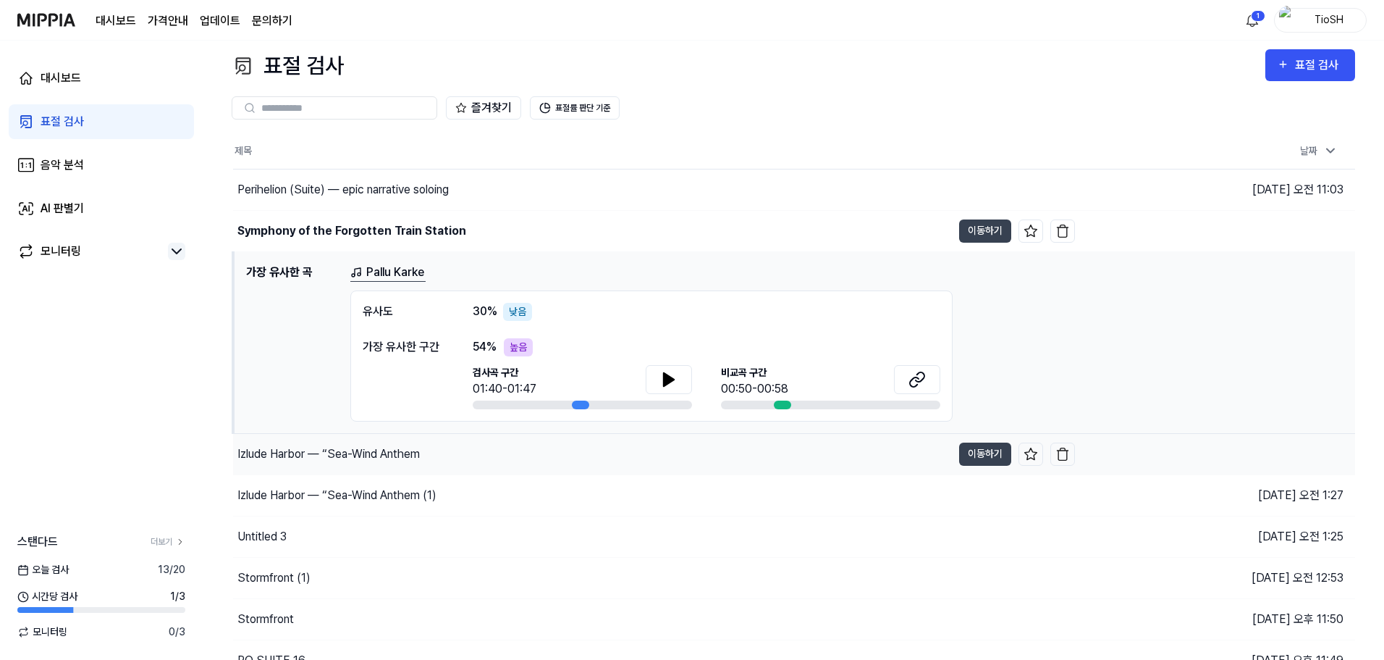
click at [391, 444] on div "Izlude Harbor — “Sea-Wind Anthem" at bounding box center [592, 454] width 719 height 41
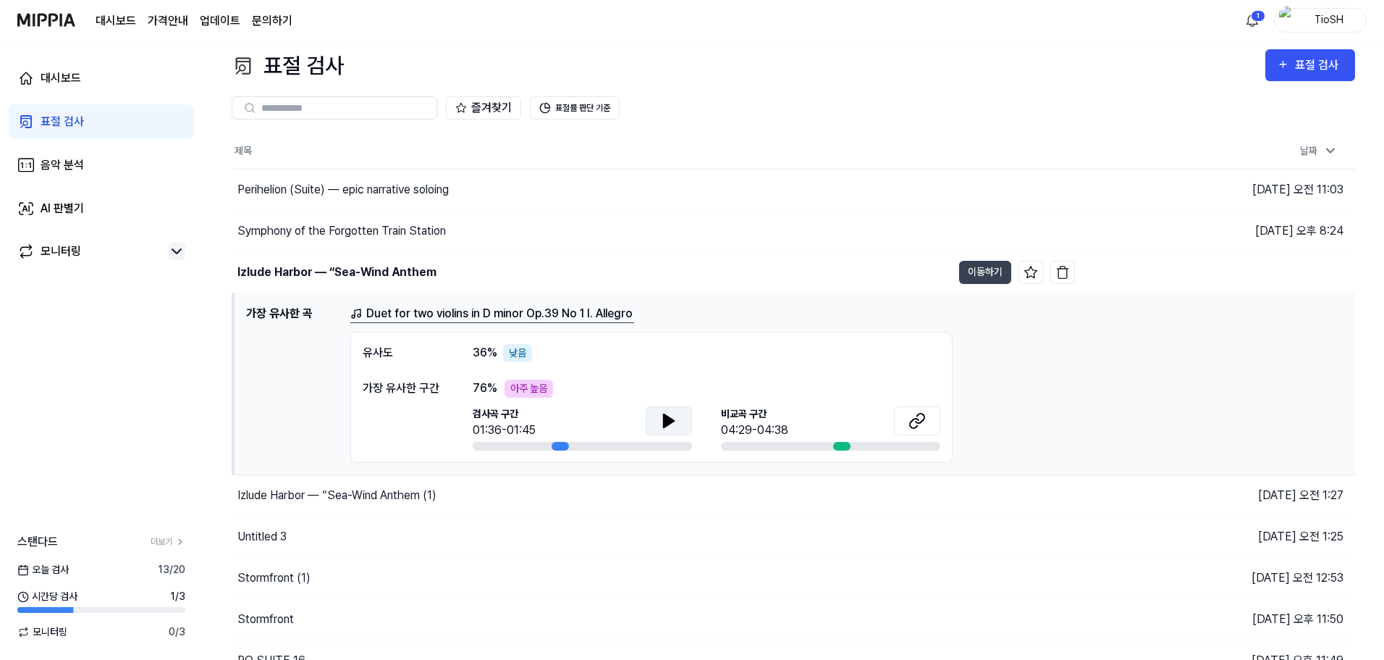
click at [667, 426] on icon at bounding box center [668, 420] width 17 height 17
click at [667, 426] on icon at bounding box center [666, 420] width 3 height 12
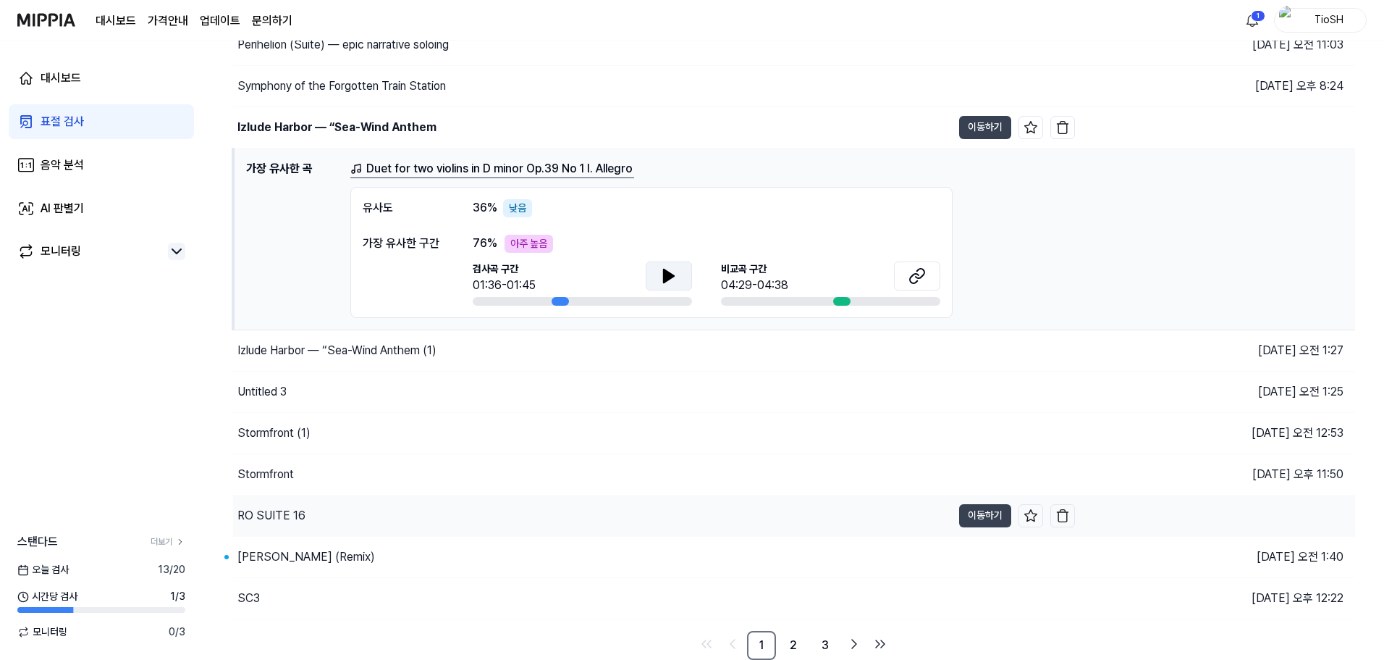
click at [341, 502] on div "RO SUITE 16" at bounding box center [592, 515] width 719 height 41
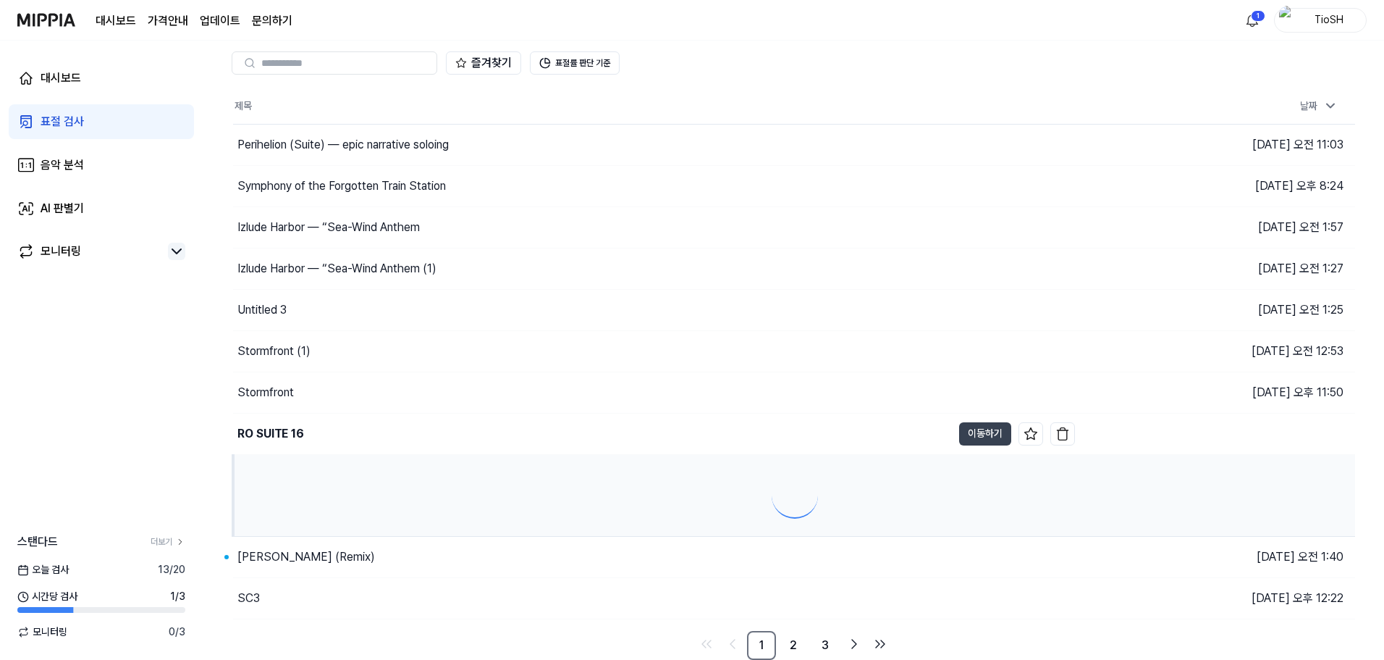
scroll to position [154, 0]
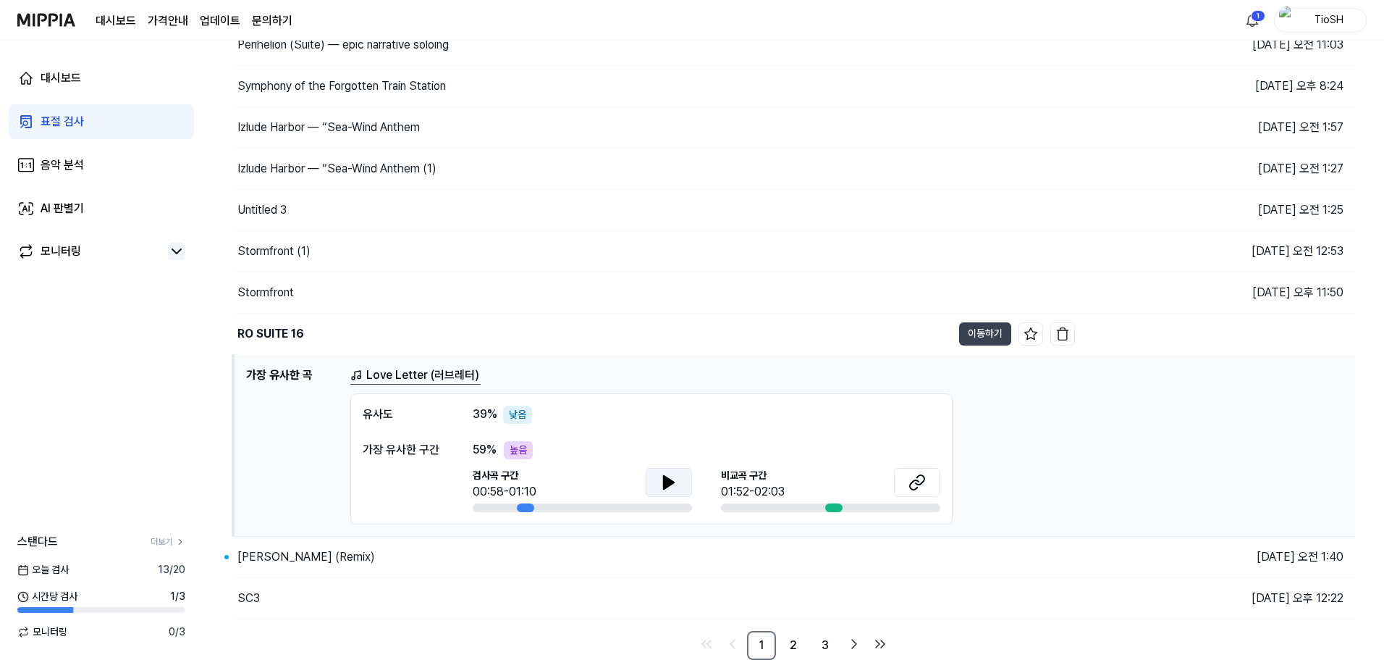
click at [674, 481] on icon at bounding box center [668, 482] width 17 height 17
click at [661, 479] on icon at bounding box center [668, 482] width 17 height 17
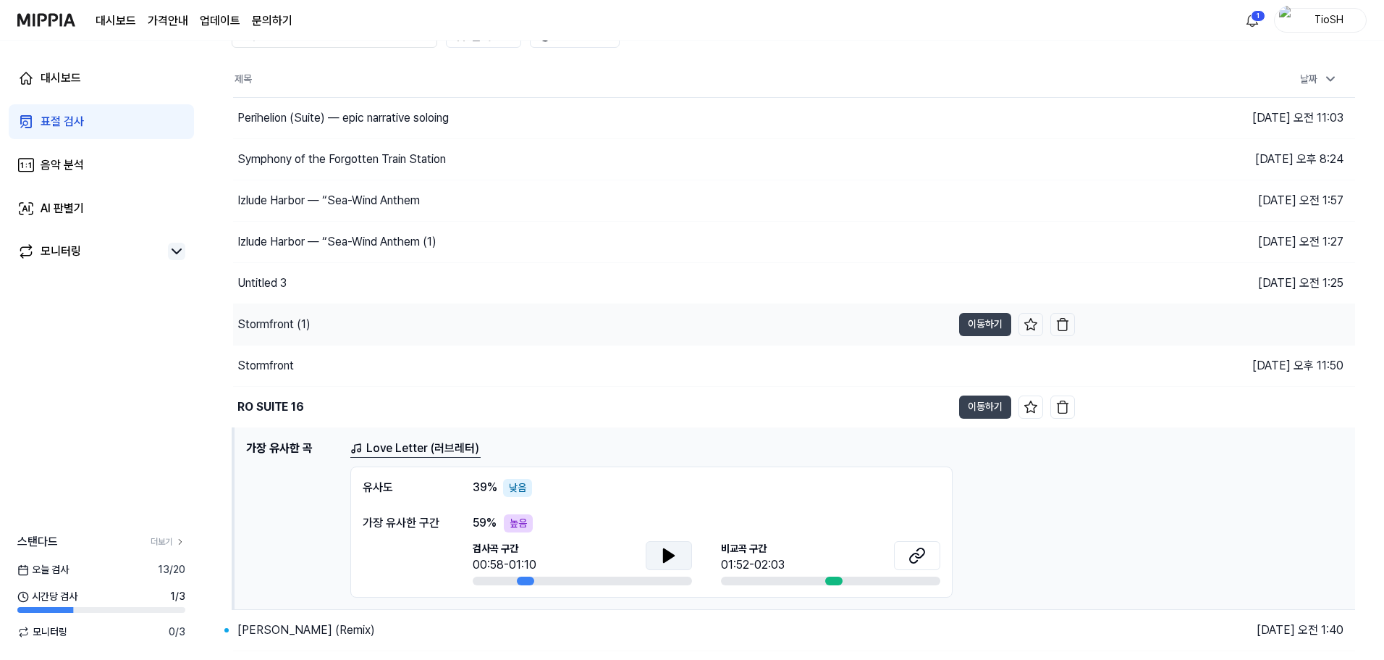
scroll to position [0, 0]
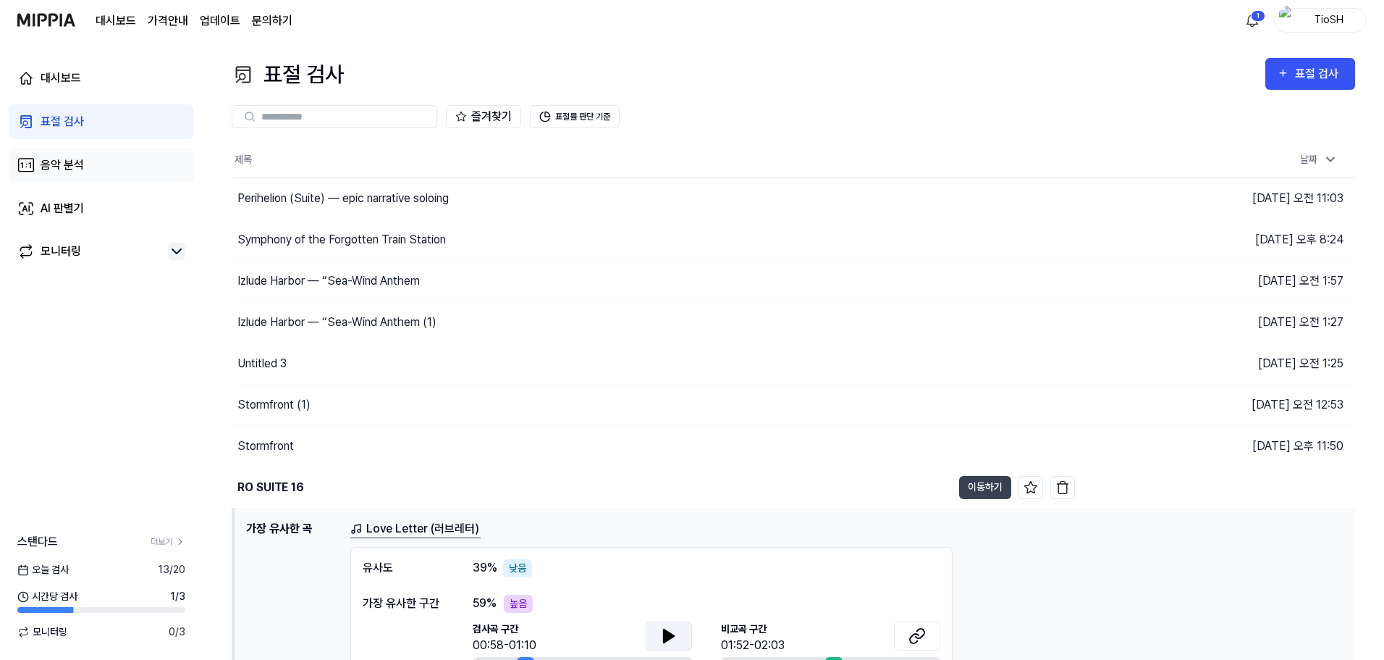
click at [85, 172] on link "음악 분석" at bounding box center [101, 165] width 185 height 35
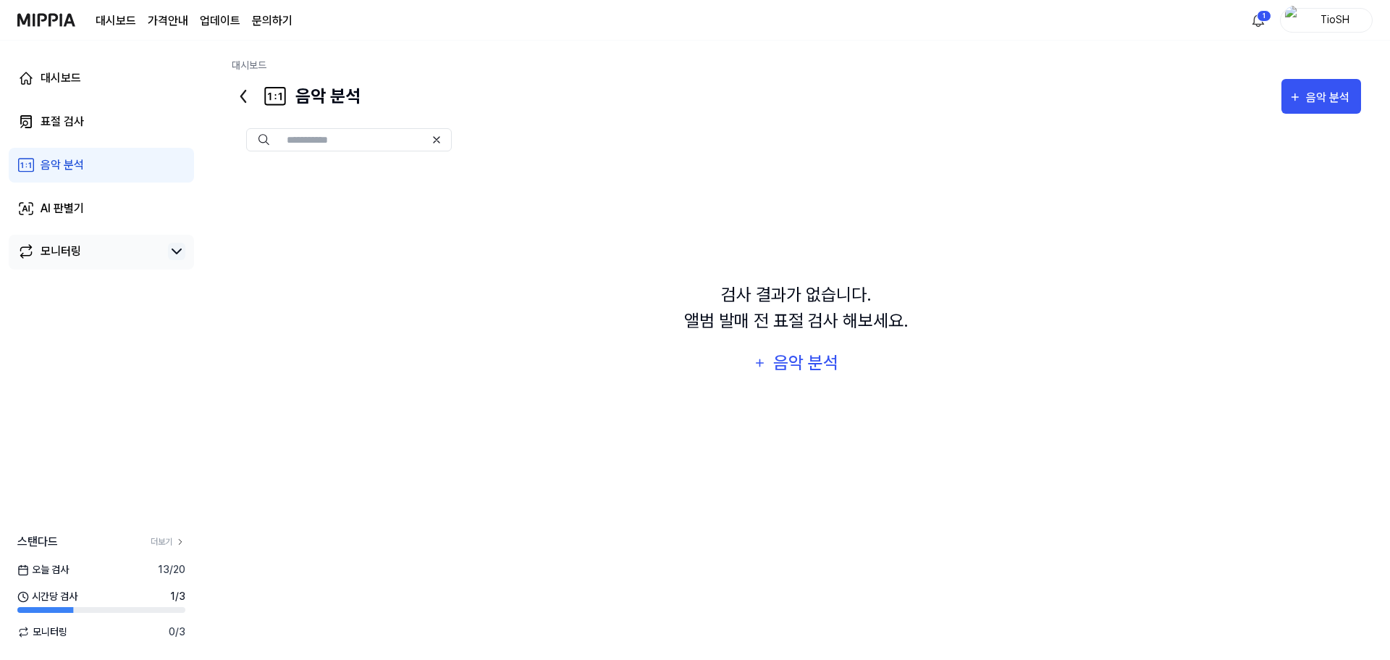
click at [86, 245] on link "모니터링" at bounding box center [89, 251] width 145 height 17
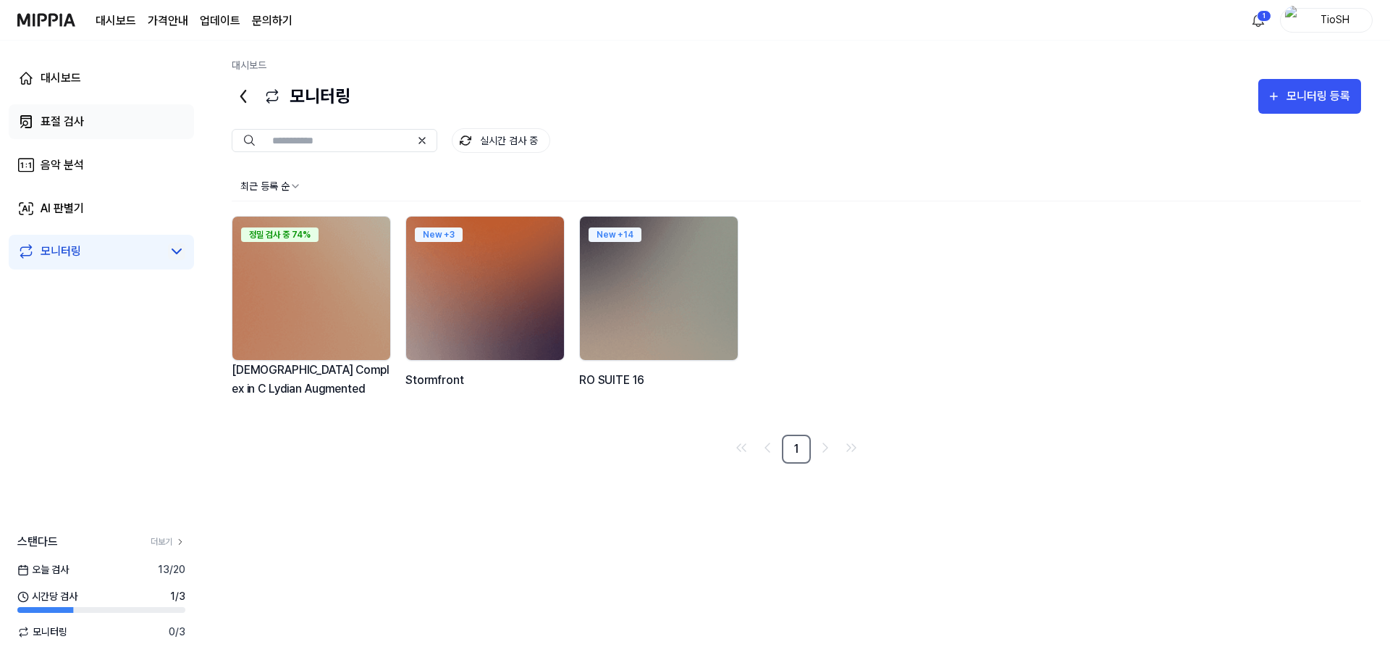
click at [106, 133] on link "표절 검사" at bounding box center [101, 121] width 185 height 35
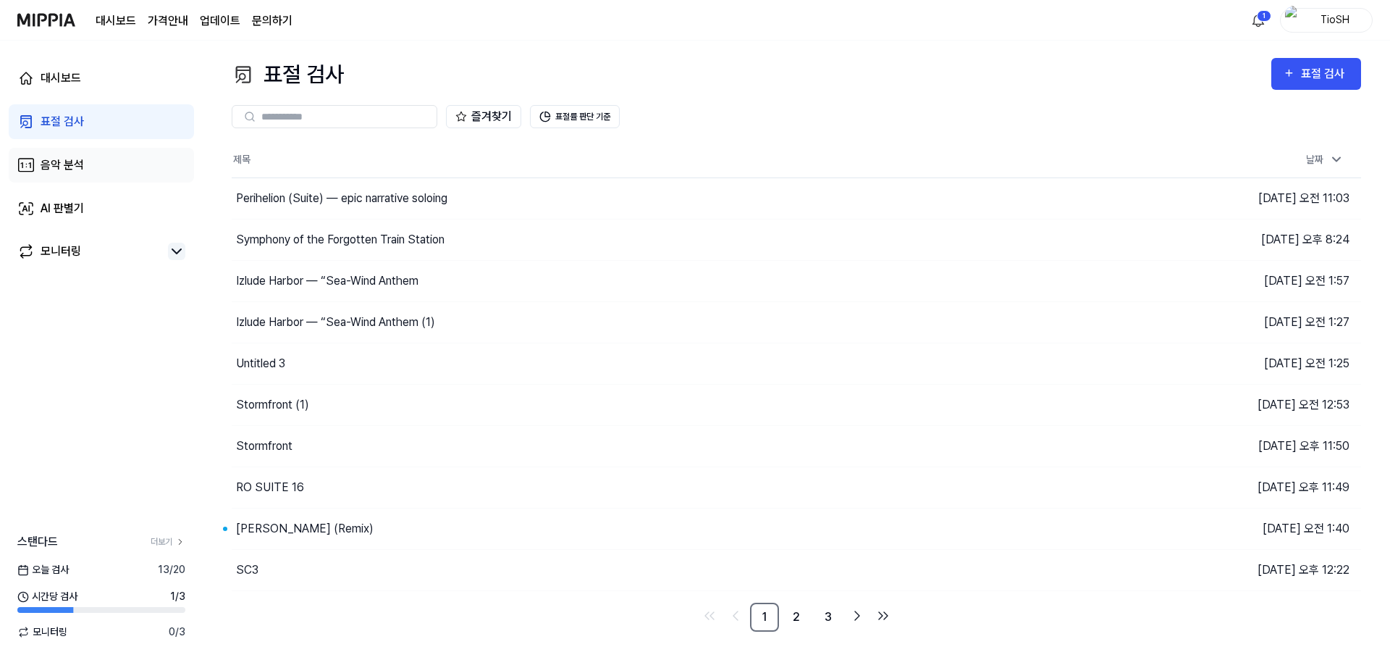
click at [135, 179] on link "음악 분석" at bounding box center [101, 165] width 185 height 35
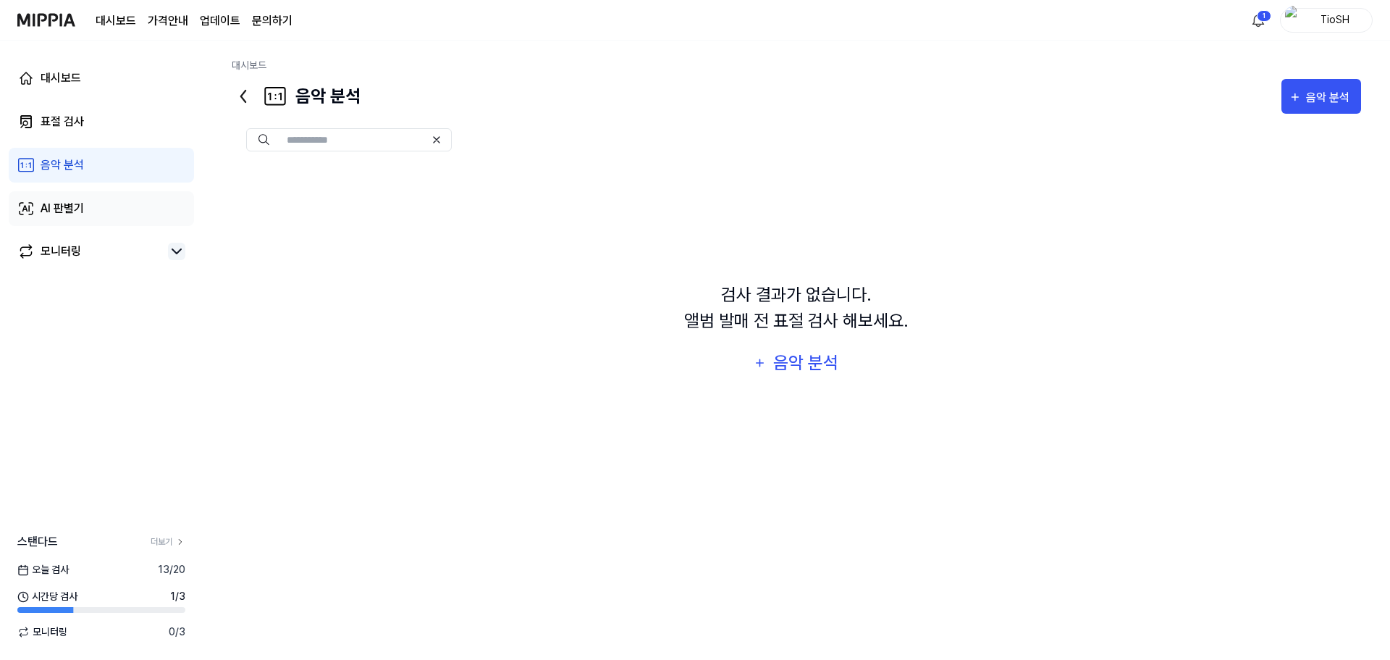
click at [132, 215] on link "AI 판별기" at bounding box center [101, 208] width 185 height 35
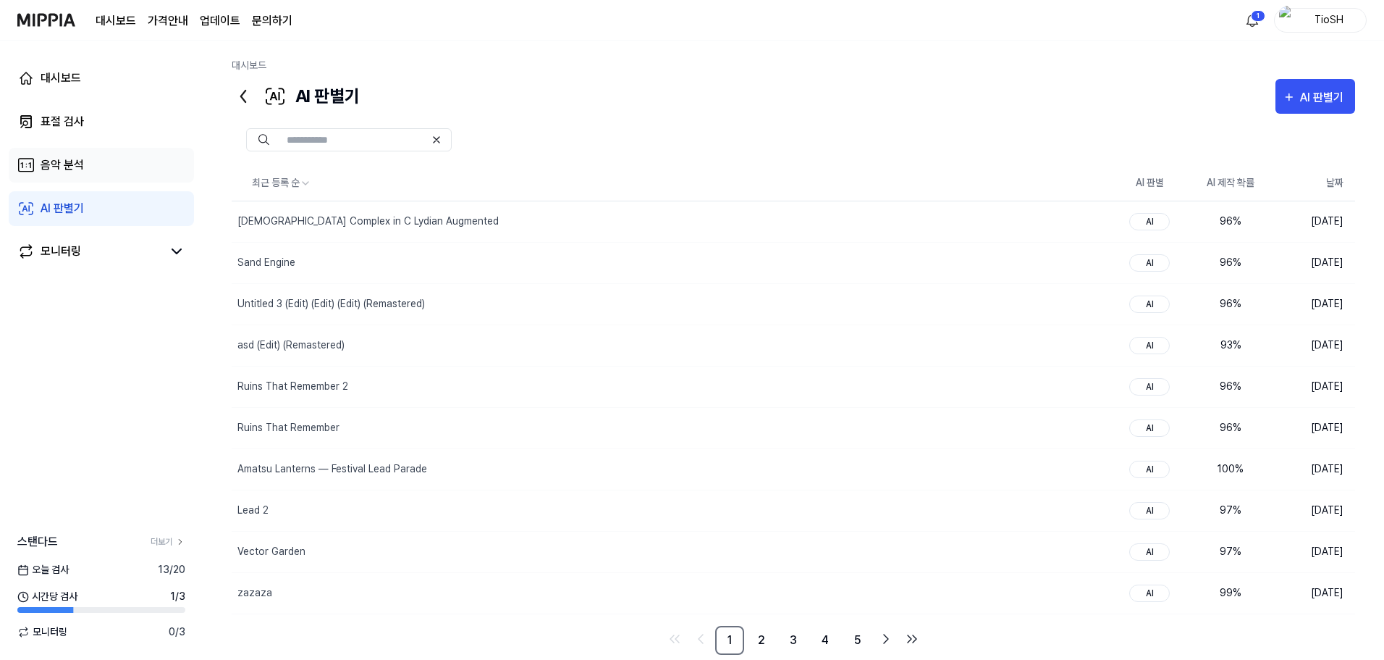
click at [77, 175] on link "음악 분석" at bounding box center [101, 165] width 185 height 35
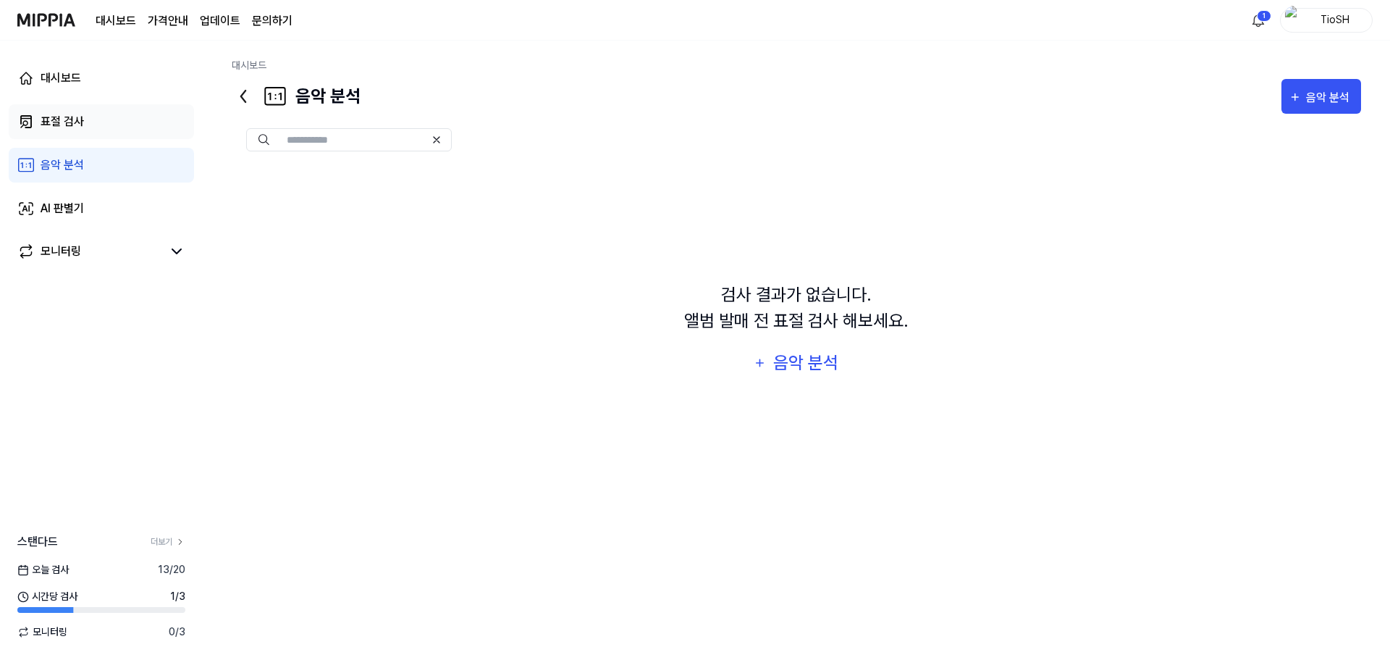
click at [88, 137] on link "표절 검사" at bounding box center [101, 121] width 185 height 35
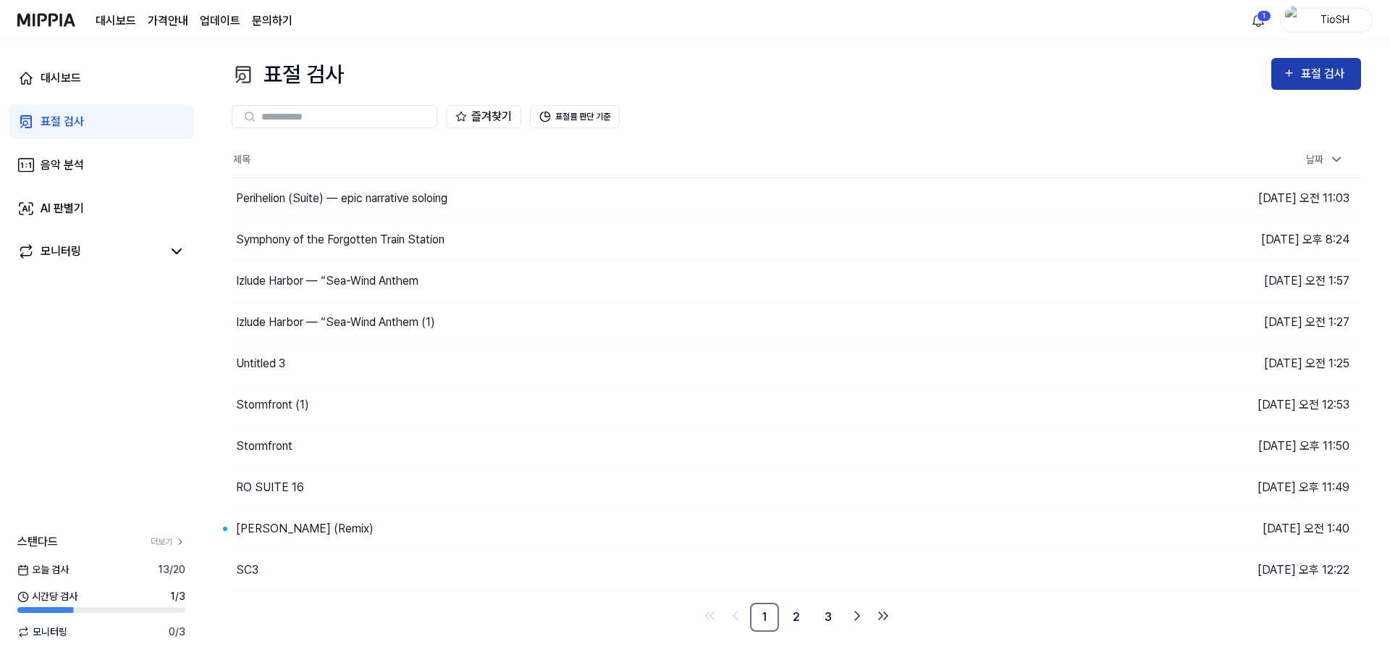
click at [1283, 80] on icon "button" at bounding box center [1289, 72] width 12 height 17
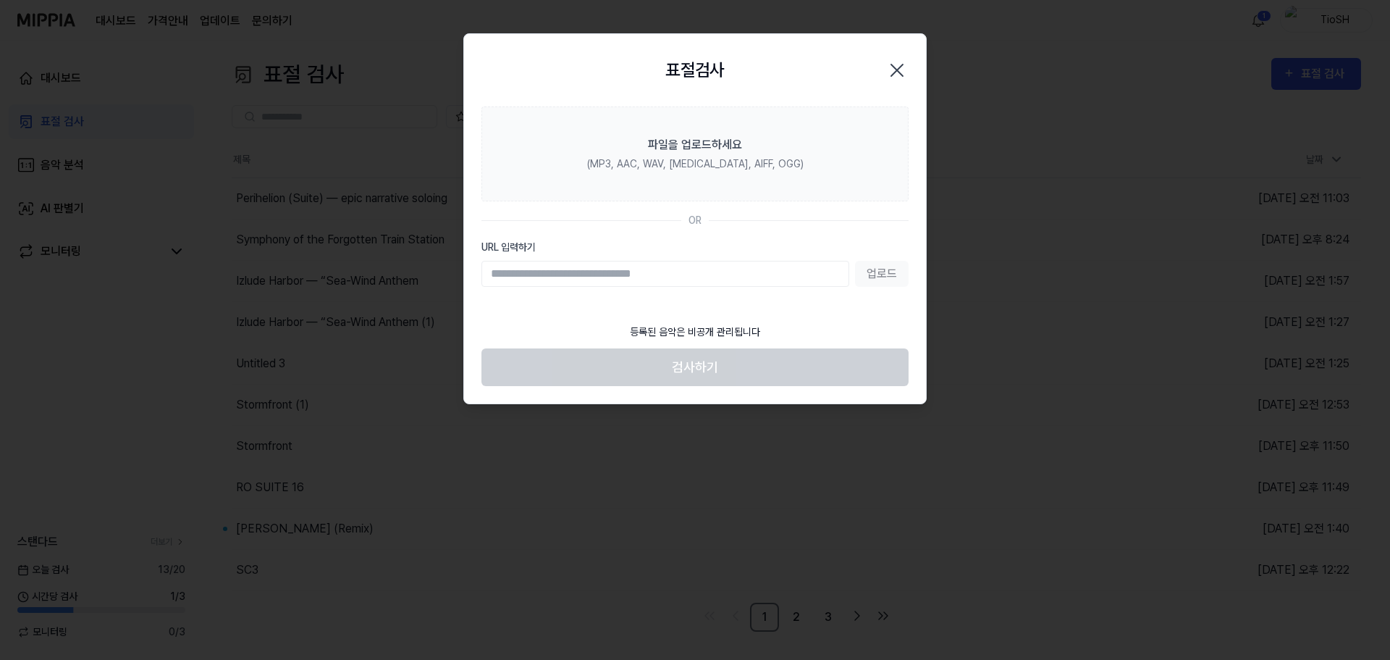
click at [908, 70] on icon "button" at bounding box center [897, 70] width 23 height 23
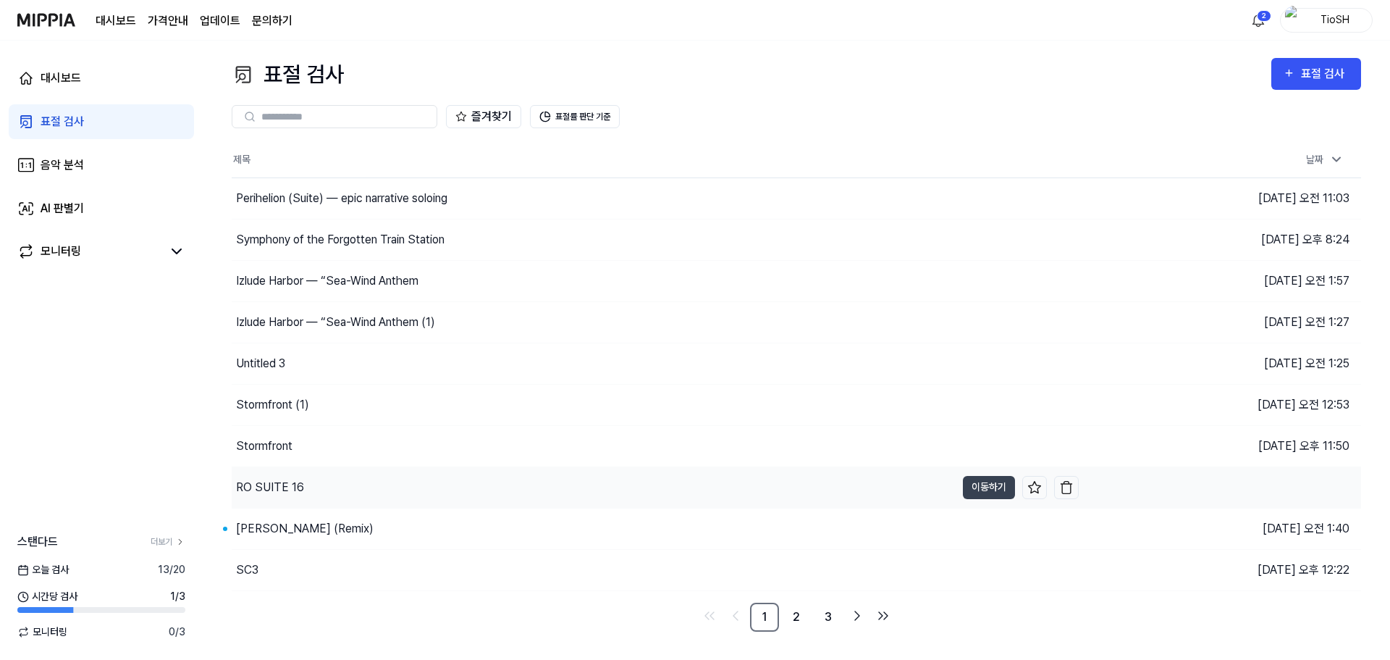
click at [337, 487] on div "RO SUITE 16" at bounding box center [594, 487] width 724 height 41
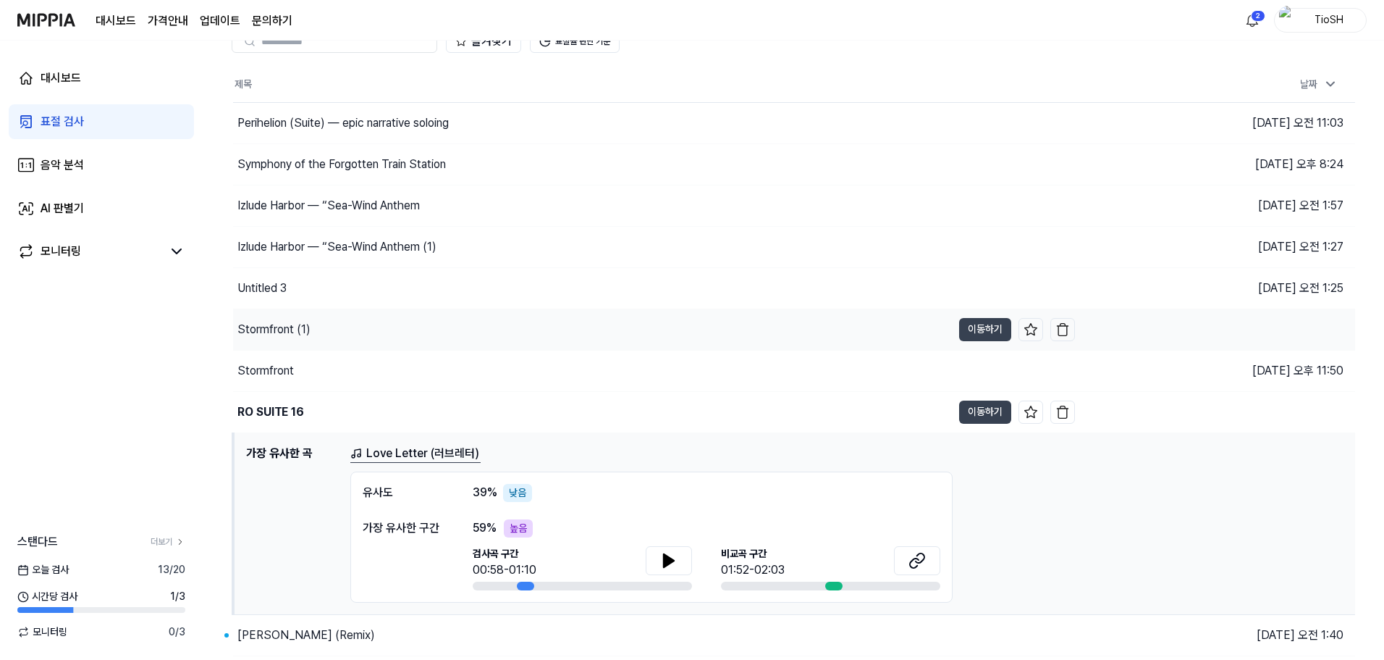
scroll to position [154, 0]
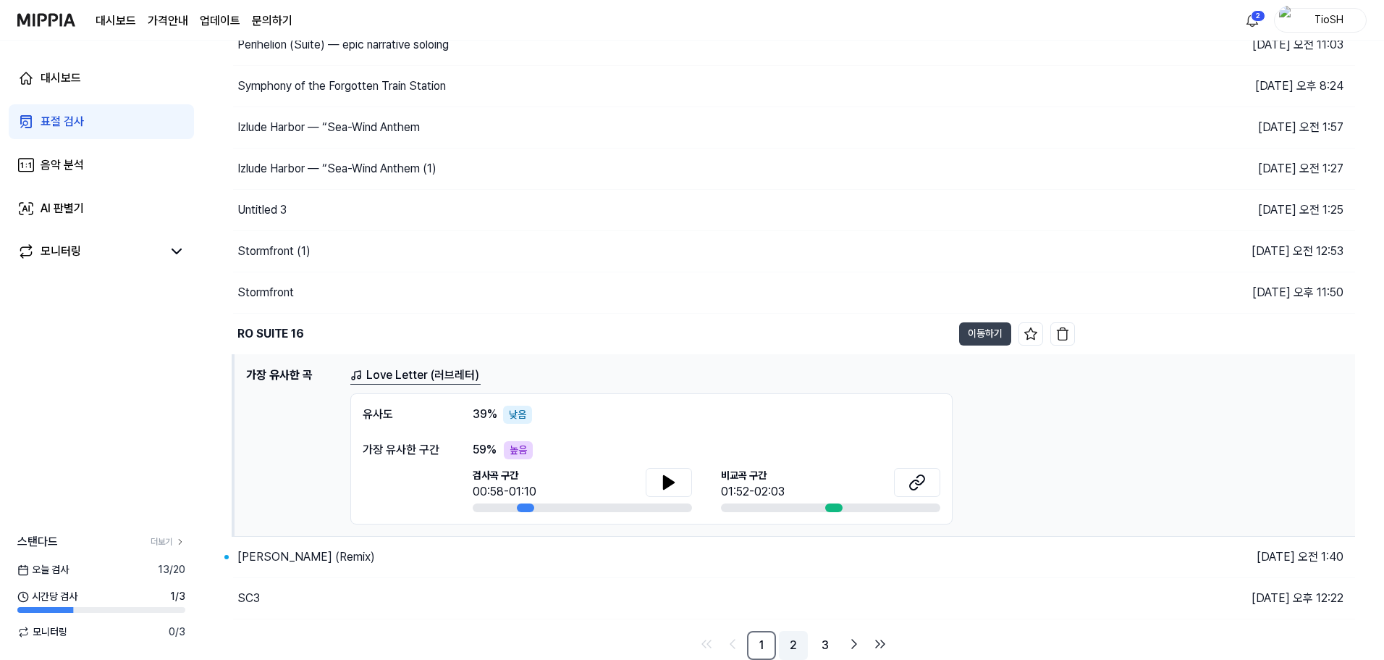
click at [792, 639] on link "2" at bounding box center [793, 645] width 29 height 29
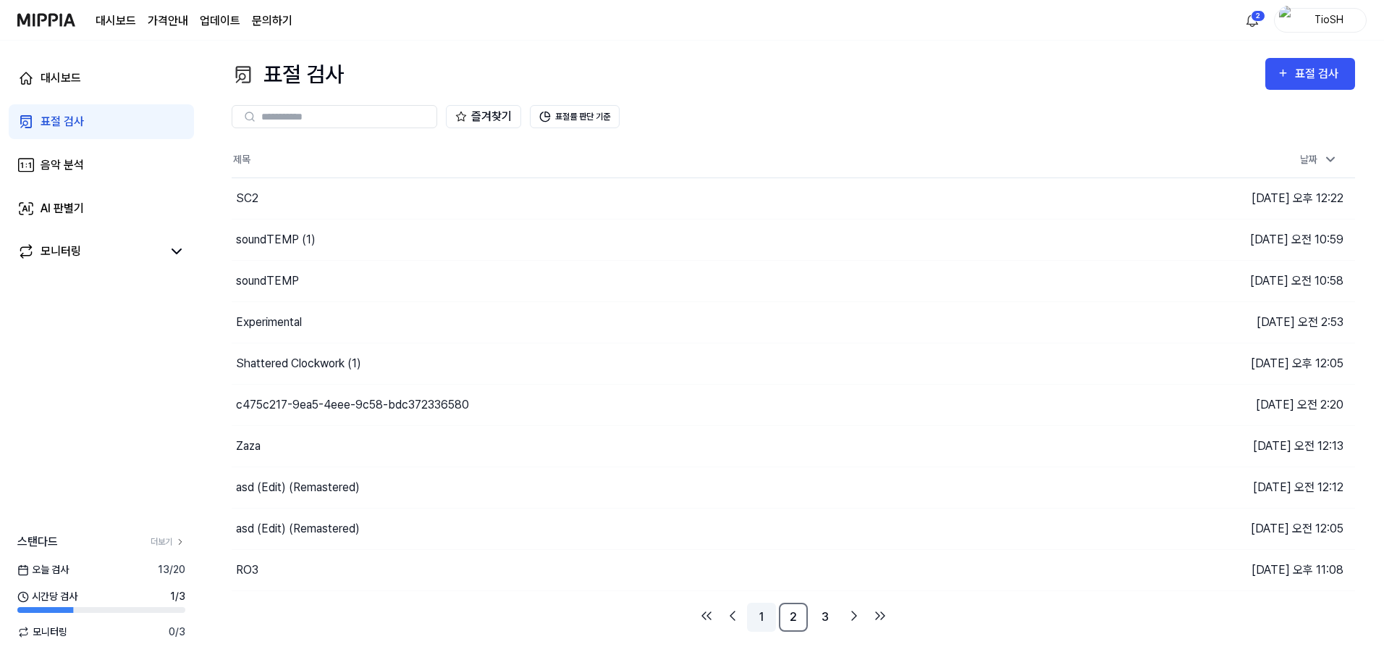
scroll to position [0, 0]
click at [825, 614] on link "3" at bounding box center [828, 616] width 29 height 29
click at [766, 621] on link "1" at bounding box center [764, 616] width 29 height 29
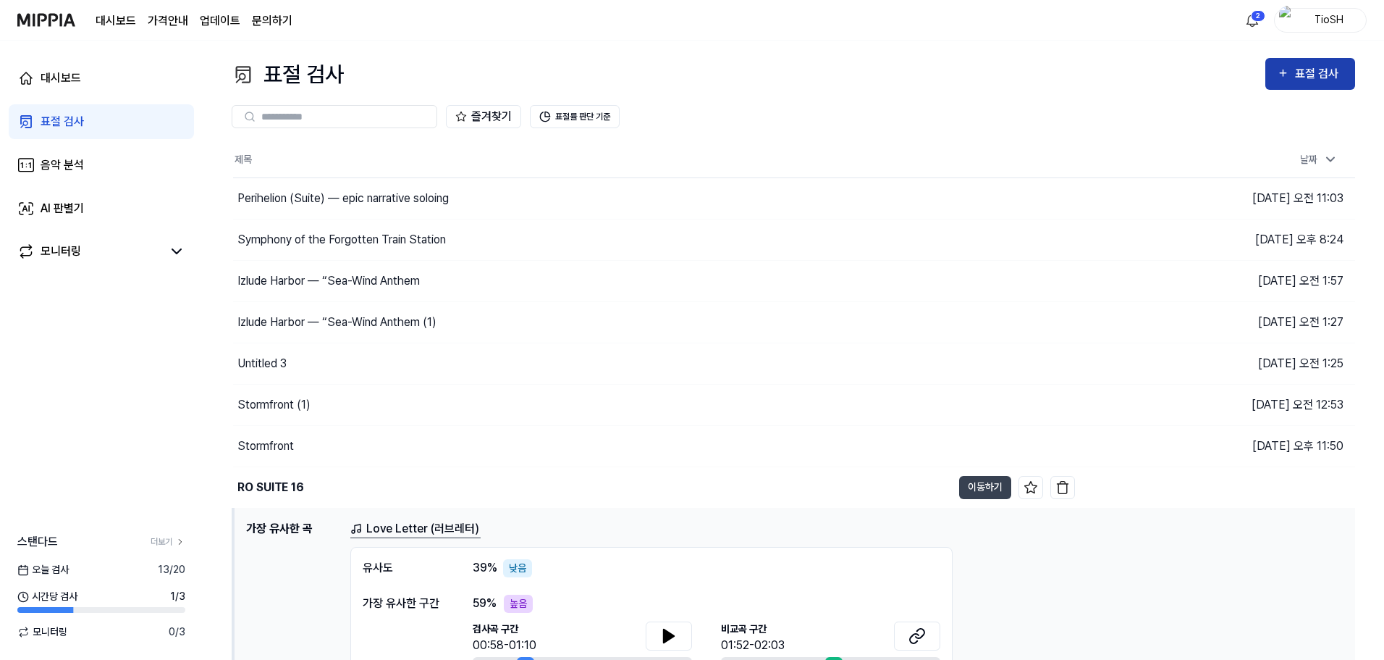
click at [1330, 73] on div "표절 검사" at bounding box center [1319, 73] width 49 height 19
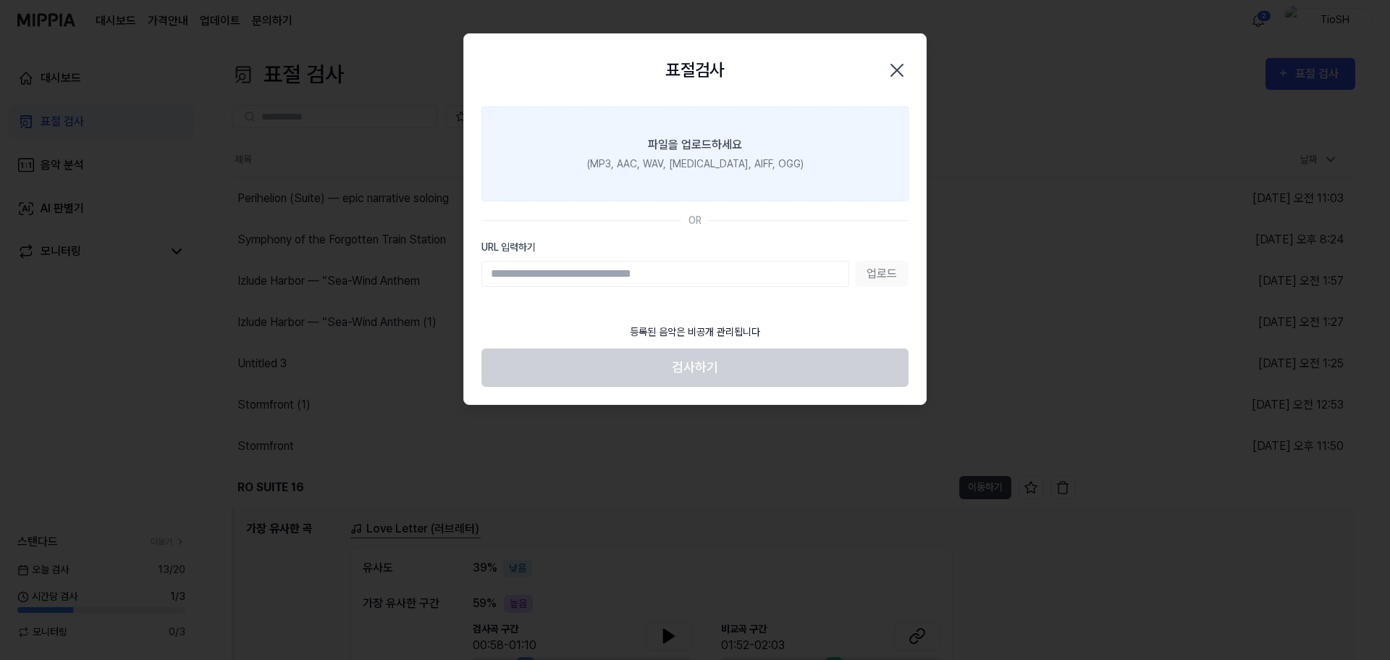
click at [767, 169] on div "(MP3, AAC, WAV, [MEDICAL_DATA], AIFF, OGG)" at bounding box center [695, 163] width 217 height 15
click at [0, 0] on input "파일을 업로드하세요 (MP3, AAC, WAV, [MEDICAL_DATA], AIFF, OGG)" at bounding box center [0, 0] width 0 height 0
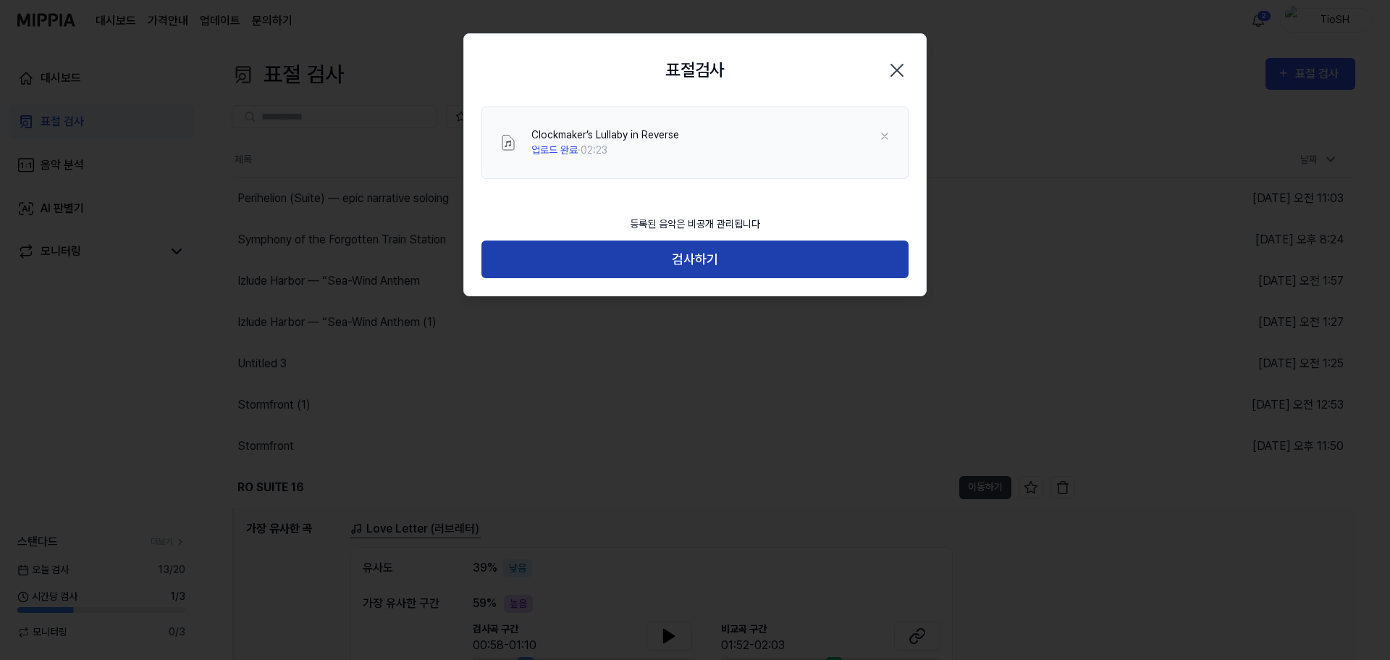
click at [678, 248] on button "검사하기" at bounding box center [695, 259] width 427 height 38
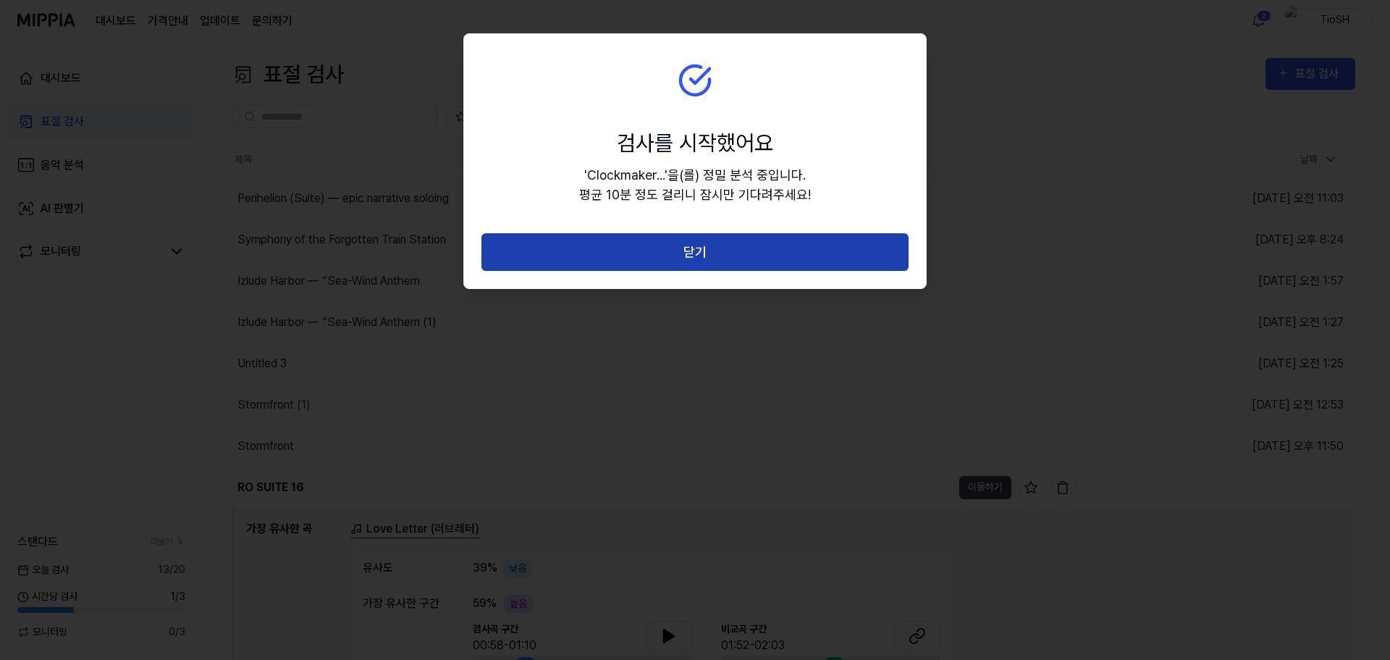
click at [707, 264] on button "닫기" at bounding box center [695, 252] width 427 height 38
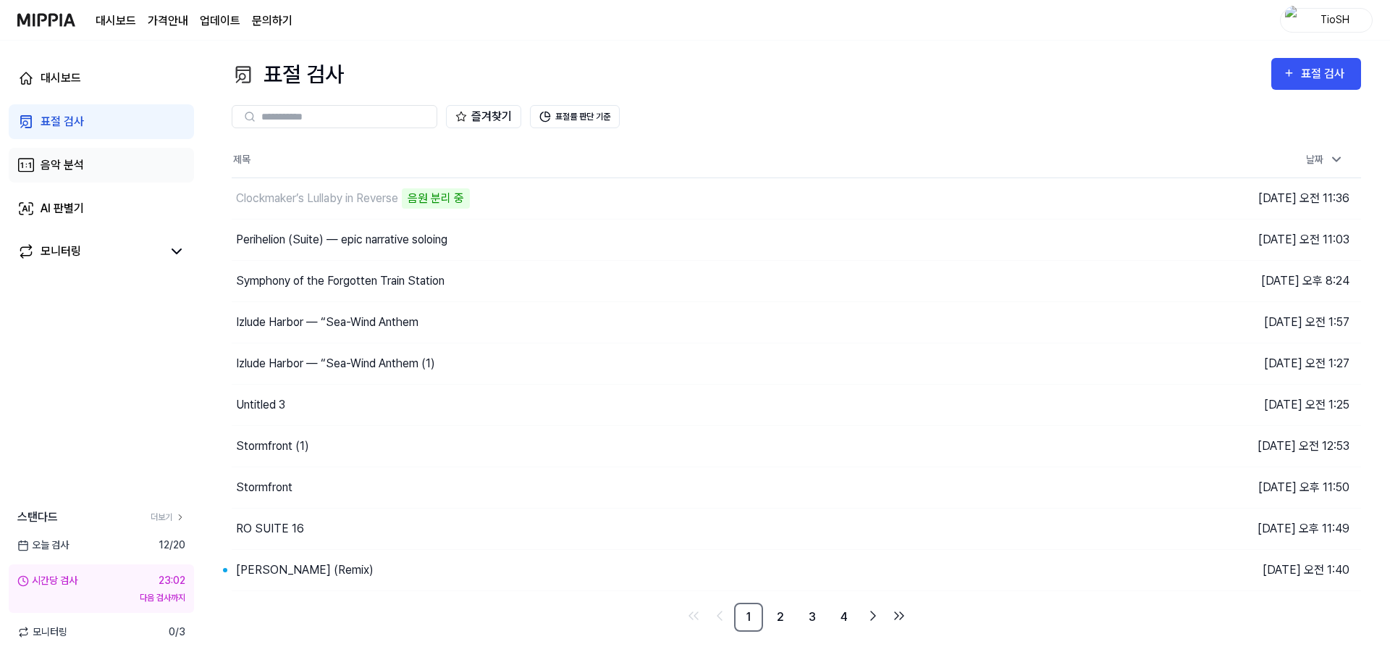
click at [110, 160] on link "음악 분석" at bounding box center [101, 165] width 185 height 35
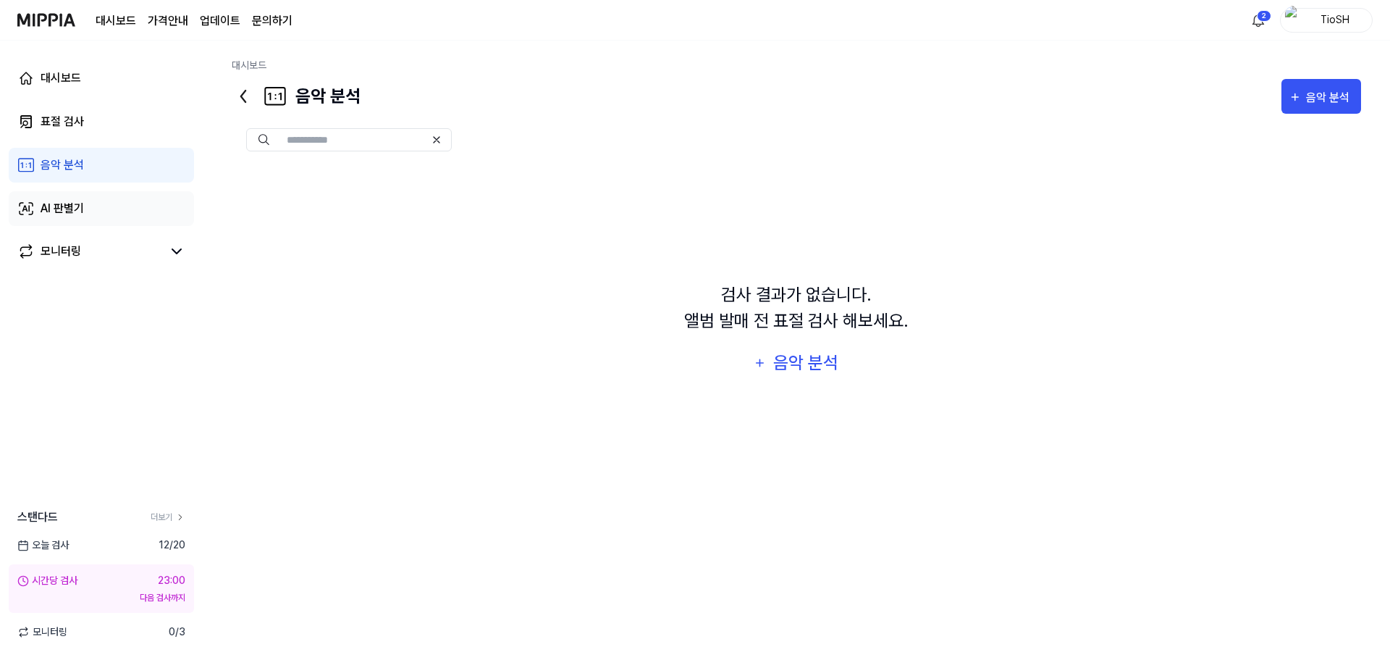
click at [119, 206] on link "AI 판별기" at bounding box center [101, 208] width 185 height 35
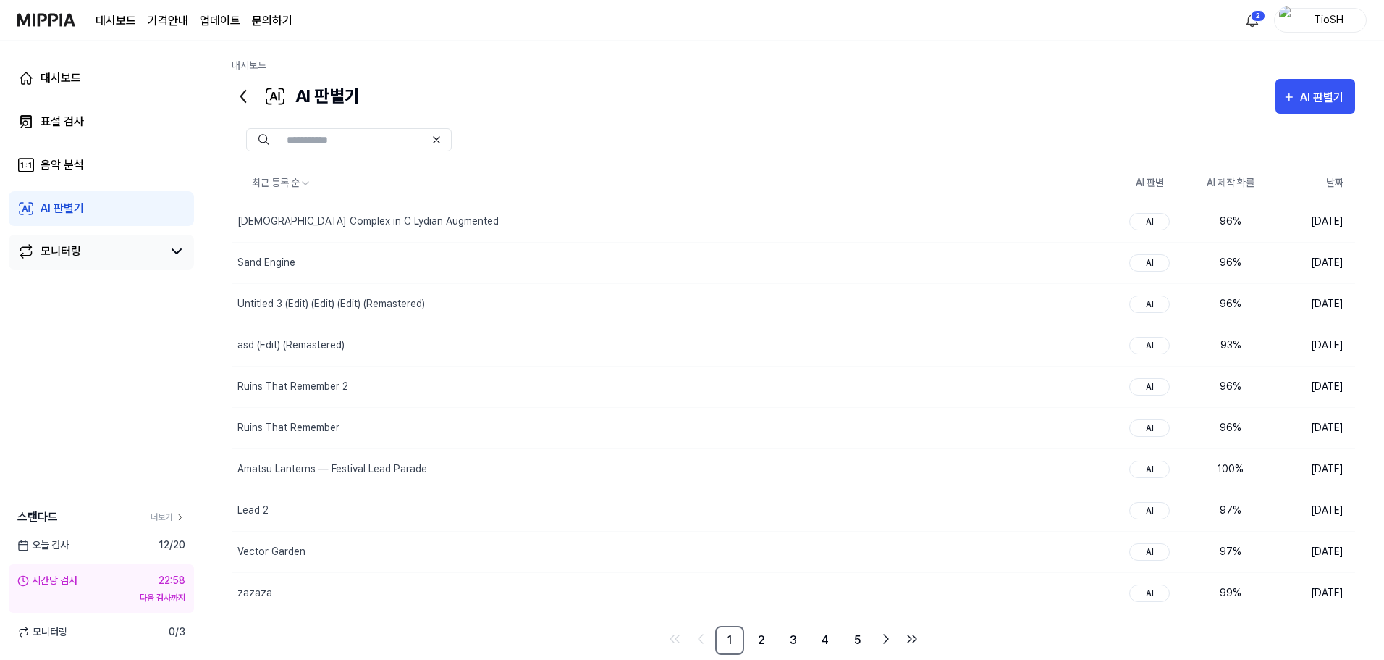
click at [125, 243] on link "모니터링" at bounding box center [89, 251] width 145 height 17
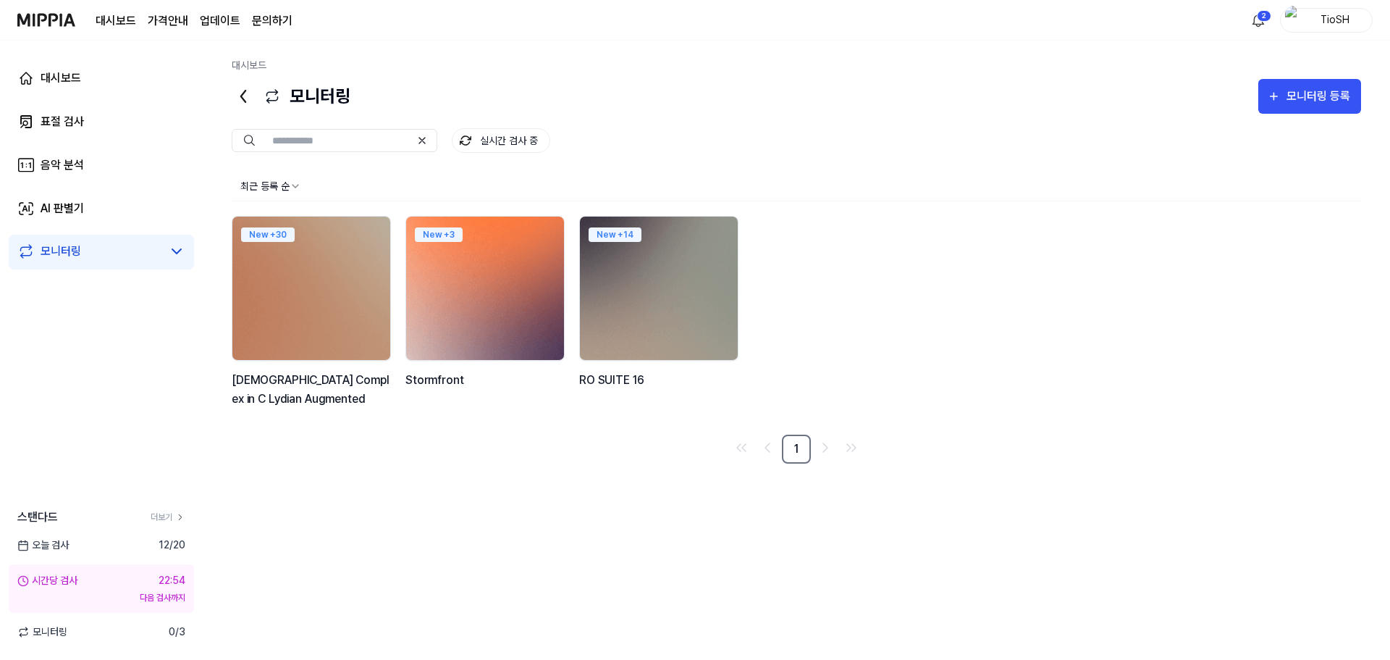
click at [451, 242] on div "New + 3" at bounding box center [485, 233] width 158 height 32
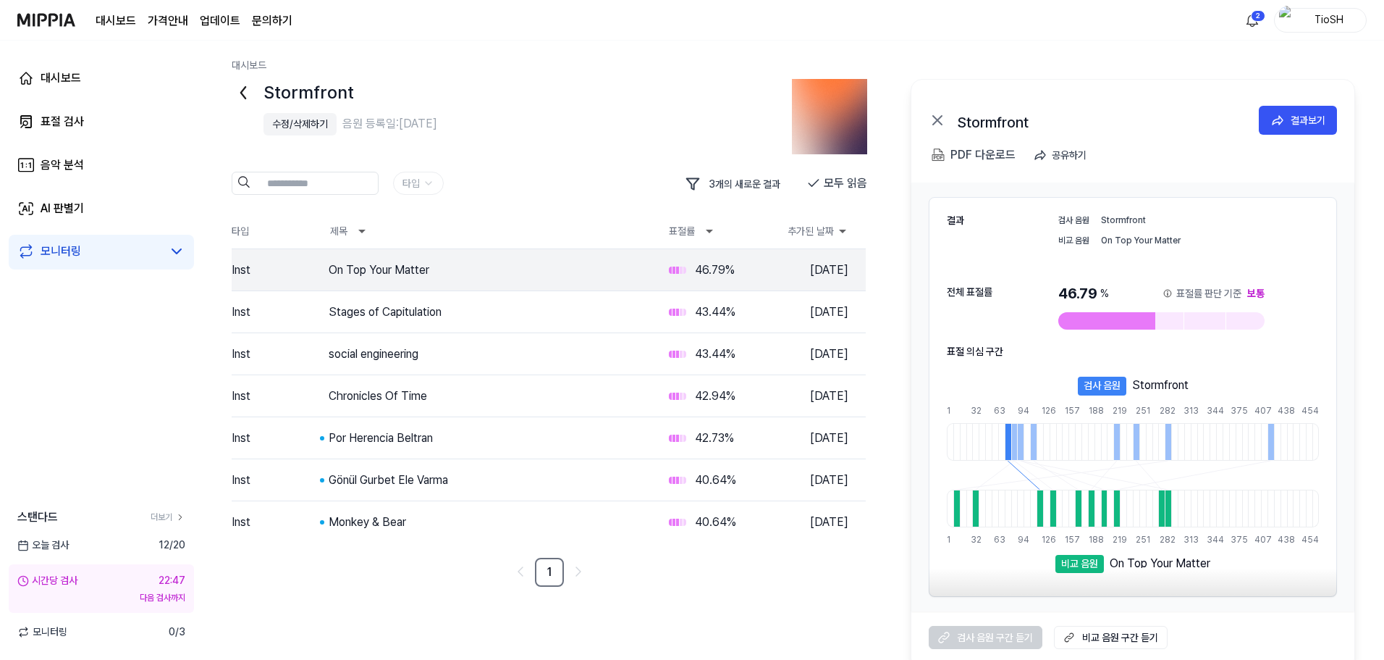
click at [244, 89] on icon at bounding box center [243, 93] width 4 height 12
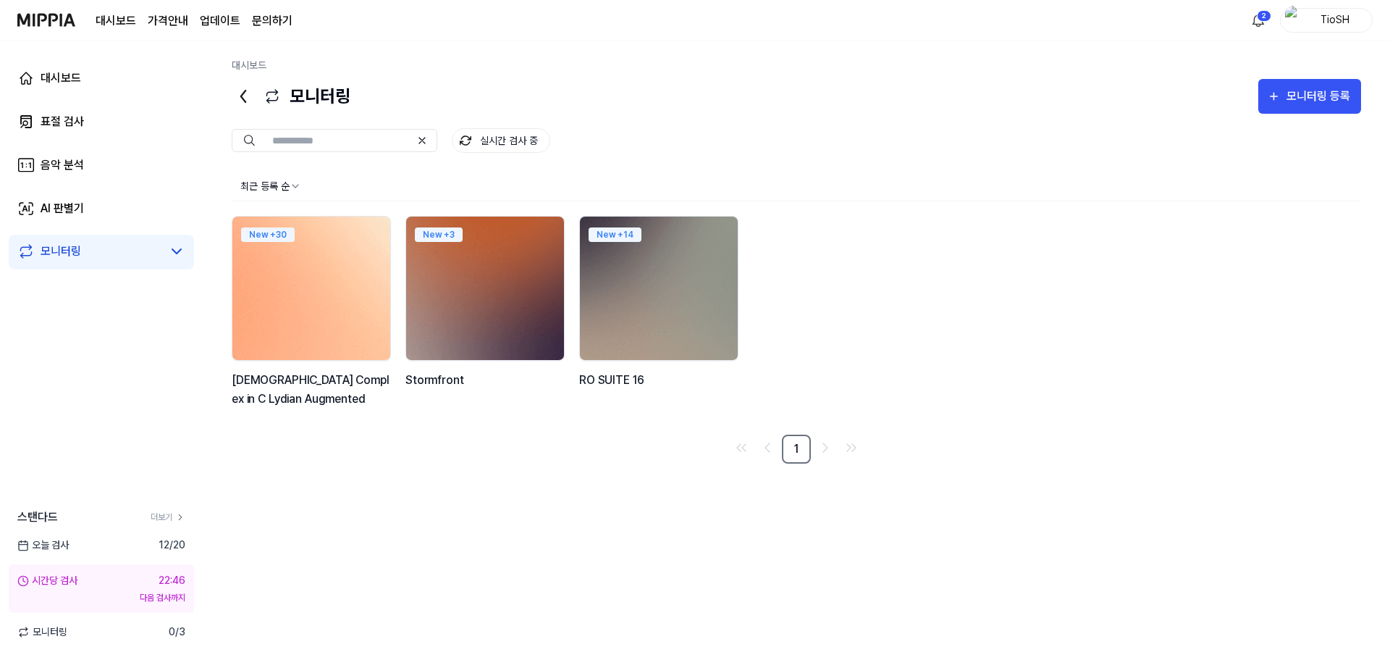
click at [297, 287] on img at bounding box center [311, 288] width 174 height 158
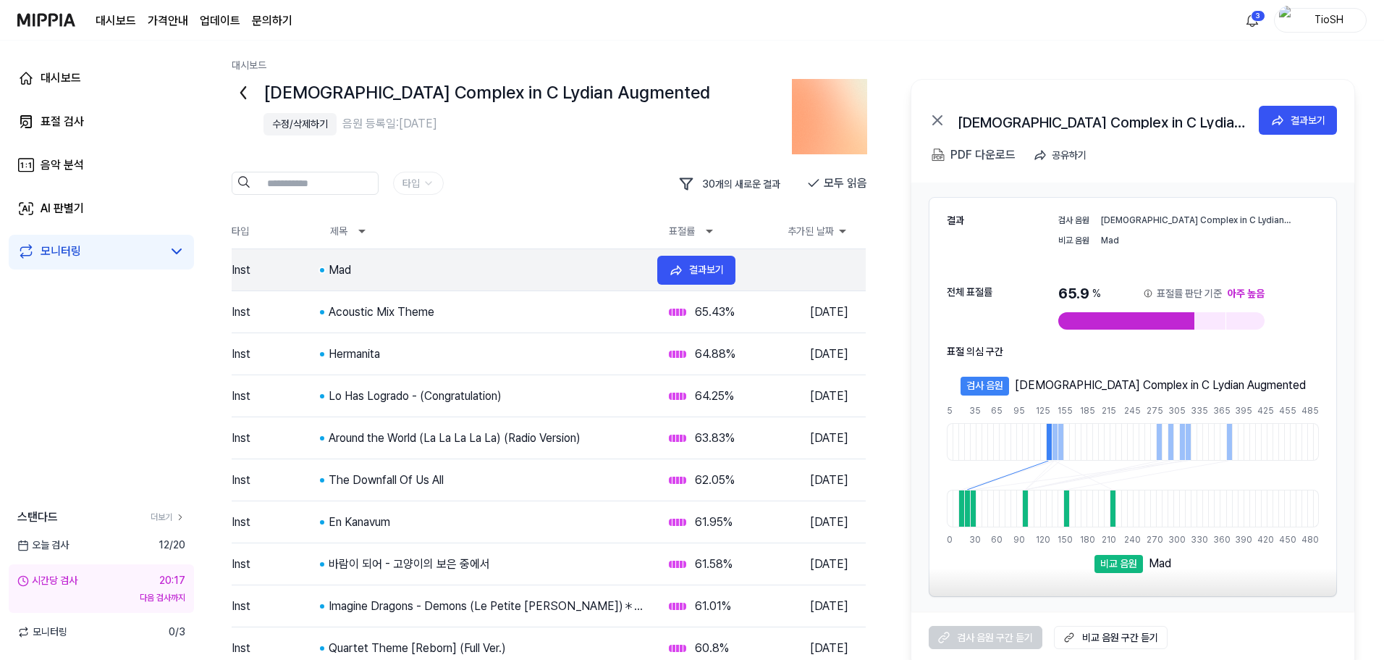
click at [359, 279] on tr "Inst Mad 65.9 % [DATE] 결과보기" at bounding box center [549, 270] width 634 height 42
click at [294, 264] on td "Inst" at bounding box center [275, 270] width 87 height 41
click at [440, 280] on tr "Inst Mad 65.9 % [DATE] 결과보기" at bounding box center [549, 270] width 634 height 42
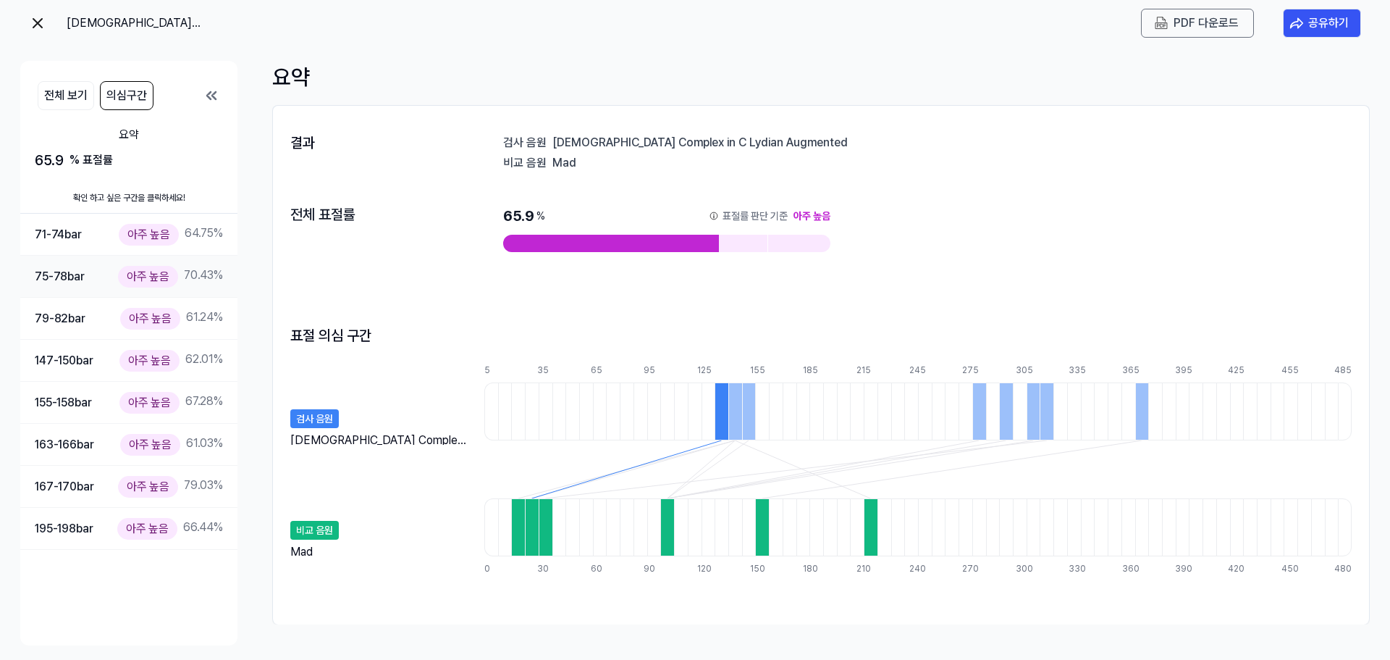
click at [103, 269] on div "75-78 bar 아주 높음 70.43 %" at bounding box center [129, 276] width 188 height 21
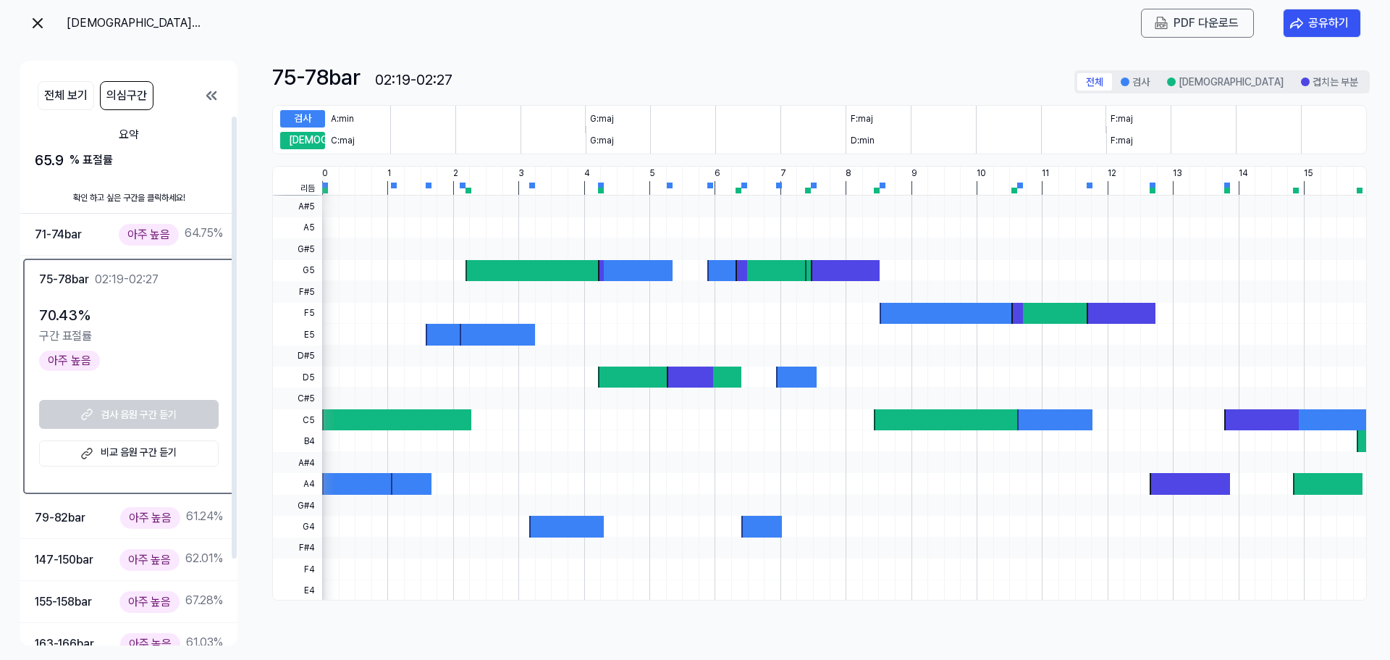
click at [182, 270] on div "75-78 bar 02:19-02:27" at bounding box center [129, 279] width 180 height 19
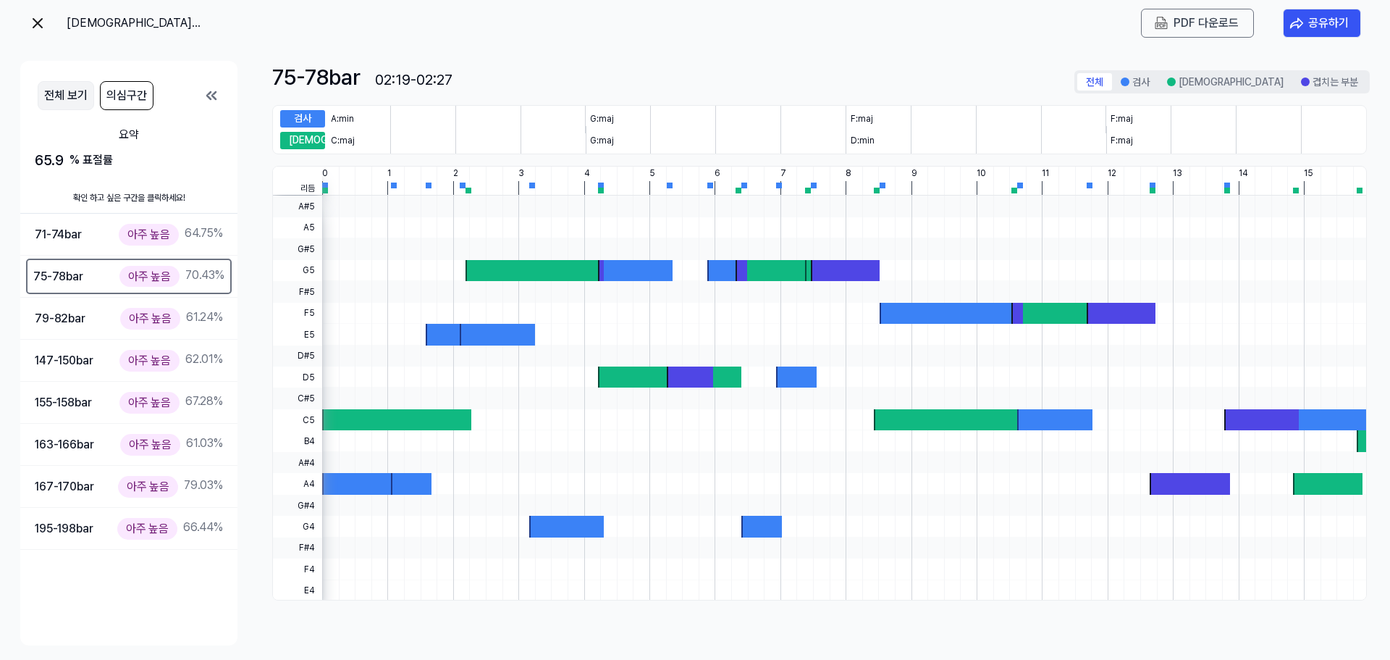
click at [70, 85] on button "전체 보기" at bounding box center [66, 95] width 56 height 29
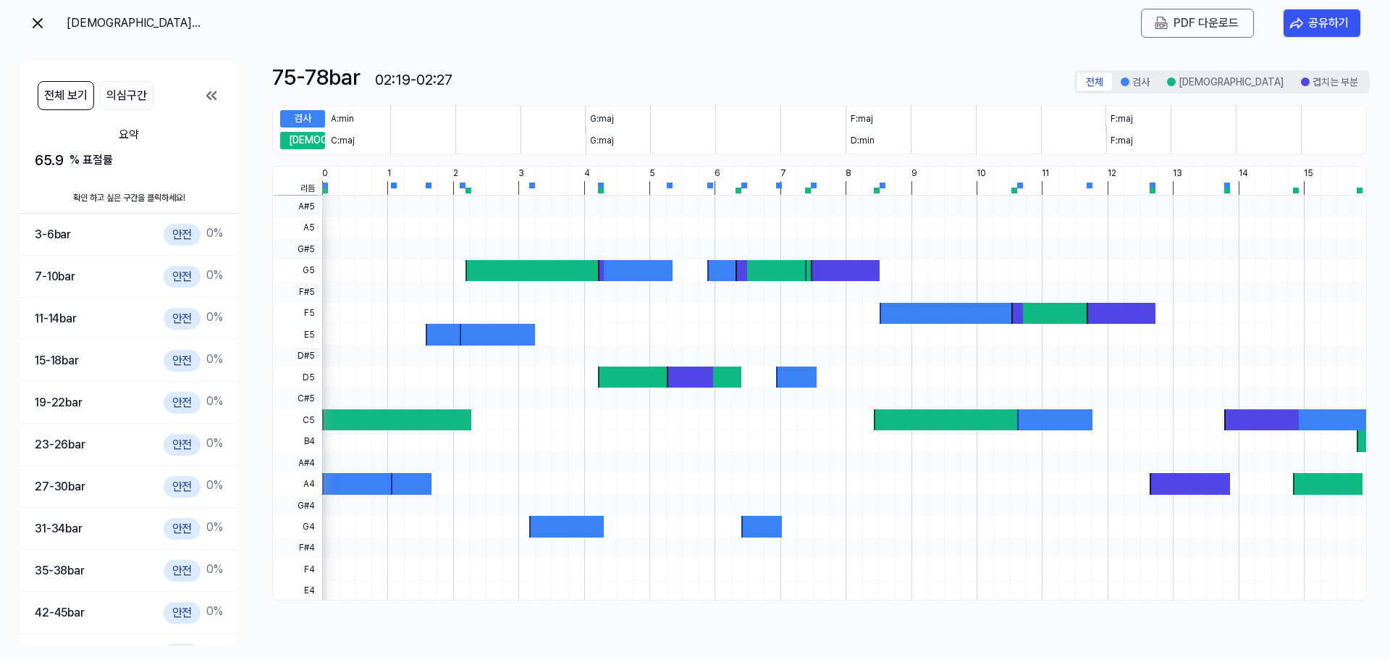
click at [93, 90] on button "전체 보기" at bounding box center [66, 95] width 56 height 29
click at [106, 93] on button "의심구간" at bounding box center [127, 95] width 54 height 29
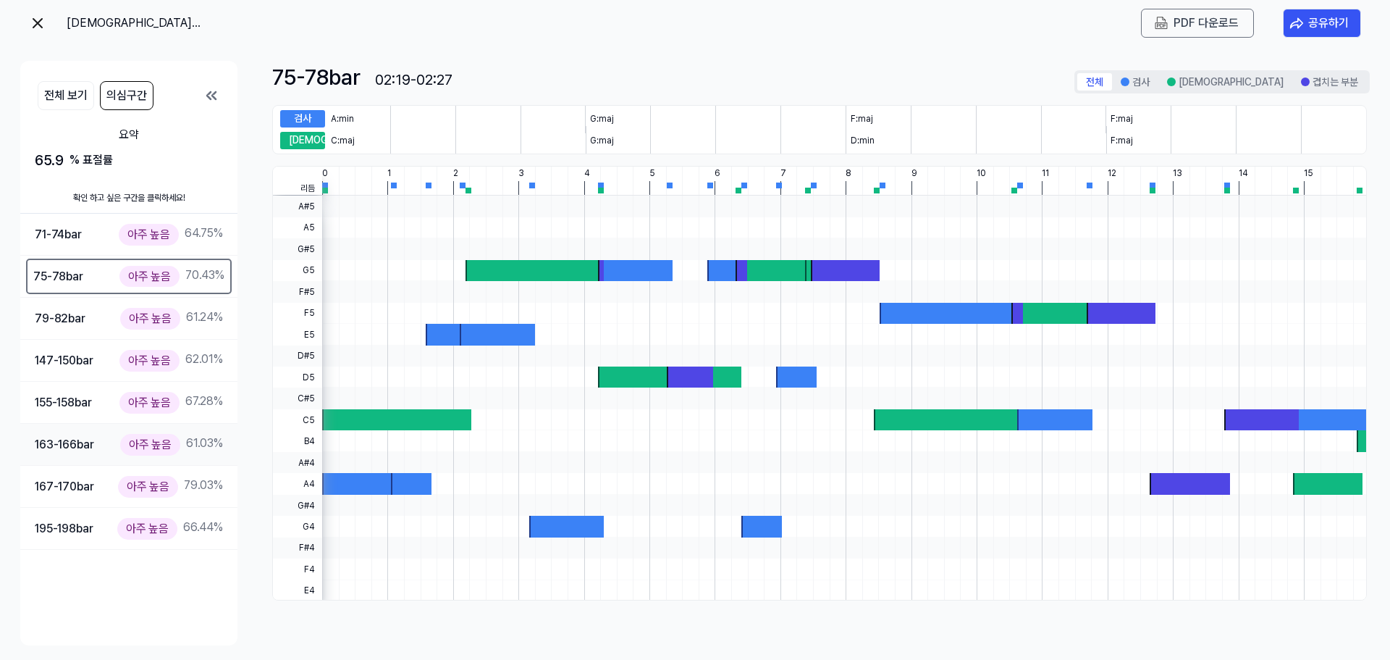
click at [57, 447] on div "163-166 bar" at bounding box center [64, 444] width 59 height 19
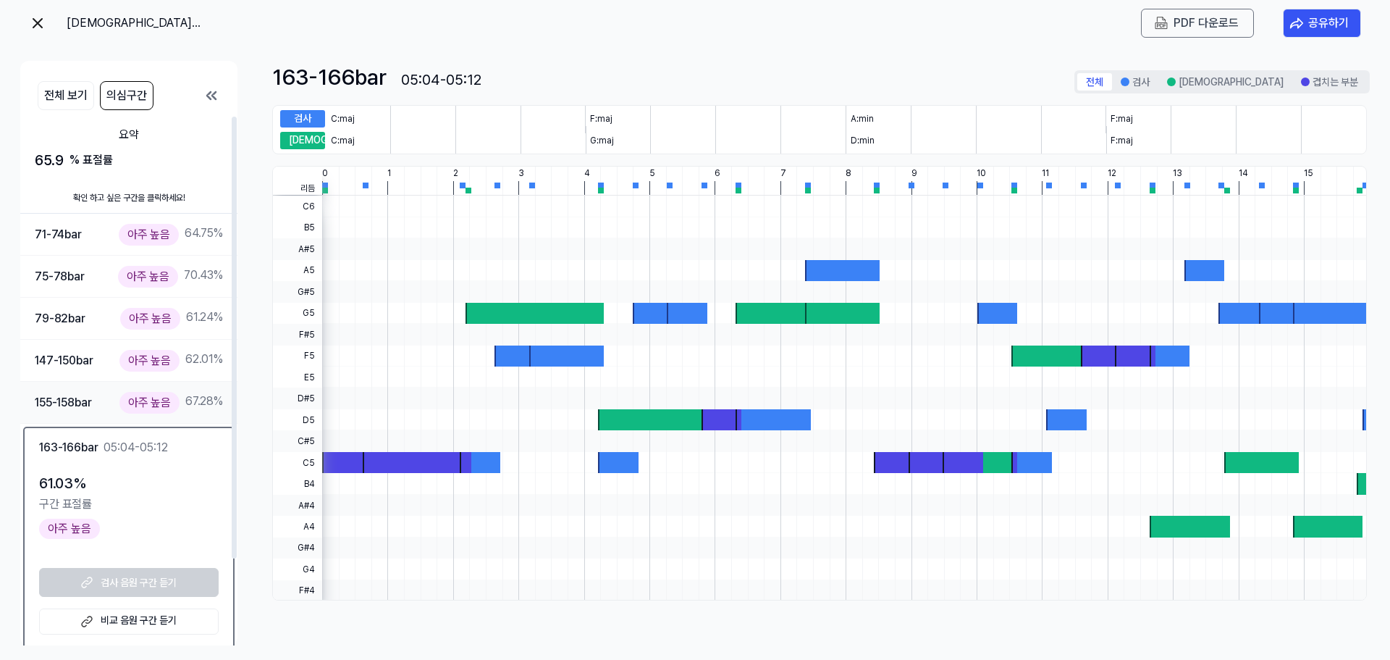
click at [113, 400] on div "155-158 bar 아주 높음 67.28 %" at bounding box center [129, 402] width 188 height 21
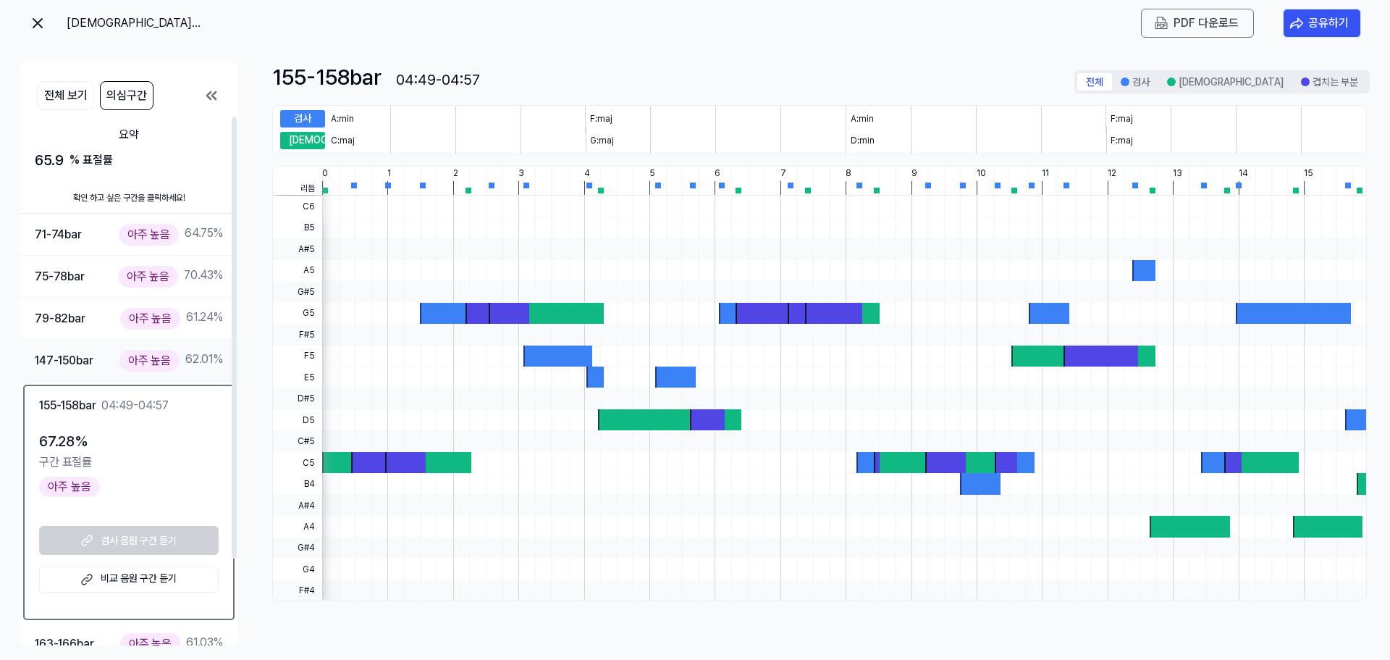
click at [112, 346] on div "147-150 bar 아주 높음 62.01 %" at bounding box center [128, 361] width 217 height 42
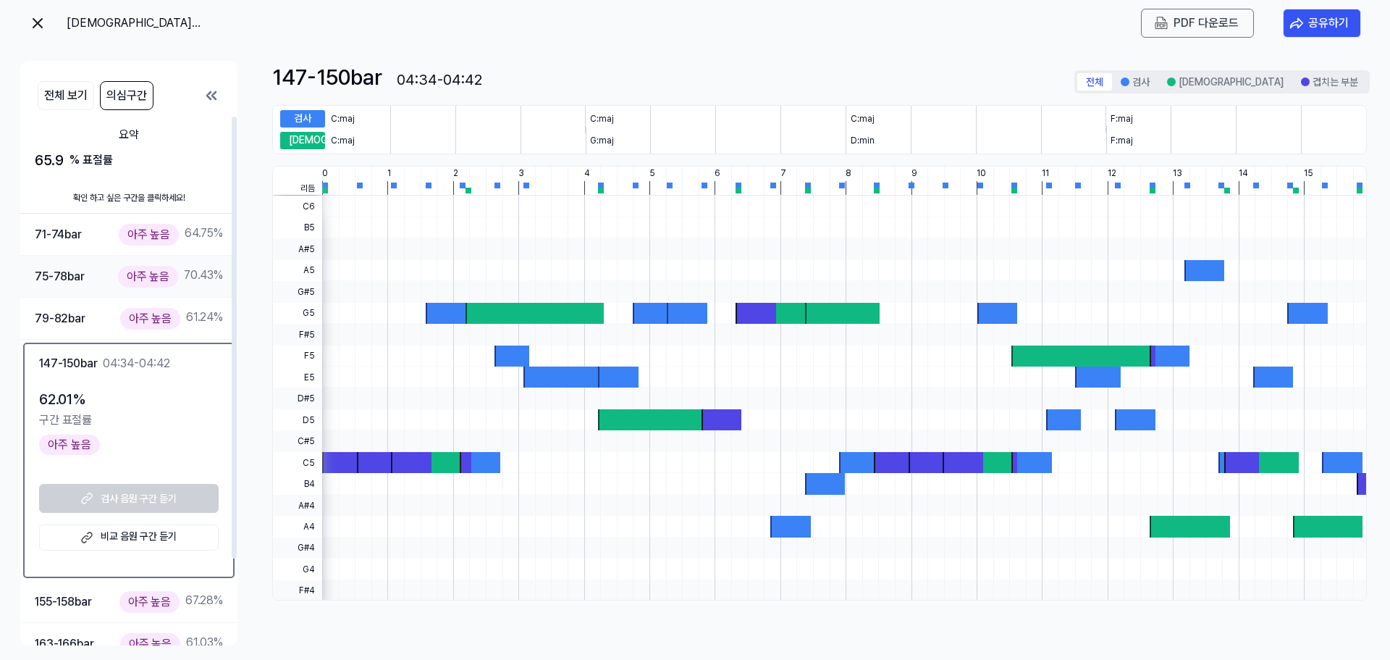
click at [122, 278] on div "아주 높음" at bounding box center [148, 276] width 60 height 21
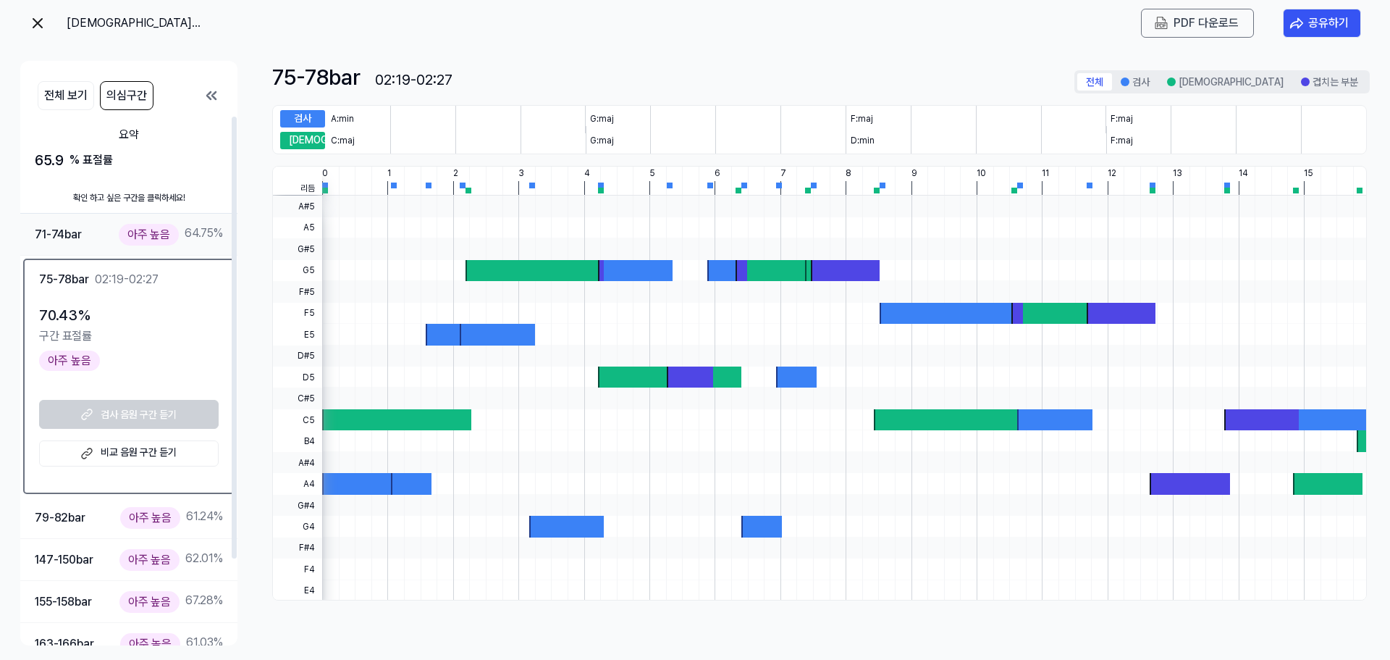
click at [132, 232] on div "아주 높음" at bounding box center [149, 234] width 60 height 21
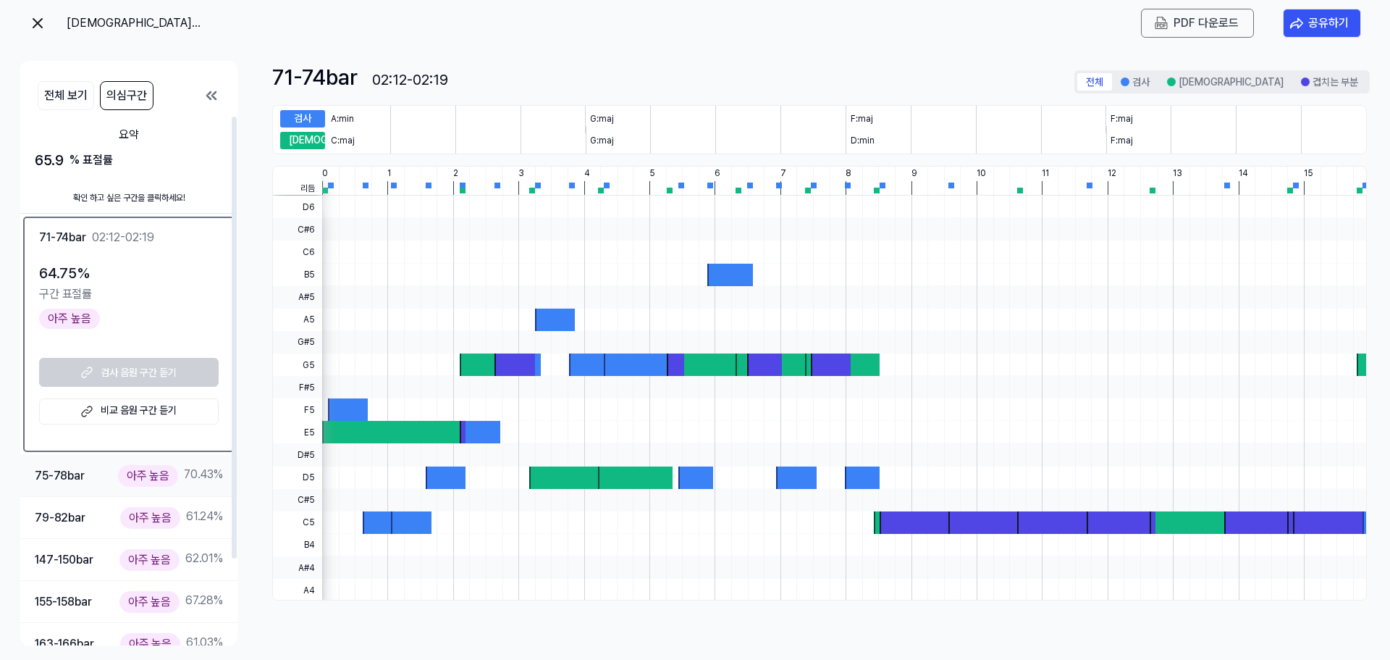
click at [148, 488] on div "75-78 bar 아주 높음 70.43 %" at bounding box center [128, 476] width 217 height 42
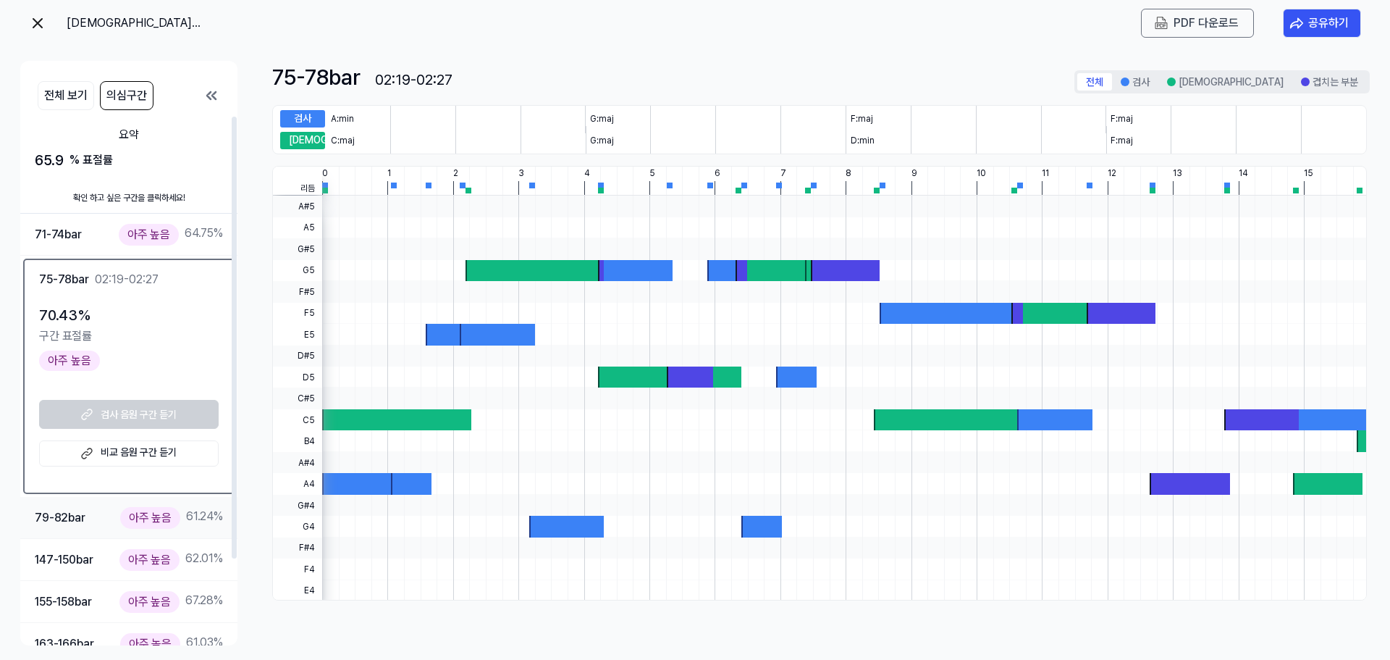
click at [141, 530] on div "79-82 bar 아주 높음 61.24 %" at bounding box center [128, 518] width 217 height 42
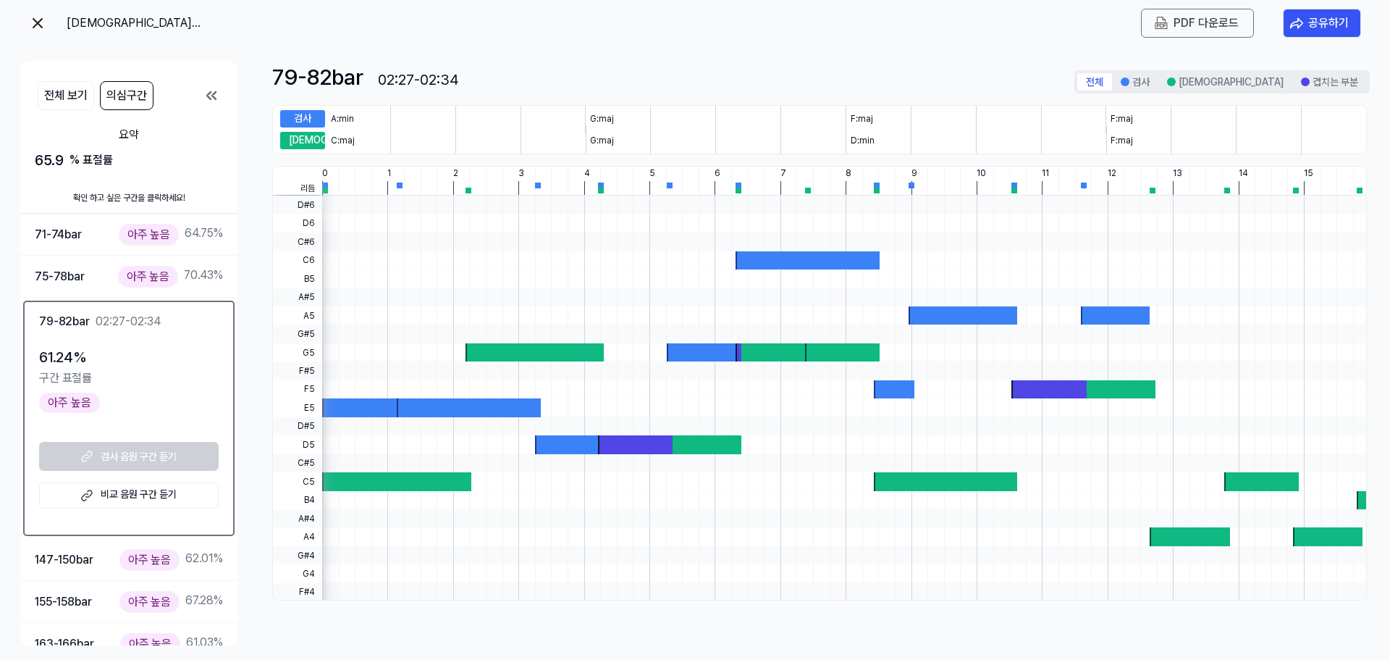
click at [38, 28] on img at bounding box center [37, 22] width 17 height 17
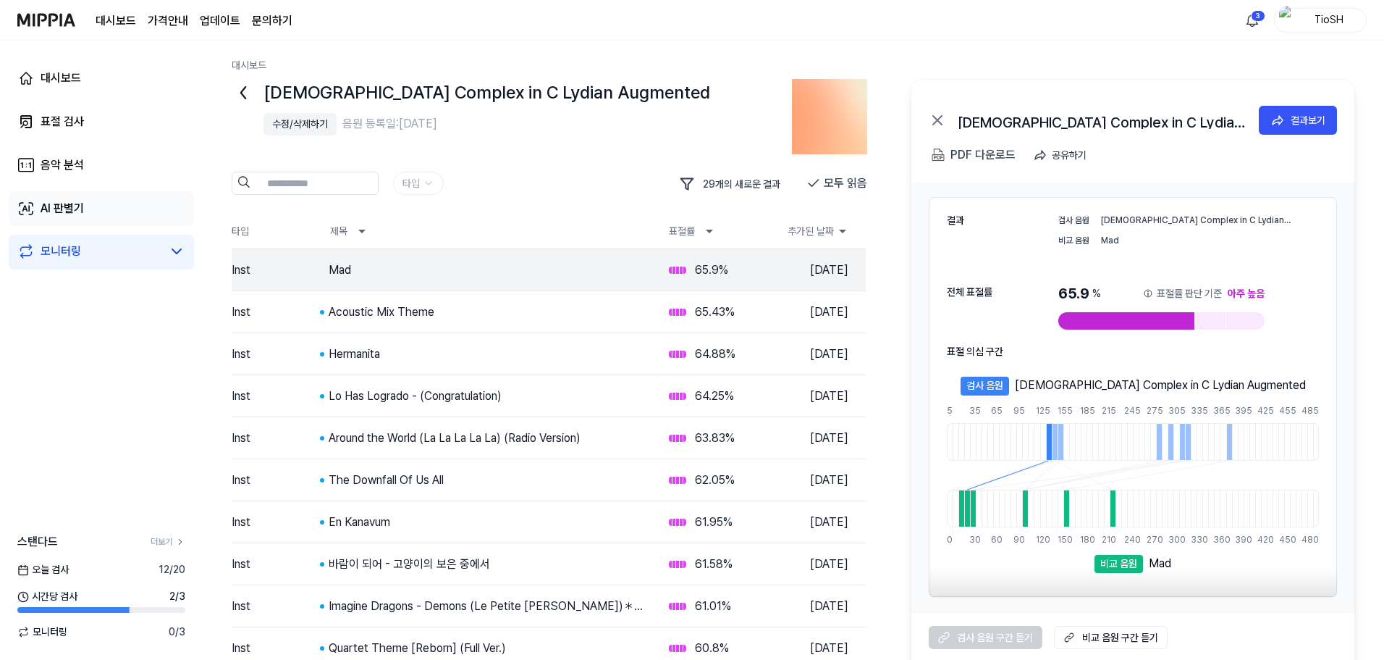
click at [88, 204] on link "AI 판별기" at bounding box center [101, 208] width 185 height 35
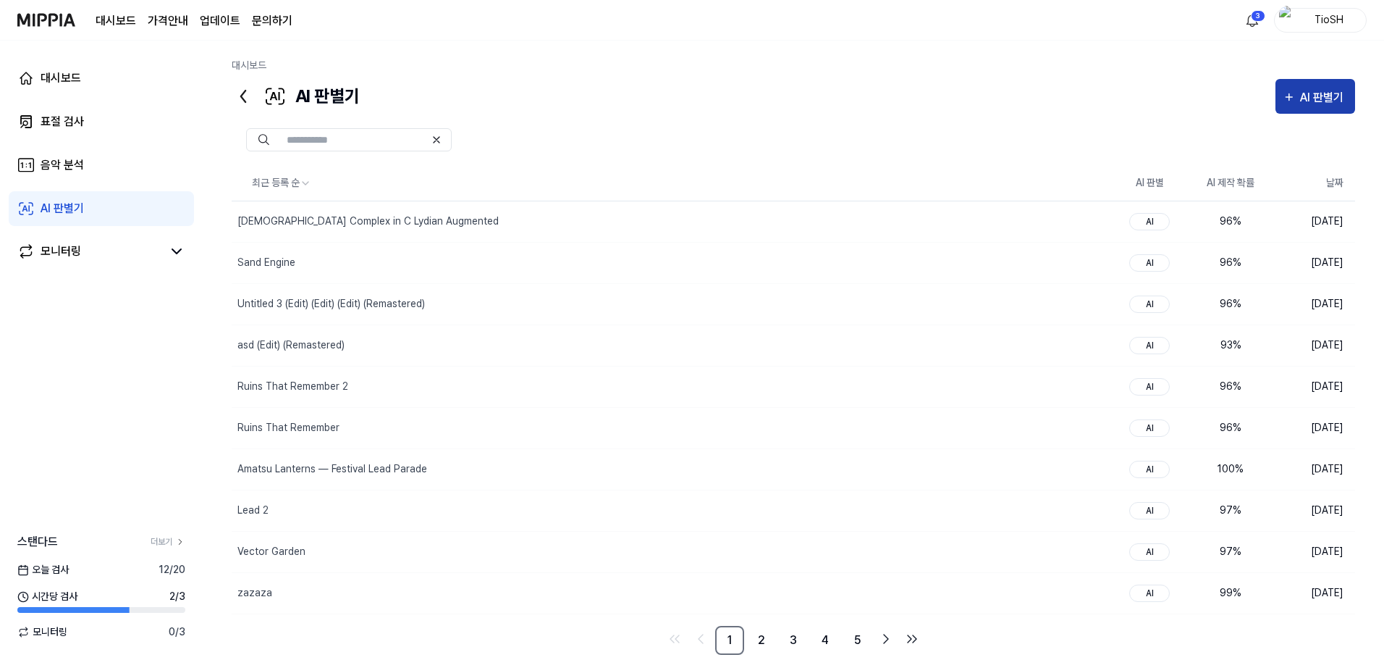
click at [1310, 97] on div "AI 판별기" at bounding box center [1324, 97] width 48 height 19
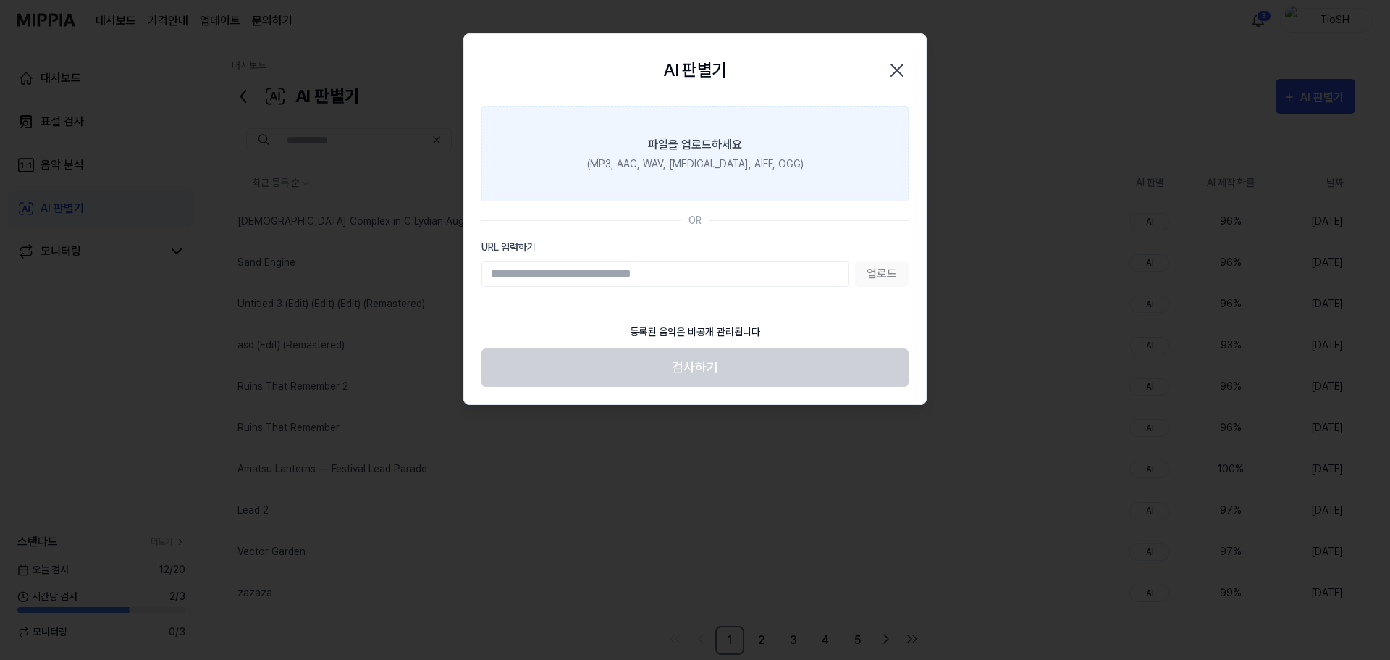
click at [799, 148] on label "파일을 업로드하세요 (MP3, AAC, WAV, FLAC, AIFF, OGG)" at bounding box center [695, 153] width 427 height 95
click at [0, 0] on input "파일을 업로드하세요 (MP3, AAC, WAV, FLAC, AIFF, OGG)" at bounding box center [0, 0] width 0 height 0
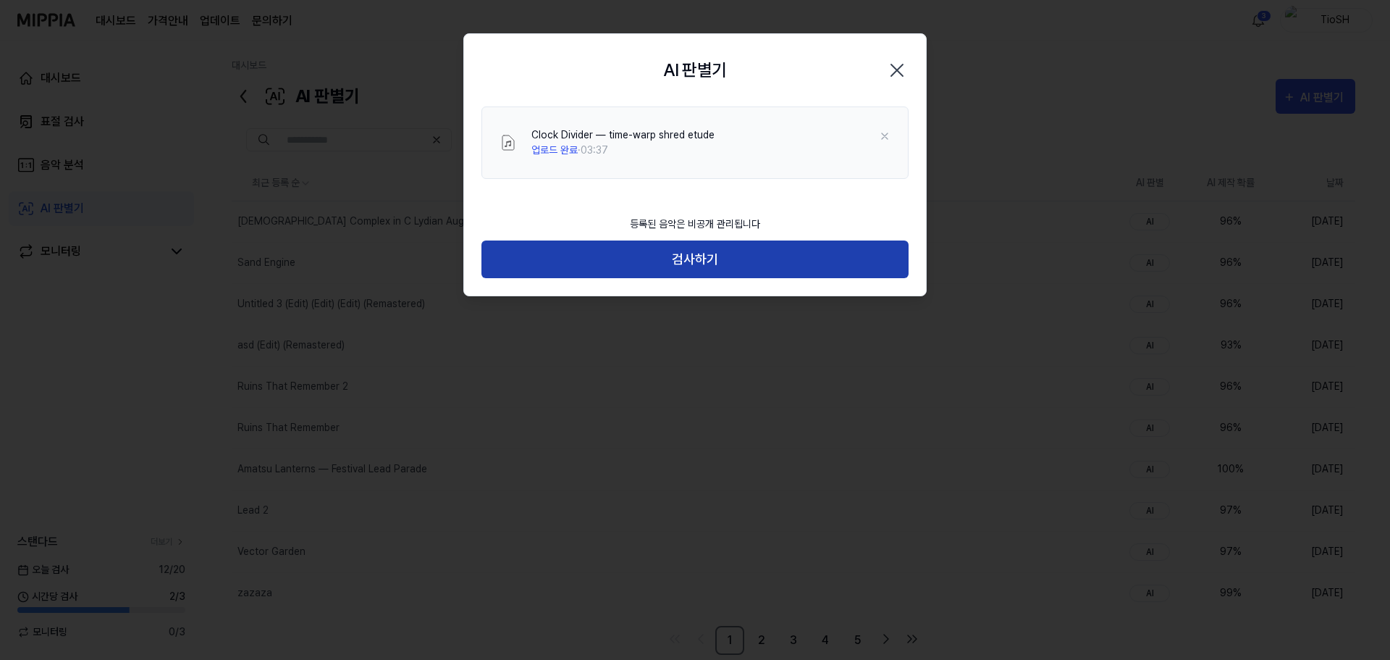
click at [676, 269] on button "검사하기" at bounding box center [695, 259] width 427 height 38
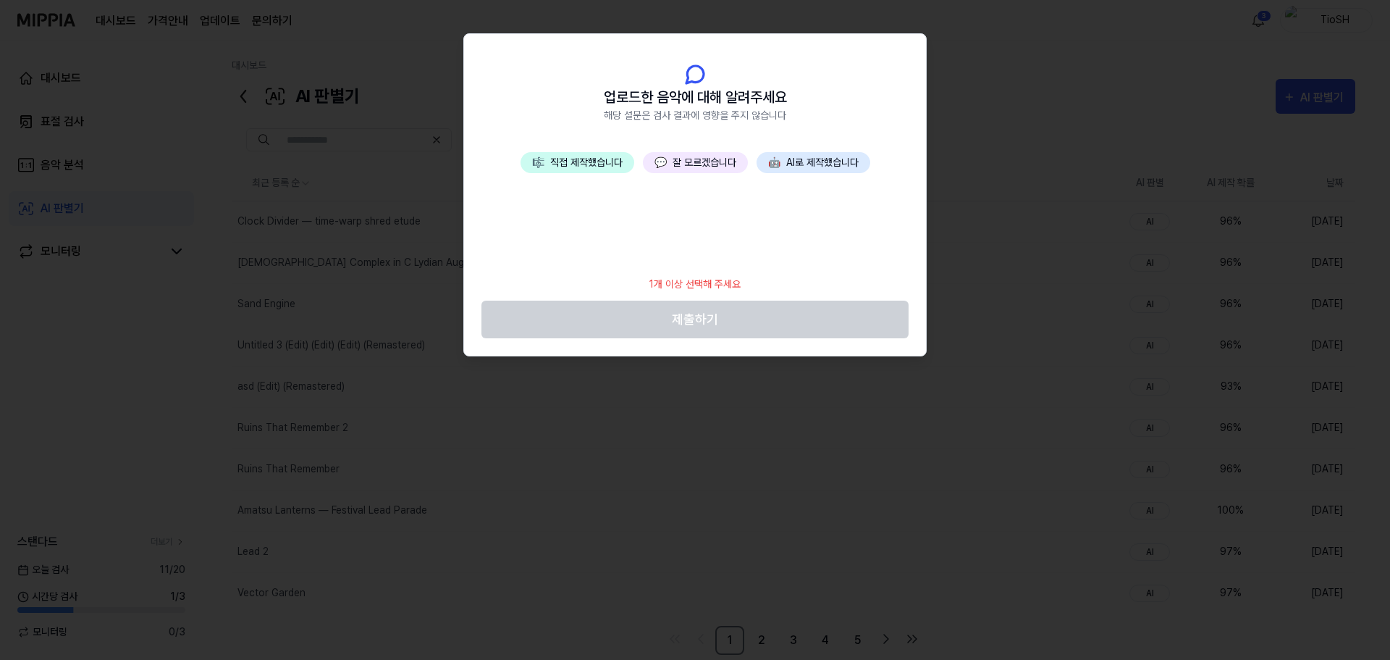
click at [850, 171] on button "🤖 AI로 제작했습니다" at bounding box center [814, 162] width 114 height 21
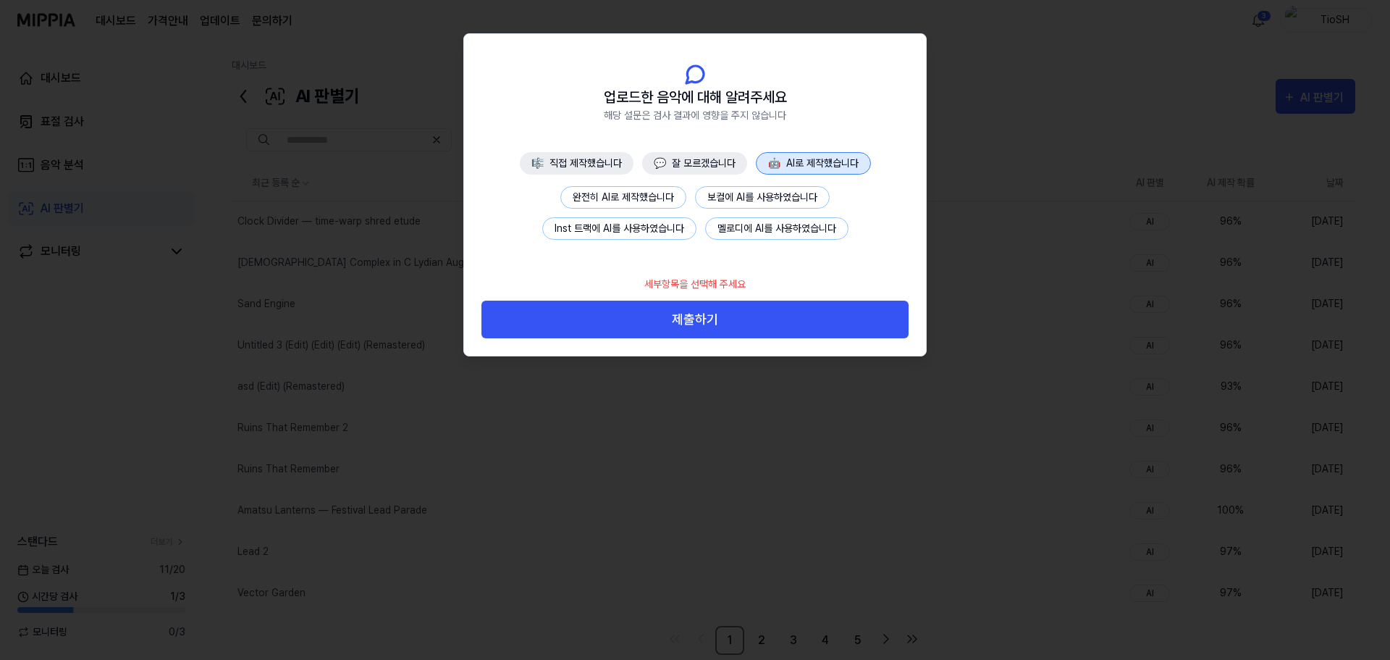
click at [617, 198] on button "완전히 AI로 제작했습니다" at bounding box center [623, 197] width 126 height 22
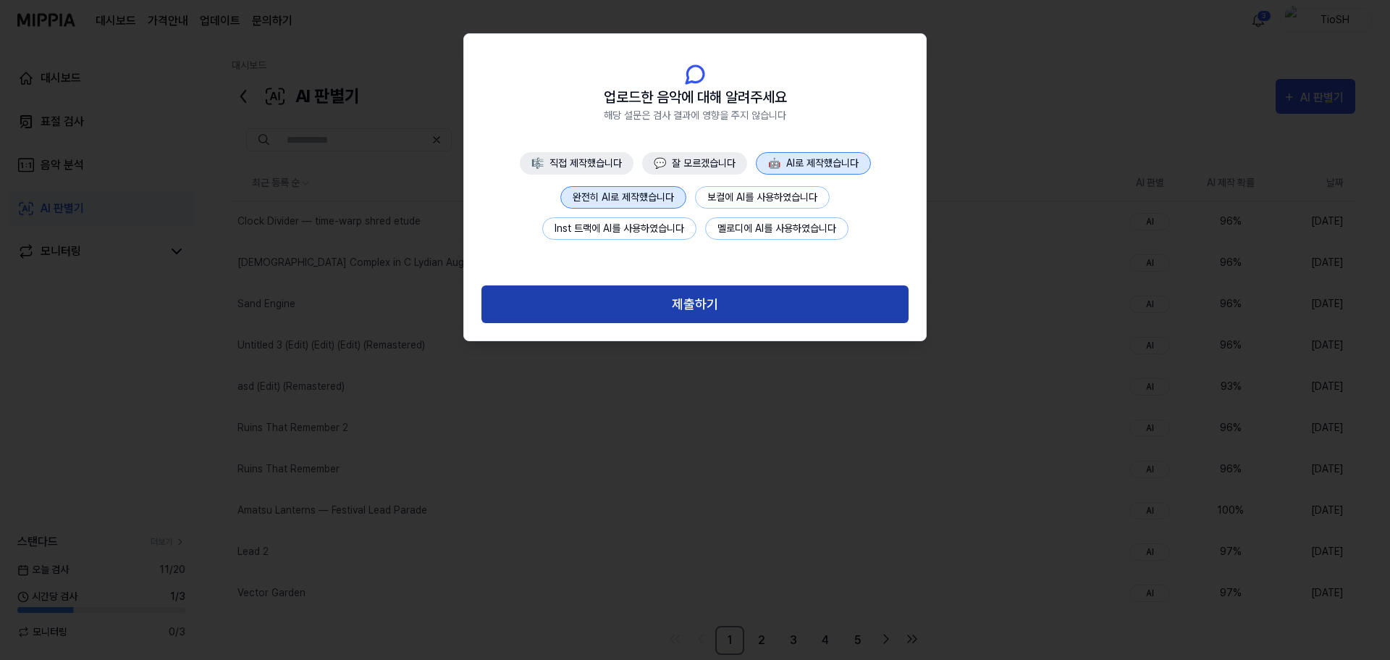
click at [665, 312] on button "제출하기" at bounding box center [695, 304] width 427 height 38
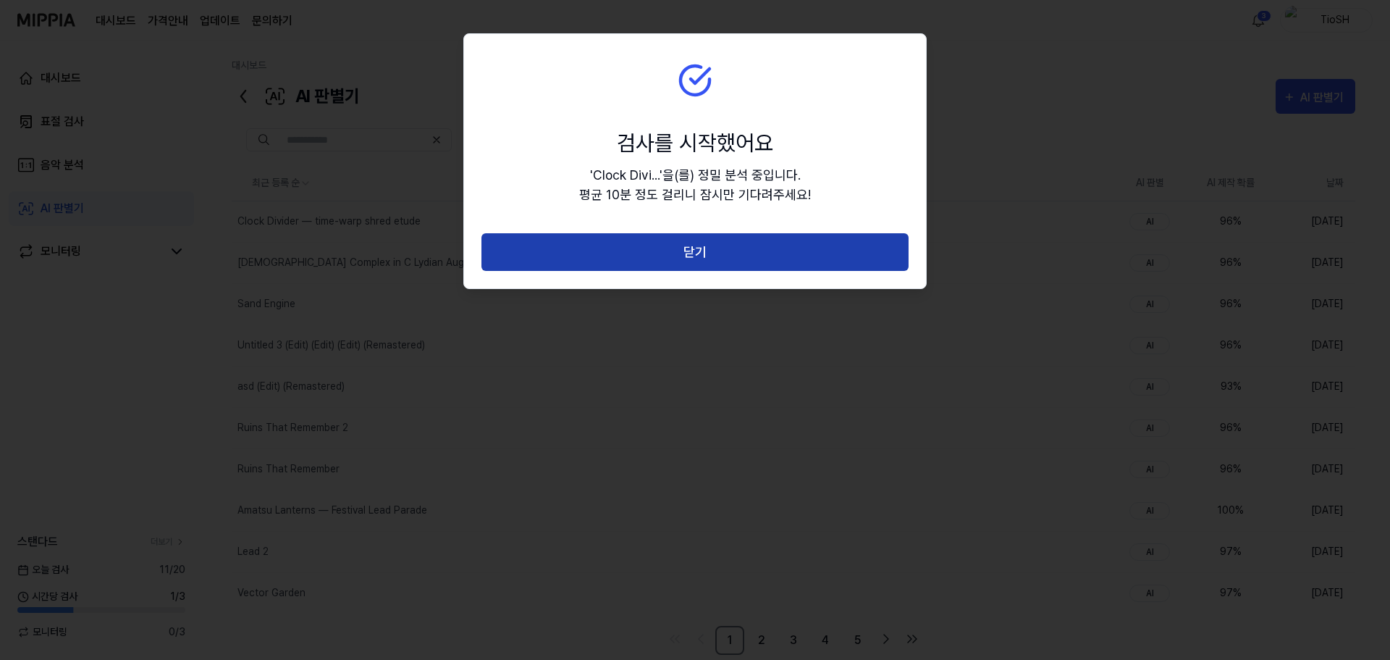
click at [697, 264] on button "닫기" at bounding box center [695, 252] width 427 height 38
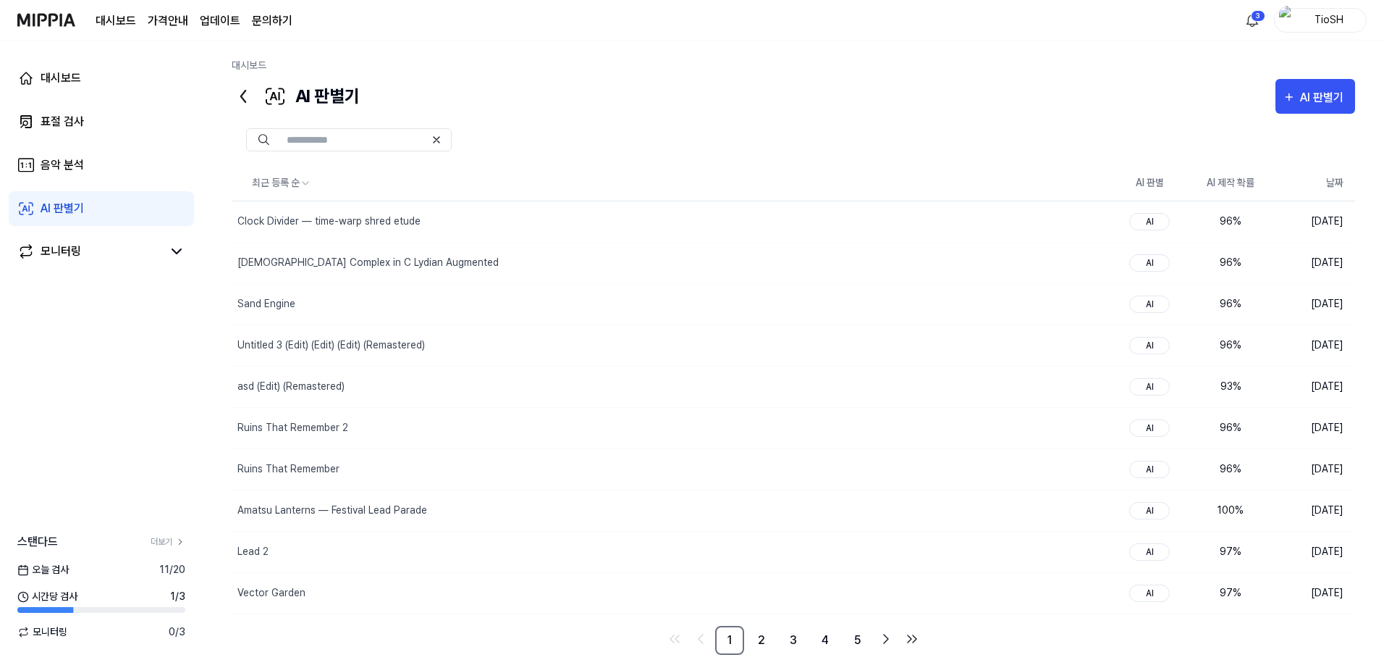
click at [1049, 81] on div "AI 판별기 AI 판별기" at bounding box center [794, 96] width 1124 height 35
click at [98, 126] on link "표절 검사" at bounding box center [101, 121] width 185 height 35
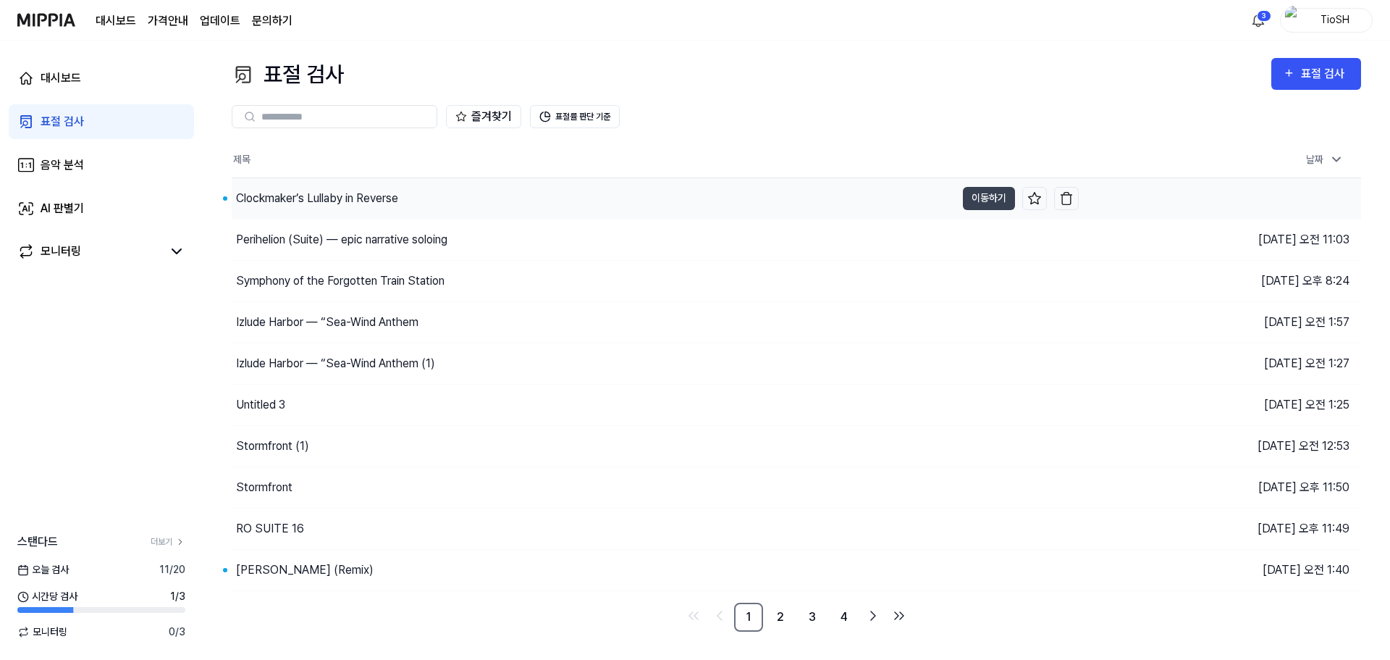
click at [734, 193] on div "Clockmaker’s Lullaby in Reverse" at bounding box center [594, 198] width 724 height 41
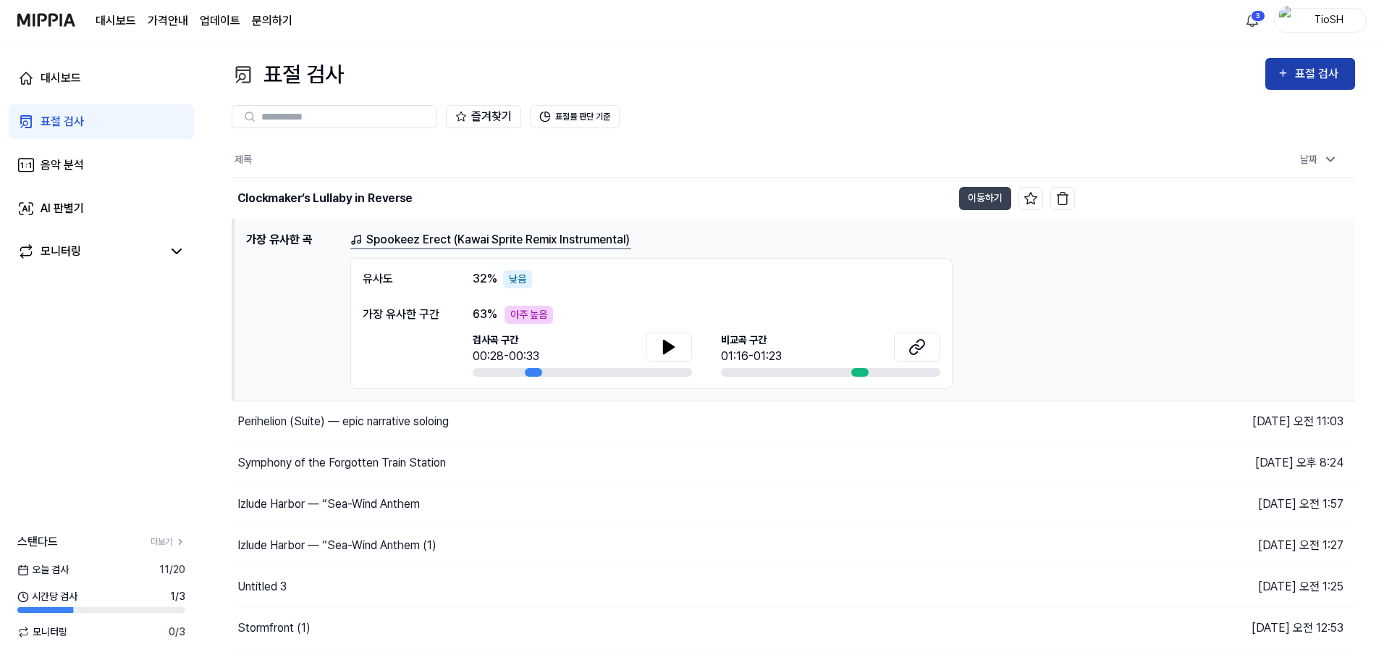
click at [1311, 88] on button "표절 검사" at bounding box center [1311, 74] width 90 height 32
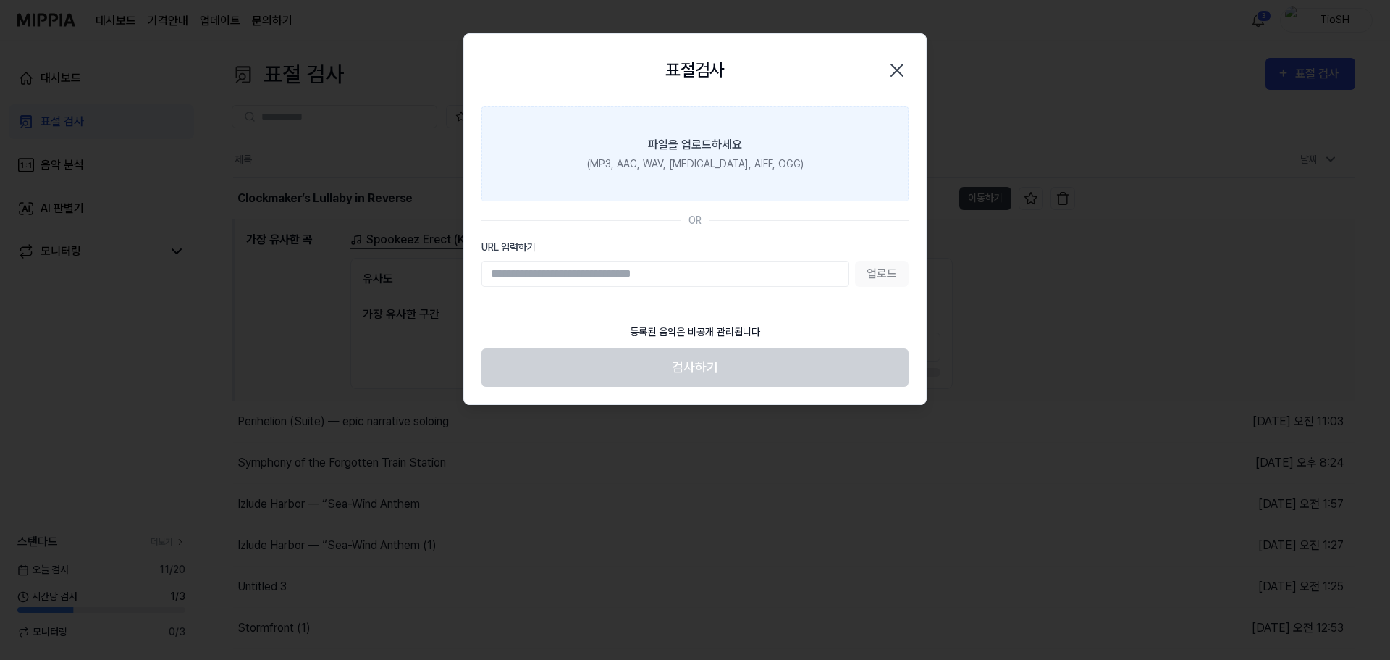
click at [730, 161] on div "(MP3, AAC, WAV, FLAC, AIFF, OGG)" at bounding box center [695, 163] width 217 height 15
click at [0, 0] on input "파일을 업로드하세요 (MP3, AAC, WAV, FLAC, AIFF, OGG)" at bounding box center [0, 0] width 0 height 0
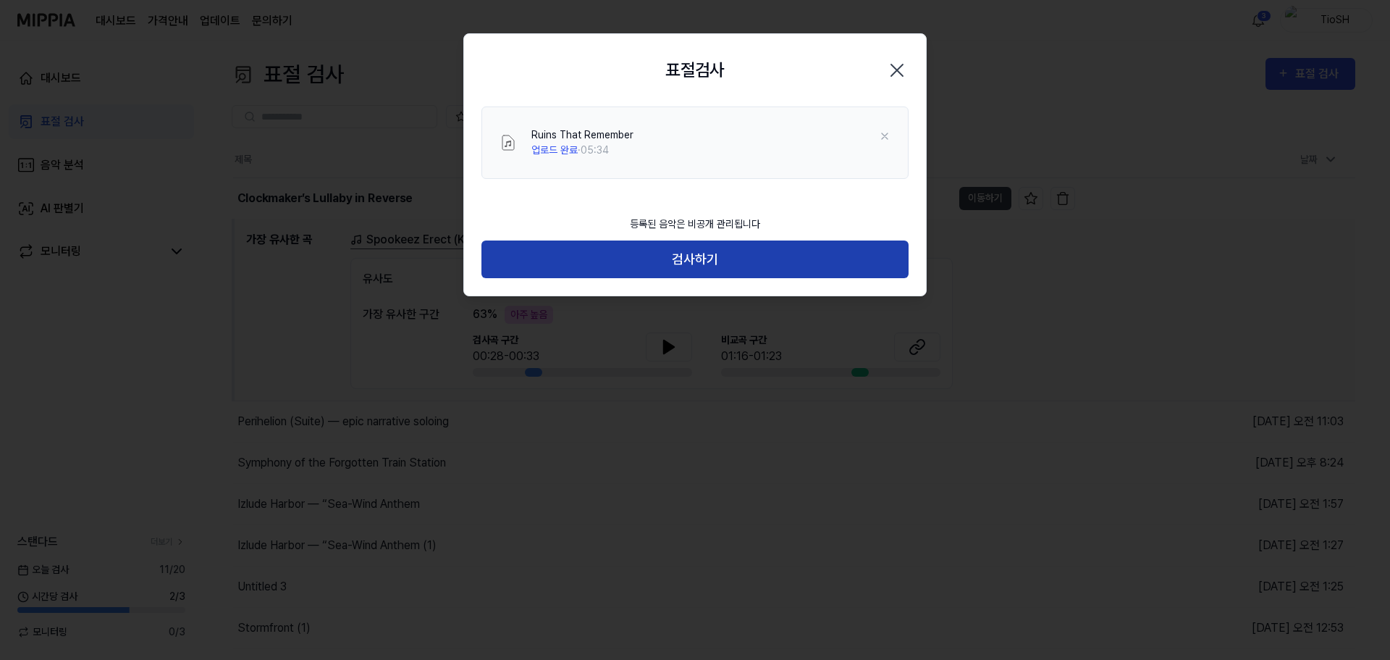
click at [684, 250] on button "검사하기" at bounding box center [695, 259] width 427 height 38
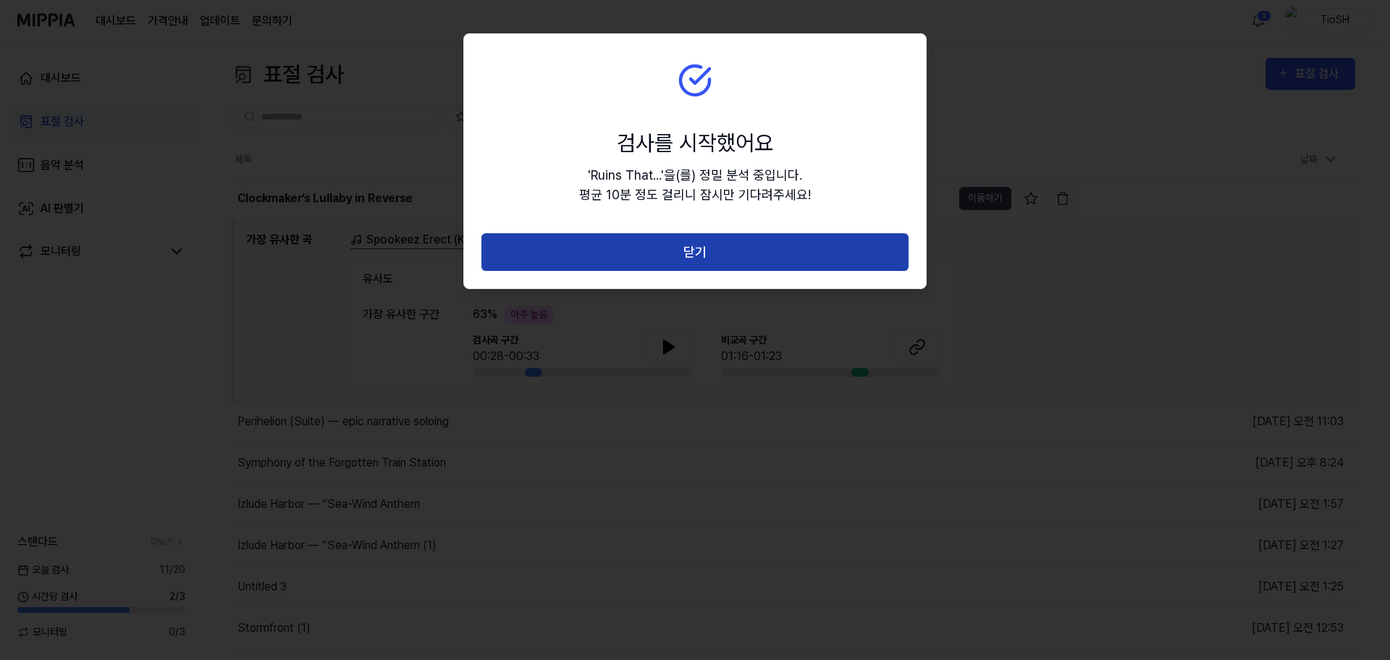
click at [710, 252] on button "닫기" at bounding box center [695, 252] width 427 height 38
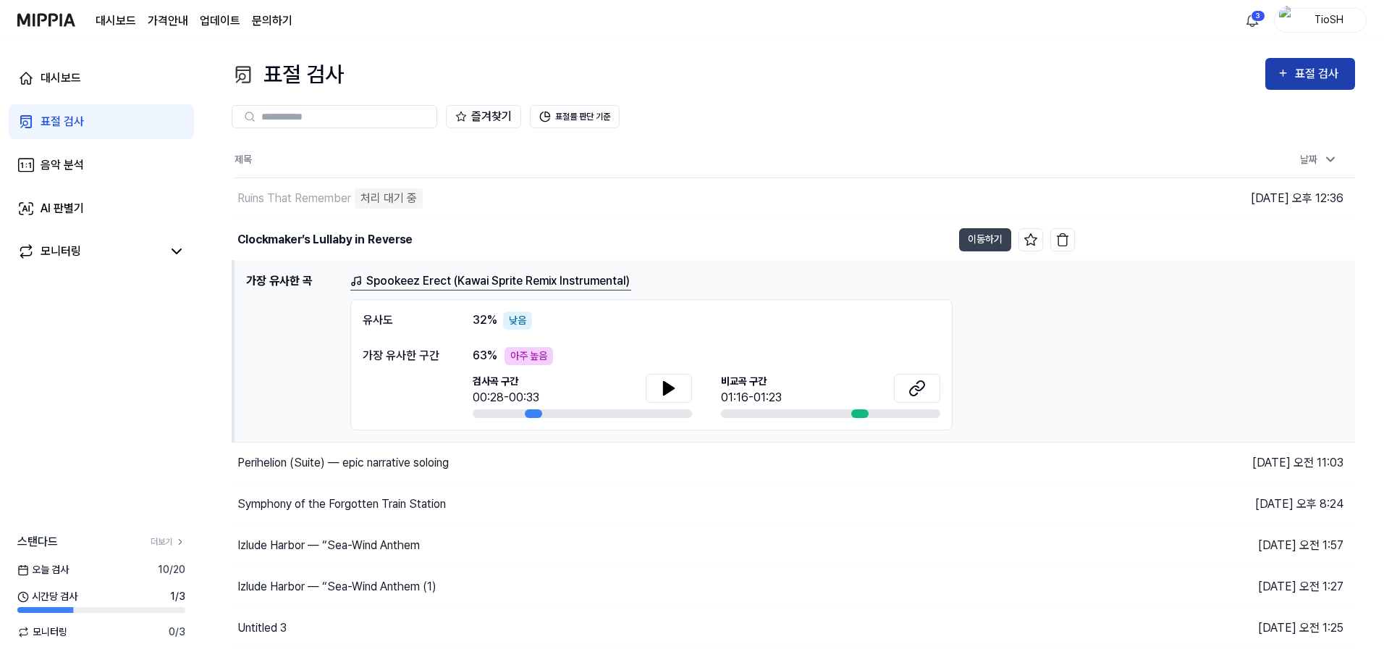
click at [1314, 77] on div "표절 검사" at bounding box center [1319, 73] width 49 height 19
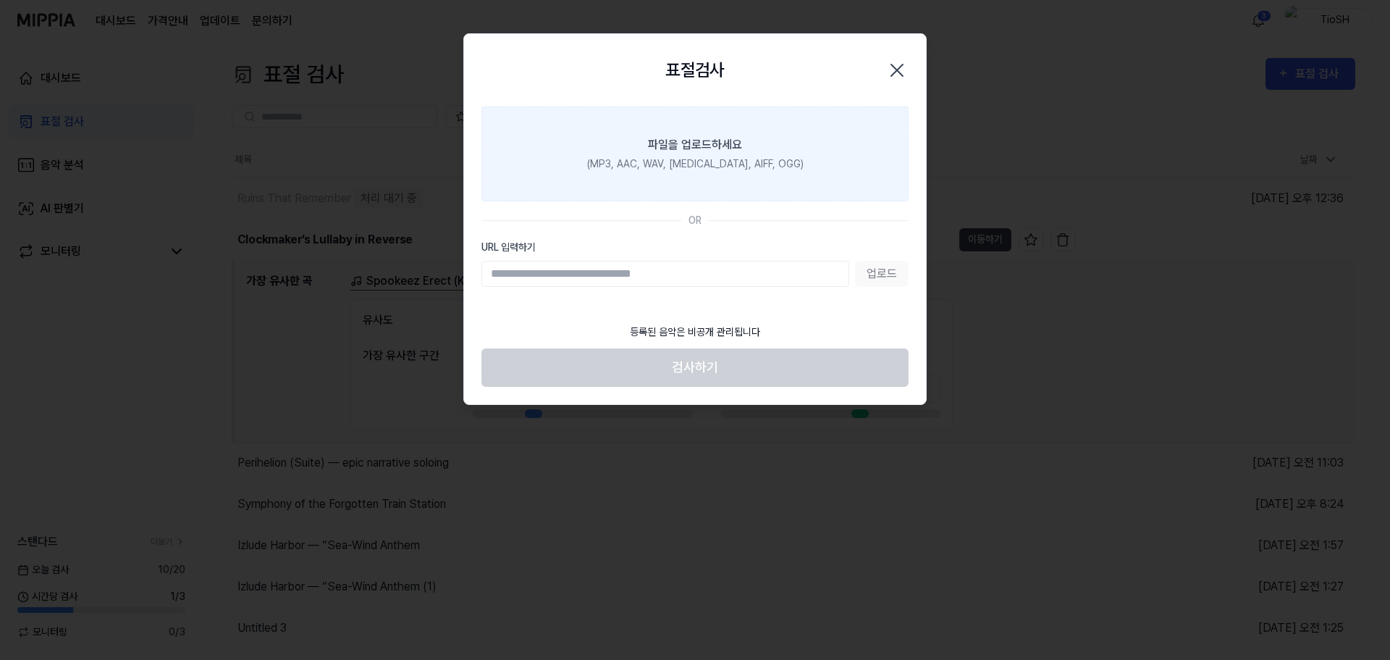
click at [805, 148] on label "파일을 업로드하세요 (MP3, AAC, WAV, FLAC, AIFF, OGG)" at bounding box center [695, 153] width 427 height 95
click at [0, 0] on input "파일을 업로드하세요 (MP3, AAC, WAV, FLAC, AIFF, OGG)" at bounding box center [0, 0] width 0 height 0
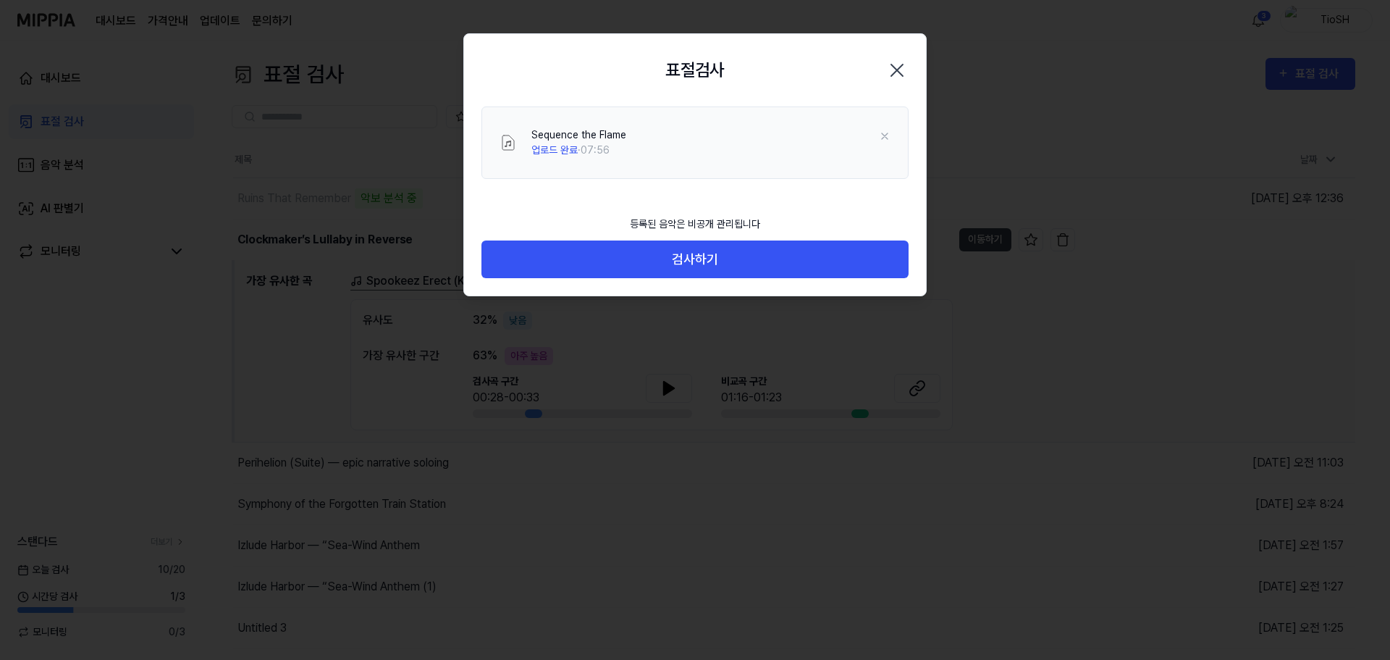
click at [726, 234] on div "등록된 음악은 비공개 관리됩니다" at bounding box center [695, 224] width 148 height 33
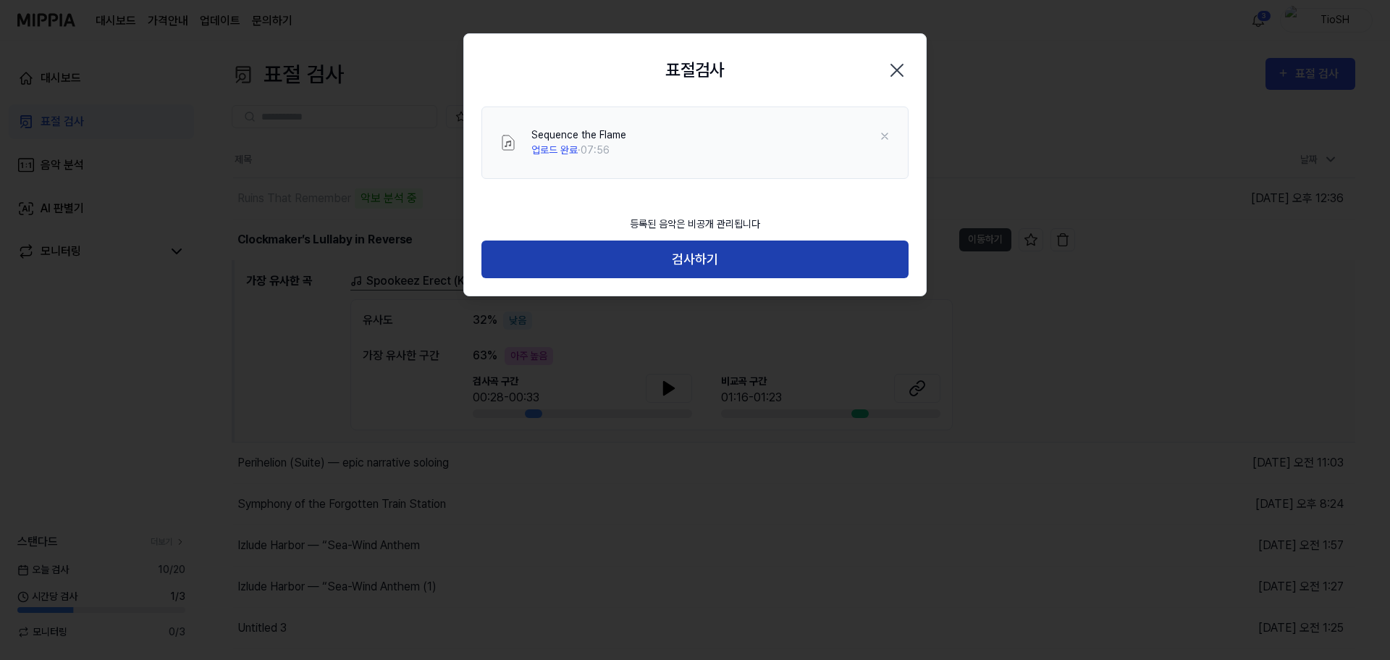
click at [726, 247] on button "검사하기" at bounding box center [695, 259] width 427 height 38
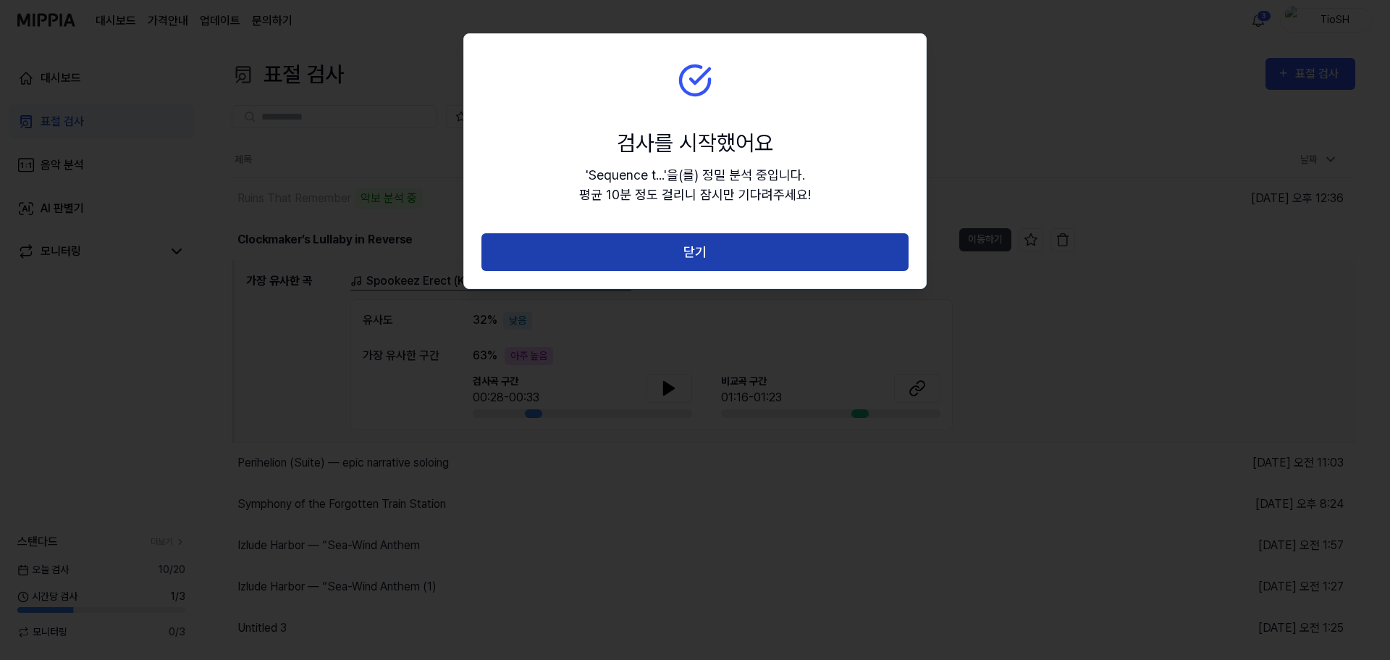
click at [737, 267] on button "닫기" at bounding box center [695, 252] width 427 height 38
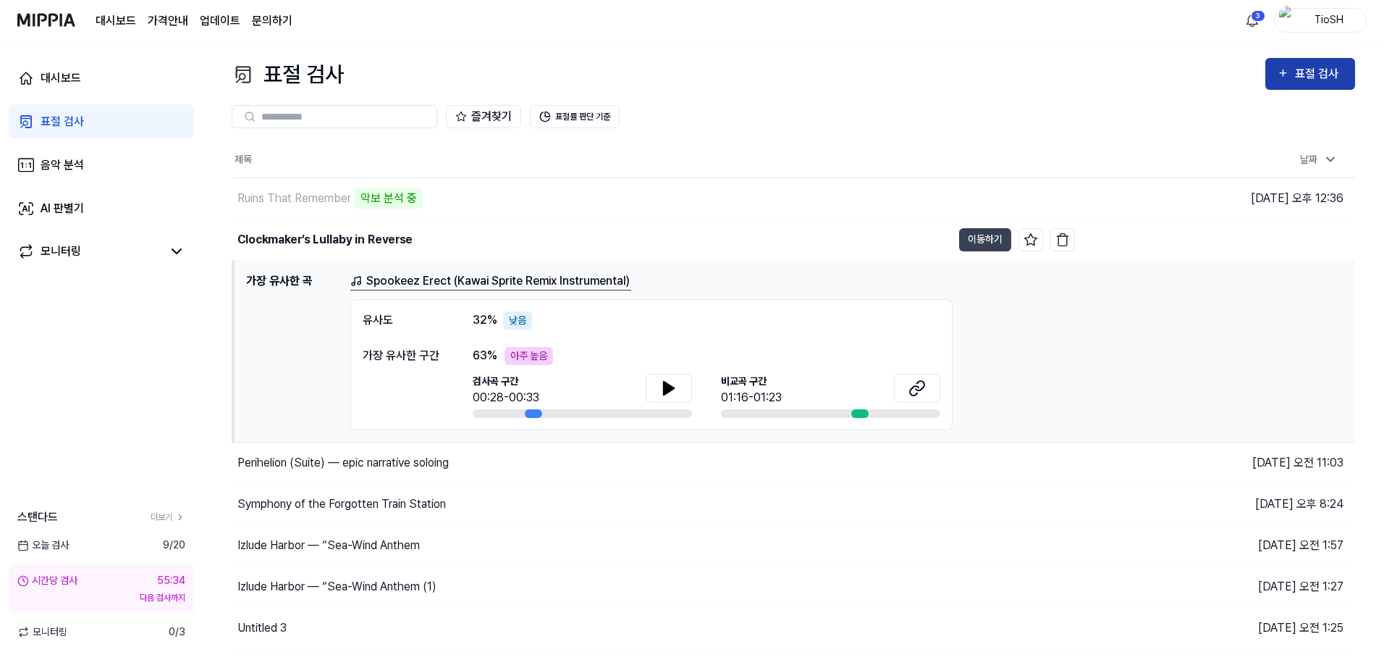
click at [1329, 85] on button "표절 검사" at bounding box center [1311, 74] width 90 height 32
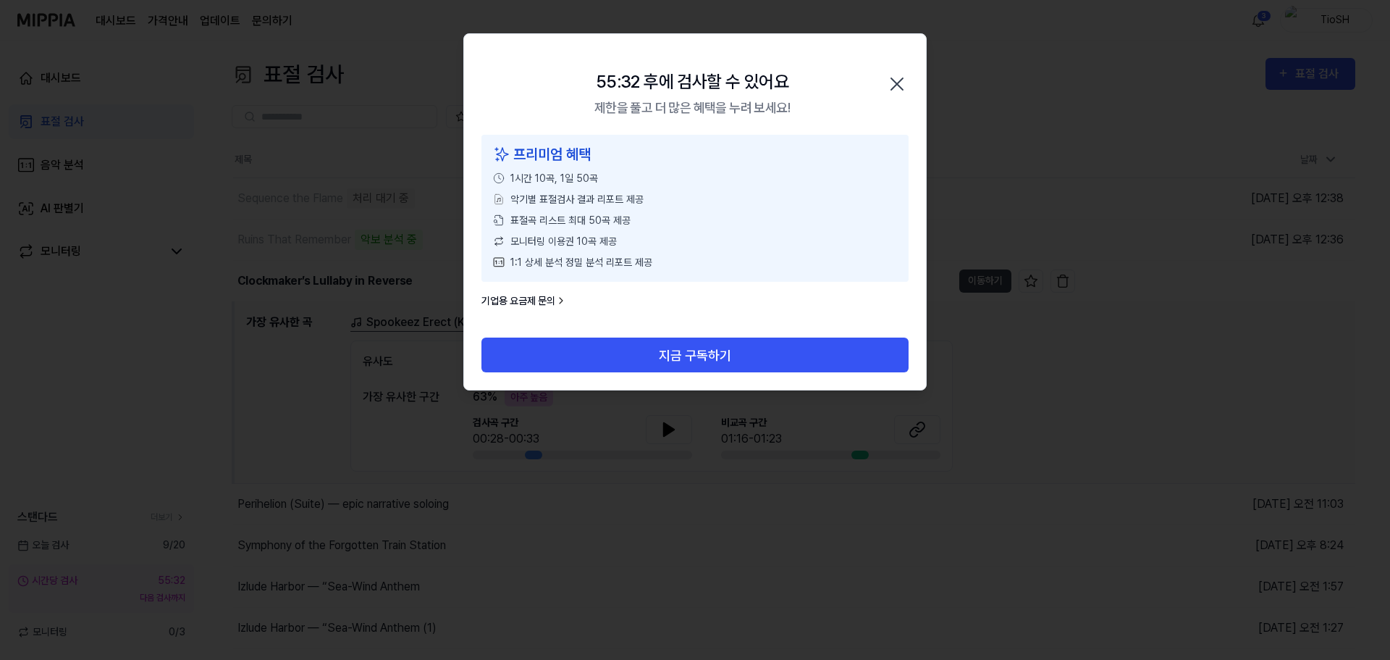
click at [901, 80] on icon "button" at bounding box center [897, 84] width 12 height 12
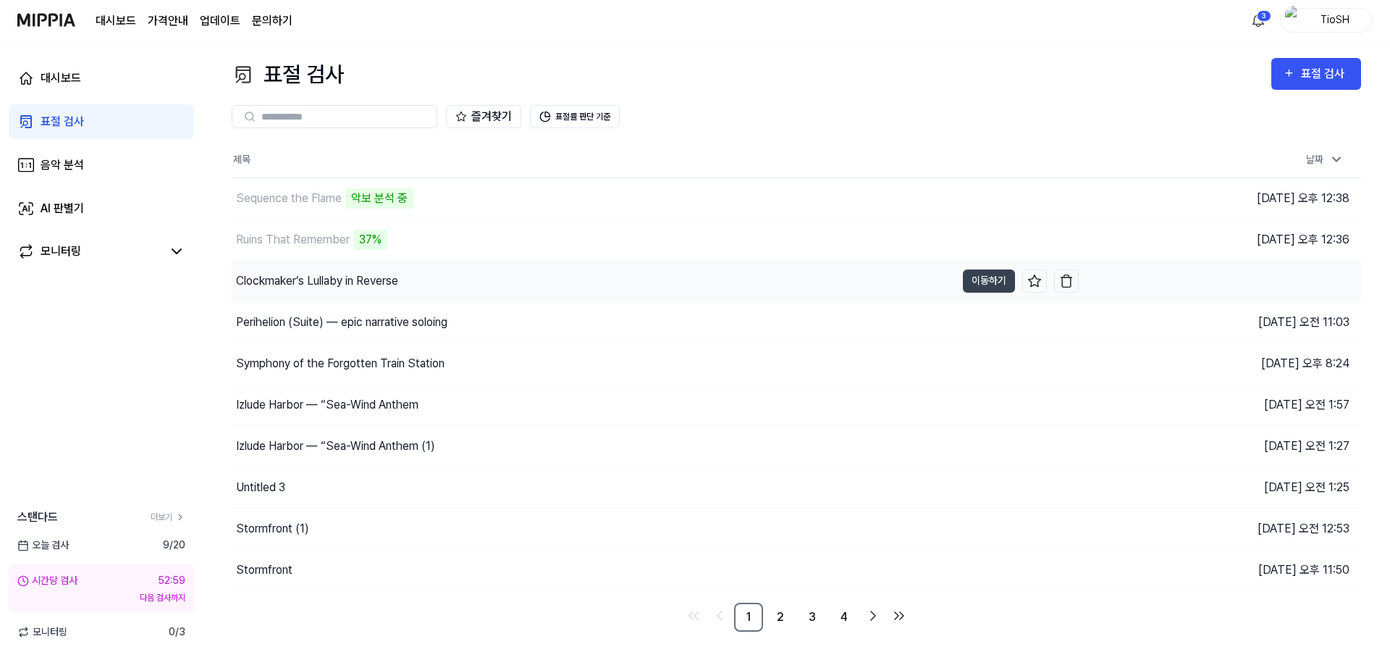
click at [385, 290] on div "Clockmaker’s Lullaby in Reverse" at bounding box center [594, 281] width 724 height 41
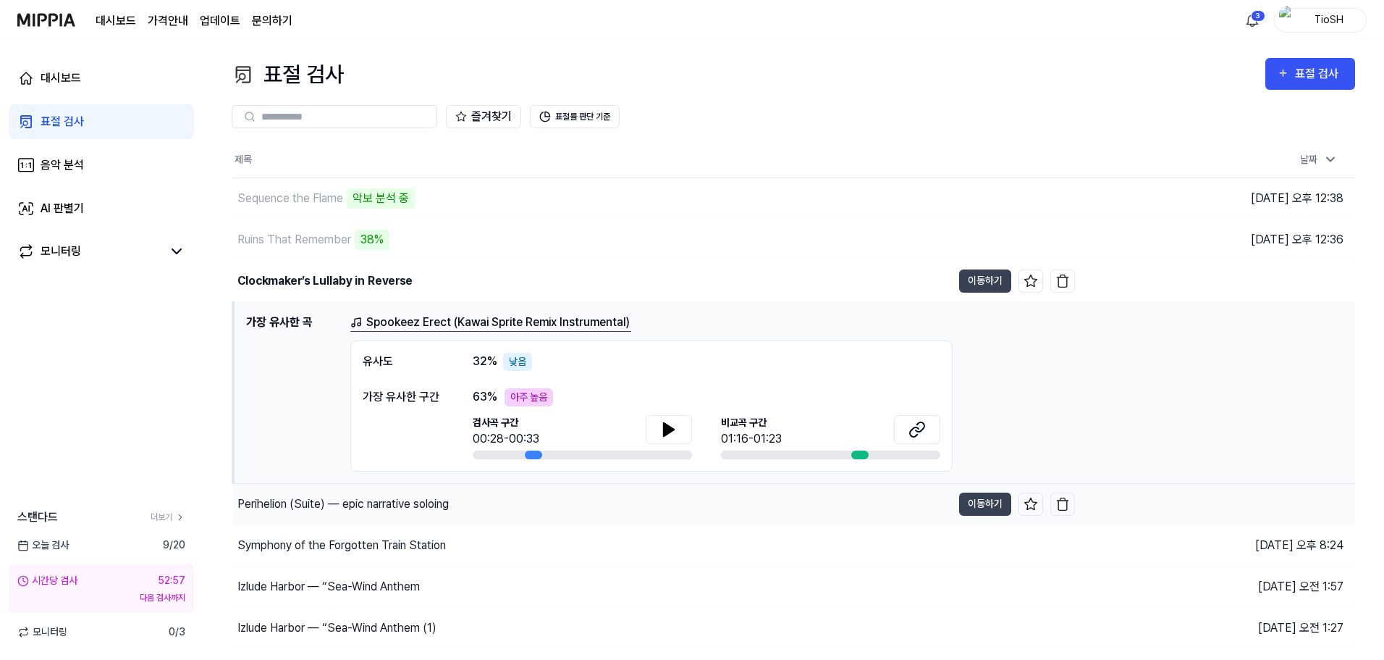
click at [403, 510] on div "Perihelion (Suite) — epic narrative soloing" at bounding box center [343, 503] width 211 height 17
